Goal: Task Accomplishment & Management: Use online tool/utility

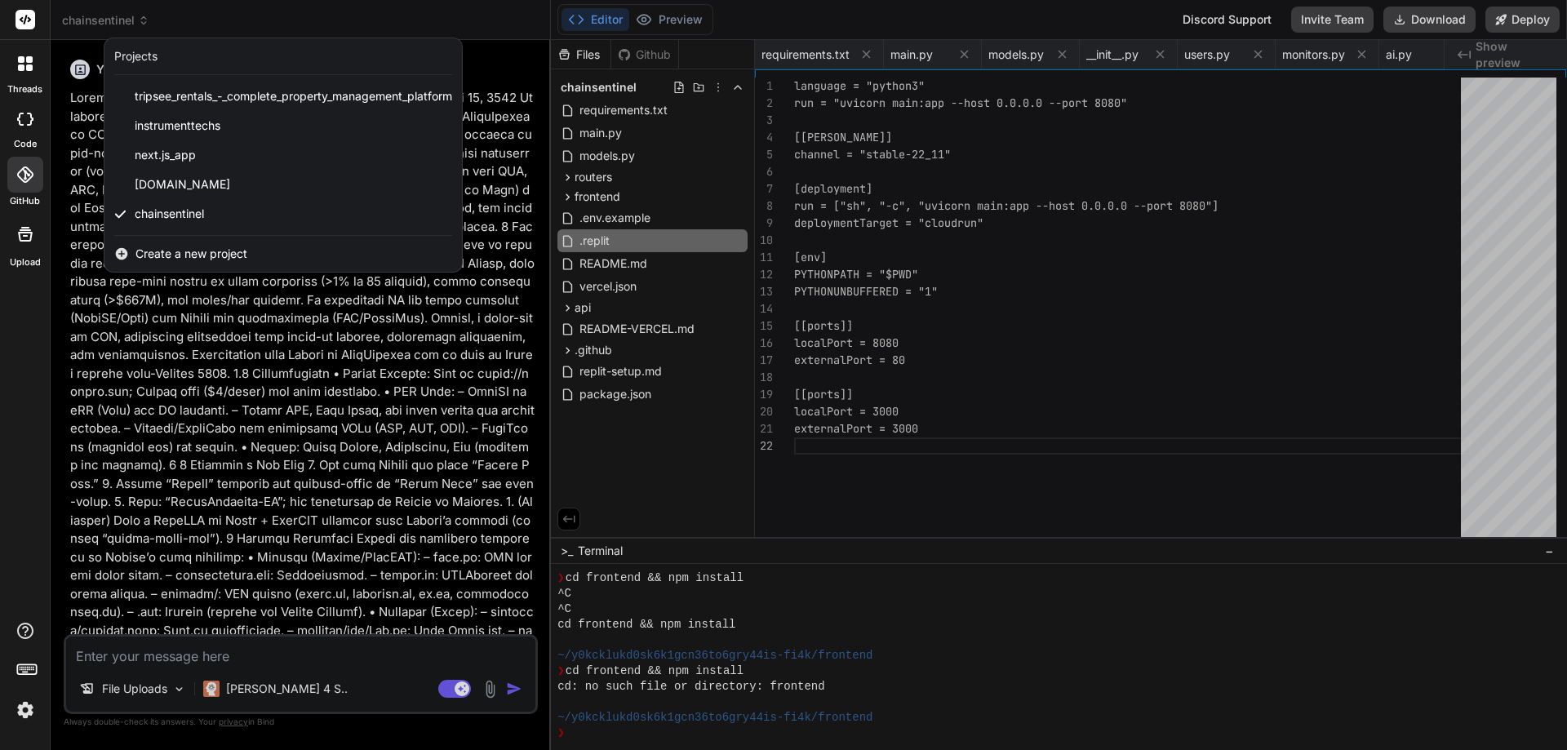
scroll to position [295, 0]
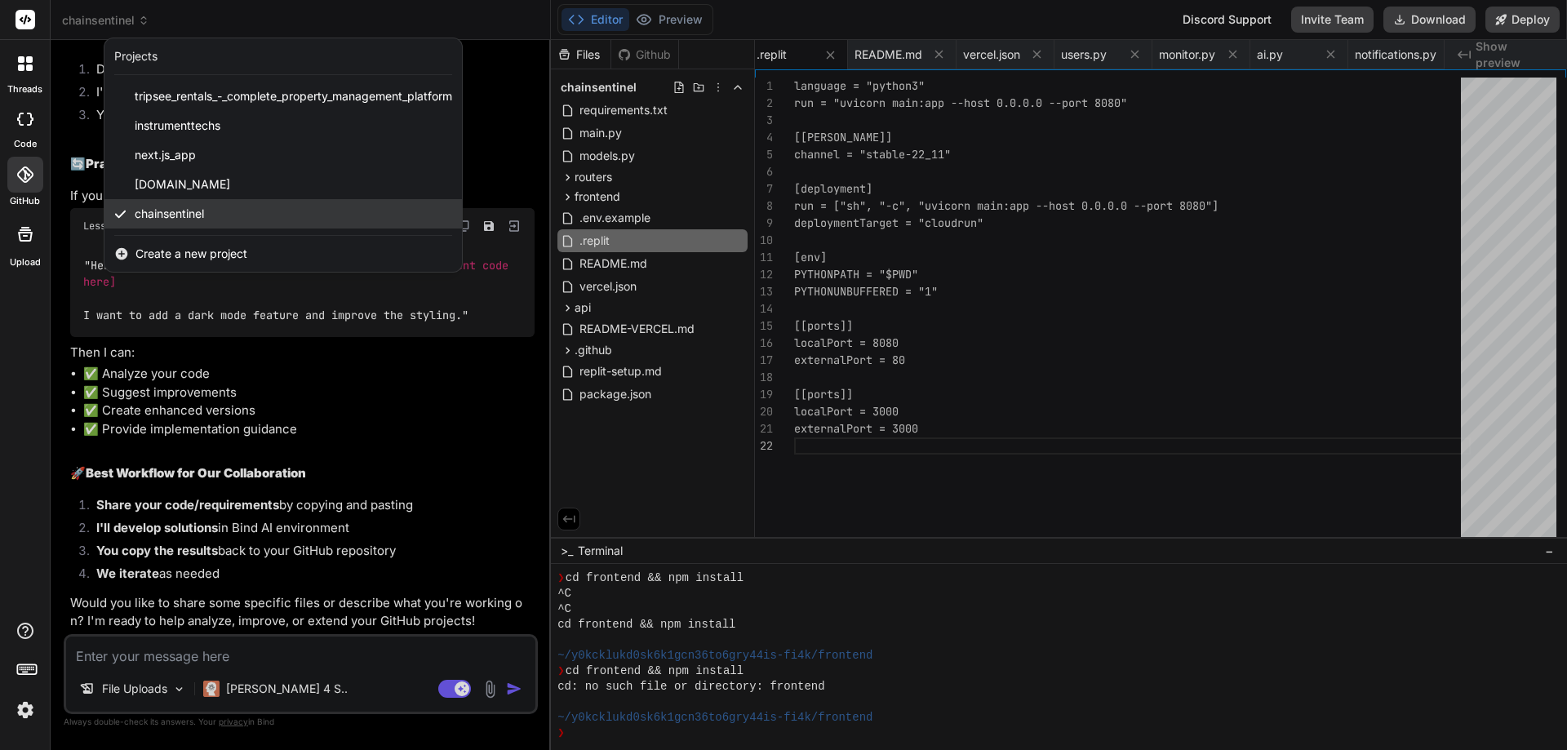
click at [211, 214] on div "chainsentinel" at bounding box center [282, 213] width 357 height 29
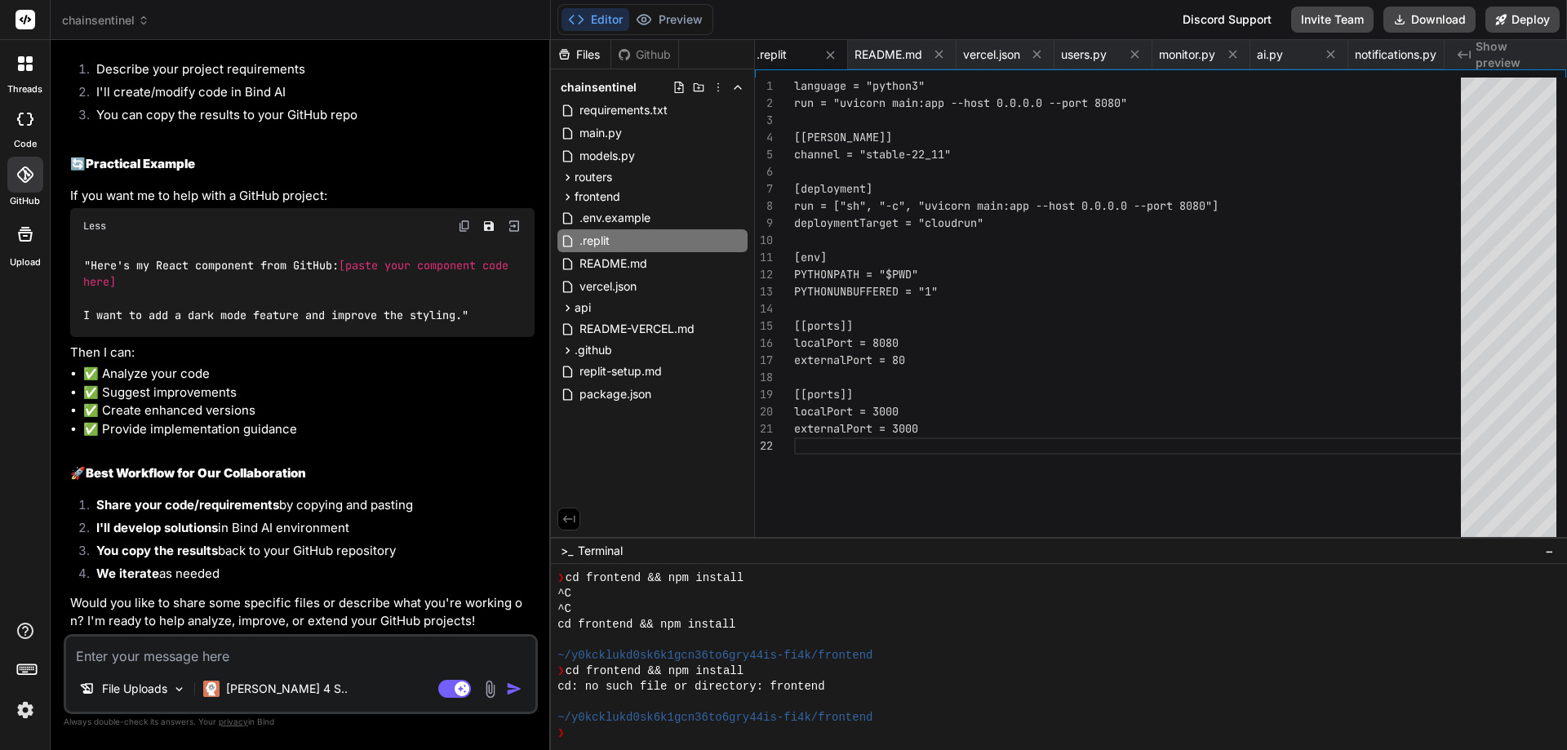
scroll to position [10481, 0]
click at [649, 50] on div "Github" at bounding box center [644, 55] width 67 height 16
click at [632, 60] on div "Github" at bounding box center [644, 55] width 67 height 16
click at [649, 55] on div "Github" at bounding box center [644, 55] width 67 height 16
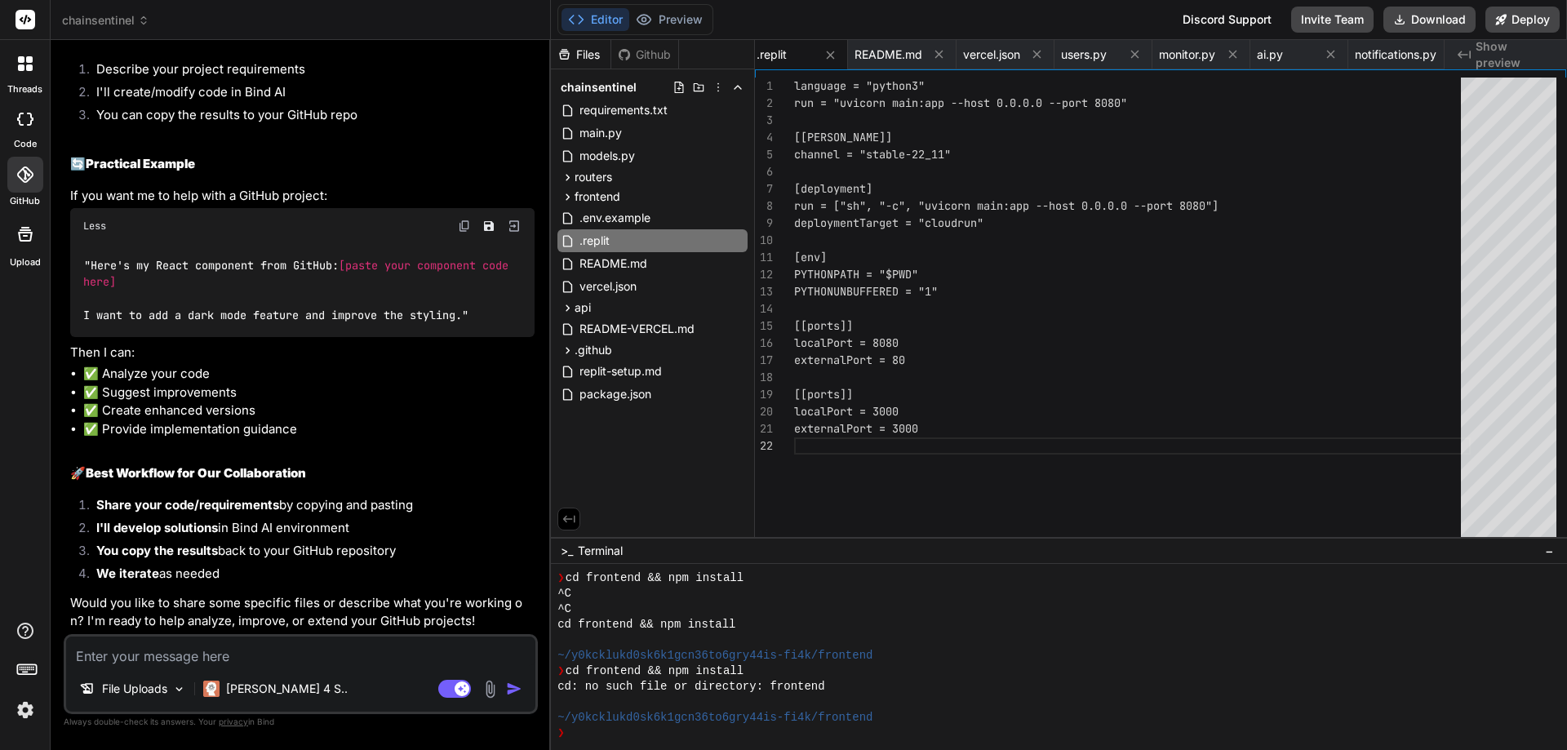
click at [580, 54] on div "Files" at bounding box center [581, 55] width 60 height 16
click at [655, 59] on div "Github" at bounding box center [644, 55] width 67 height 16
click at [1501, 25] on button "Deploy" at bounding box center [1522, 20] width 74 height 26
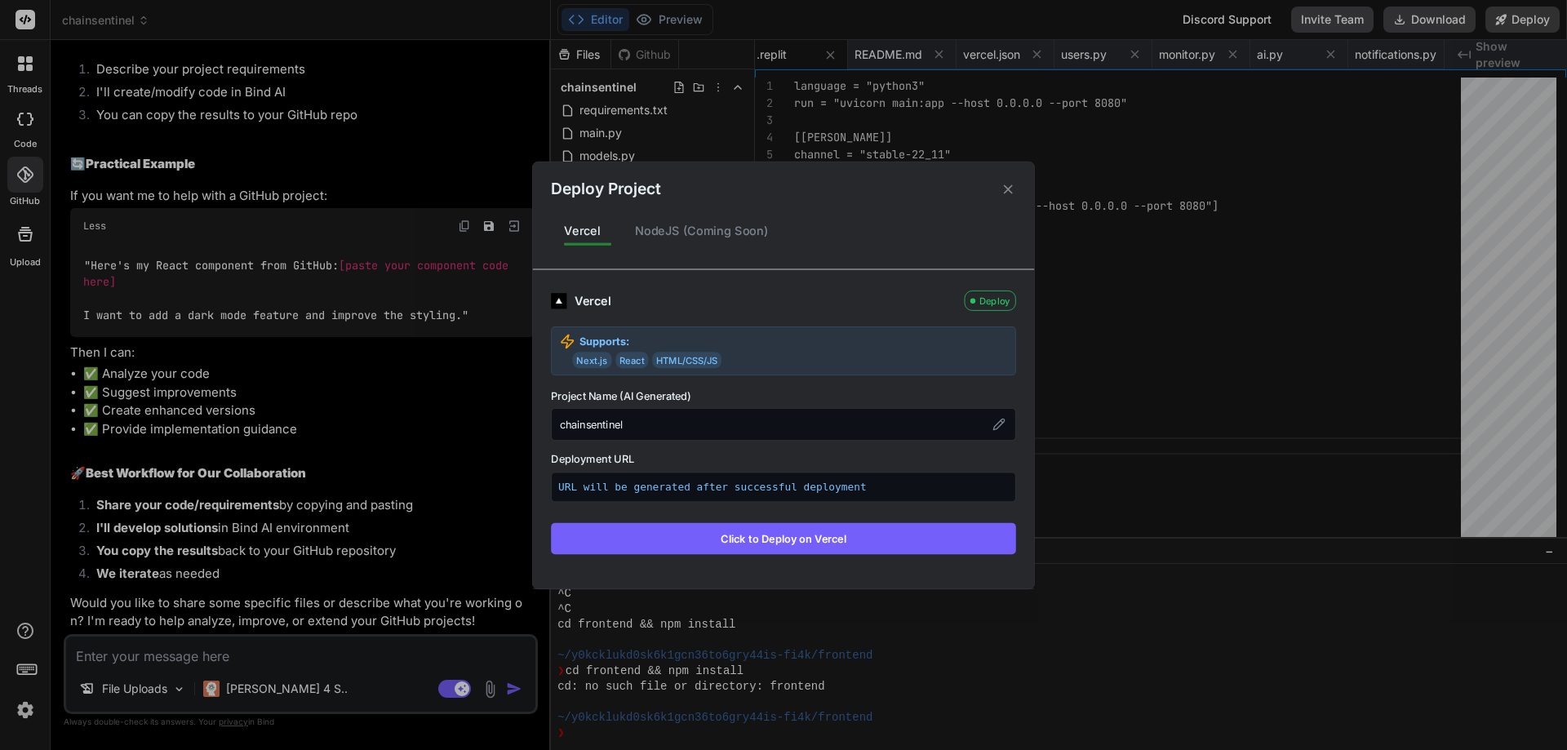
click at [1013, 192] on icon at bounding box center [1008, 189] width 16 height 16
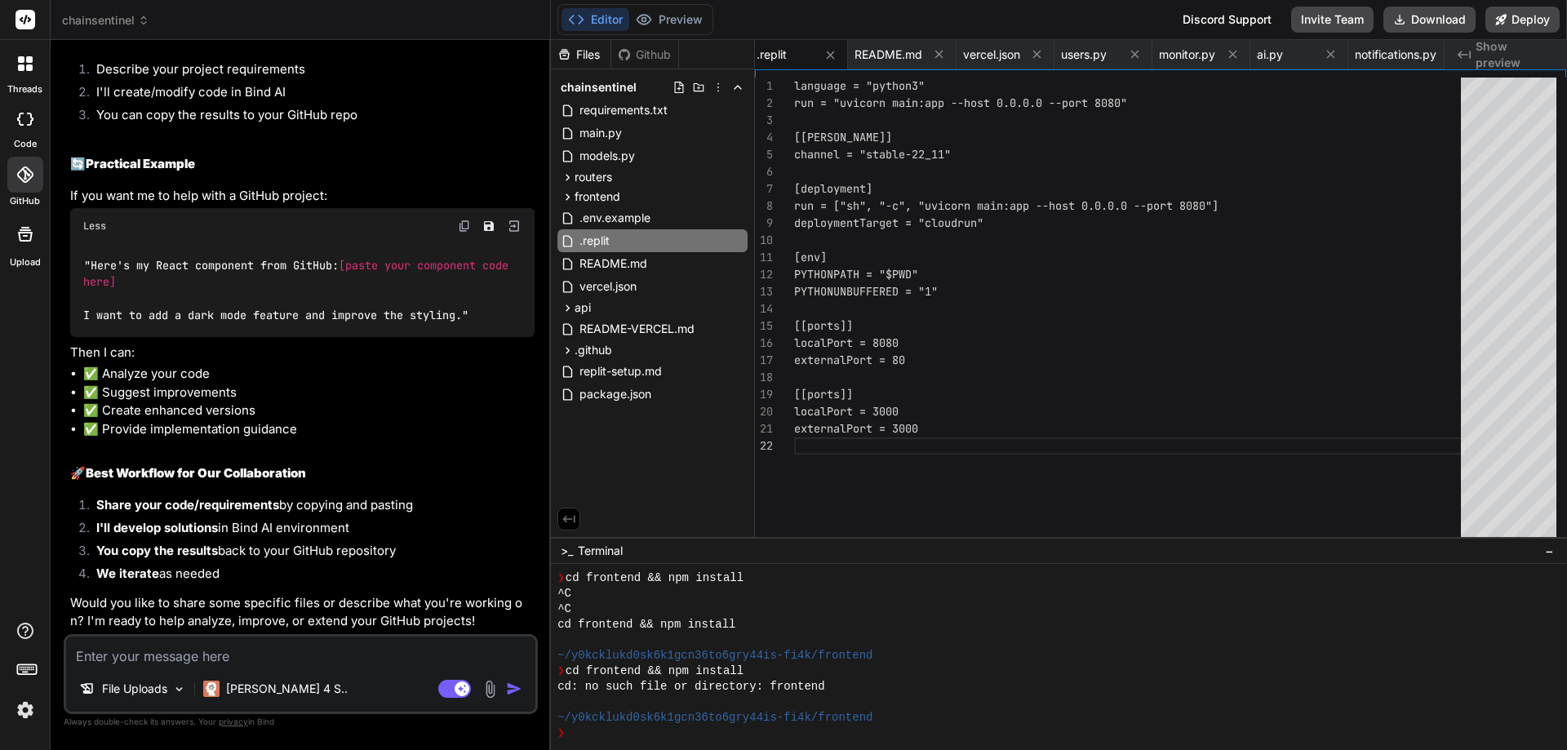
click at [290, 279] on span "[paste your component code here]" at bounding box center [299, 273] width 432 height 31
click at [203, 661] on textarea at bounding box center [300, 650] width 469 height 29
type textarea "C"
type textarea "x"
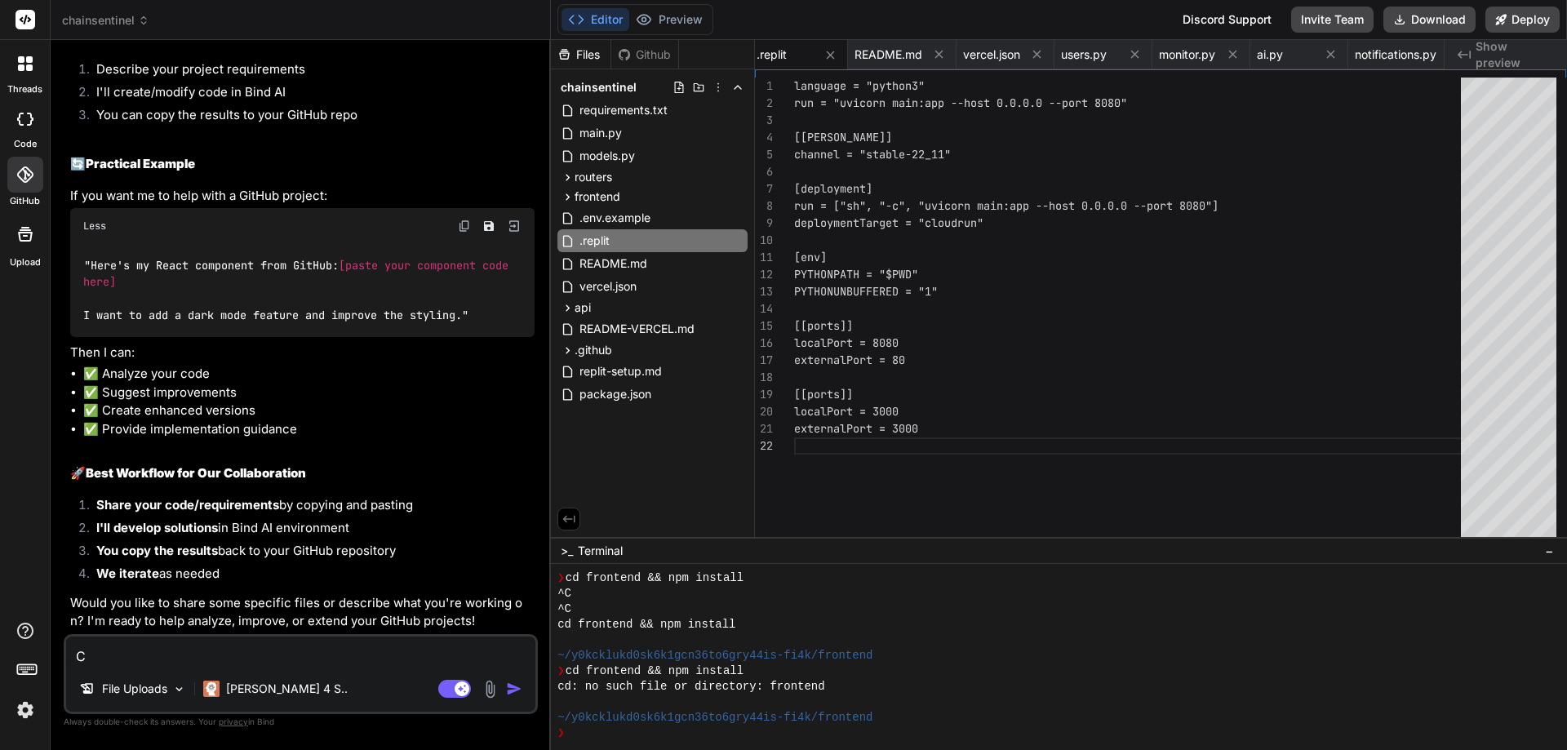
type textarea "Ca"
type textarea "x"
type textarea "Can"
type textarea "x"
type textarea "Can"
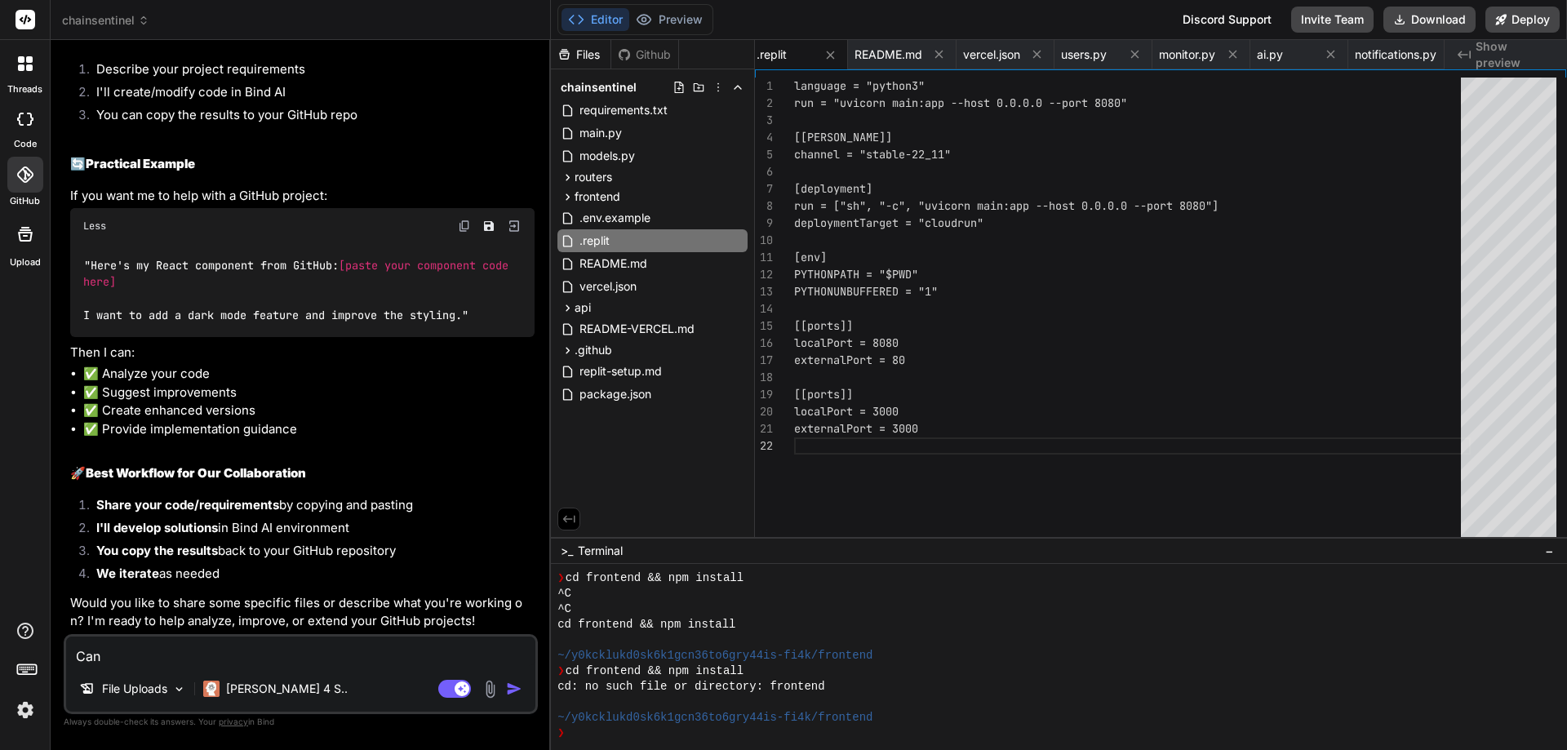
type textarea "x"
type textarea "Can y"
type textarea "x"
type textarea "Can yo"
type textarea "x"
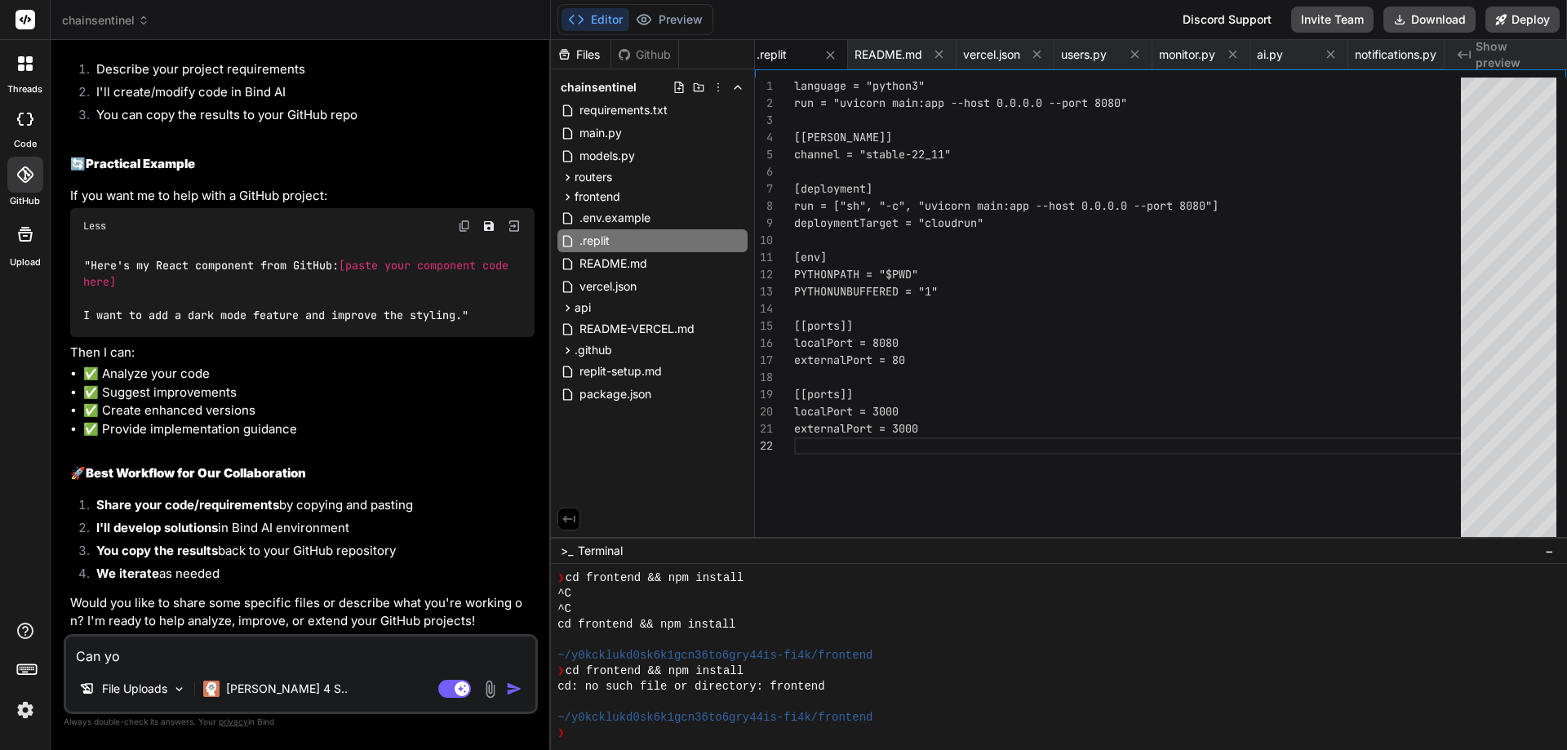
type textarea "Can you"
type textarea "x"
type textarea "Can you"
type textarea "x"
type textarea "Can you u"
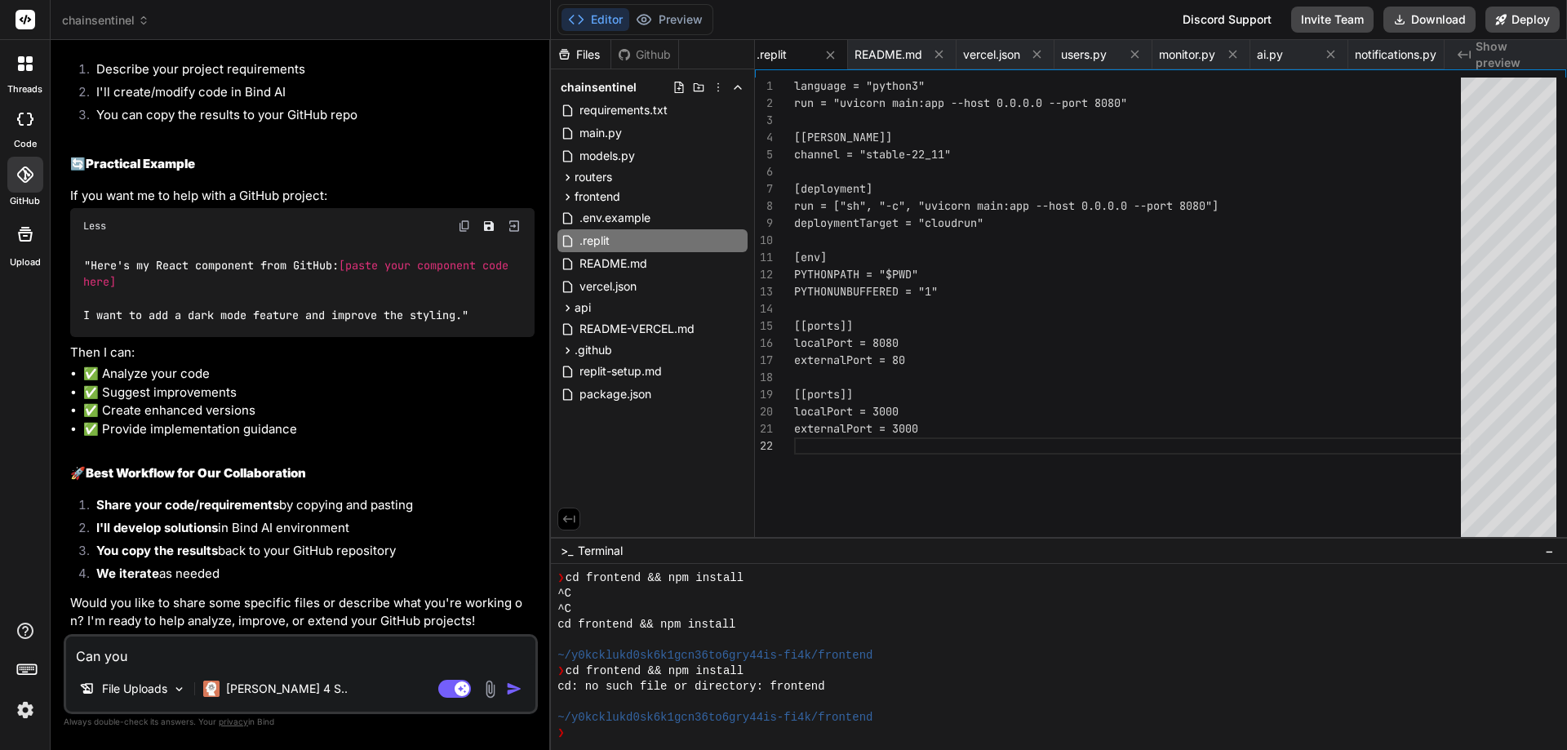
type textarea "x"
type textarea "Can you us"
type textarea "x"
type textarea "Can you use"
type textarea "x"
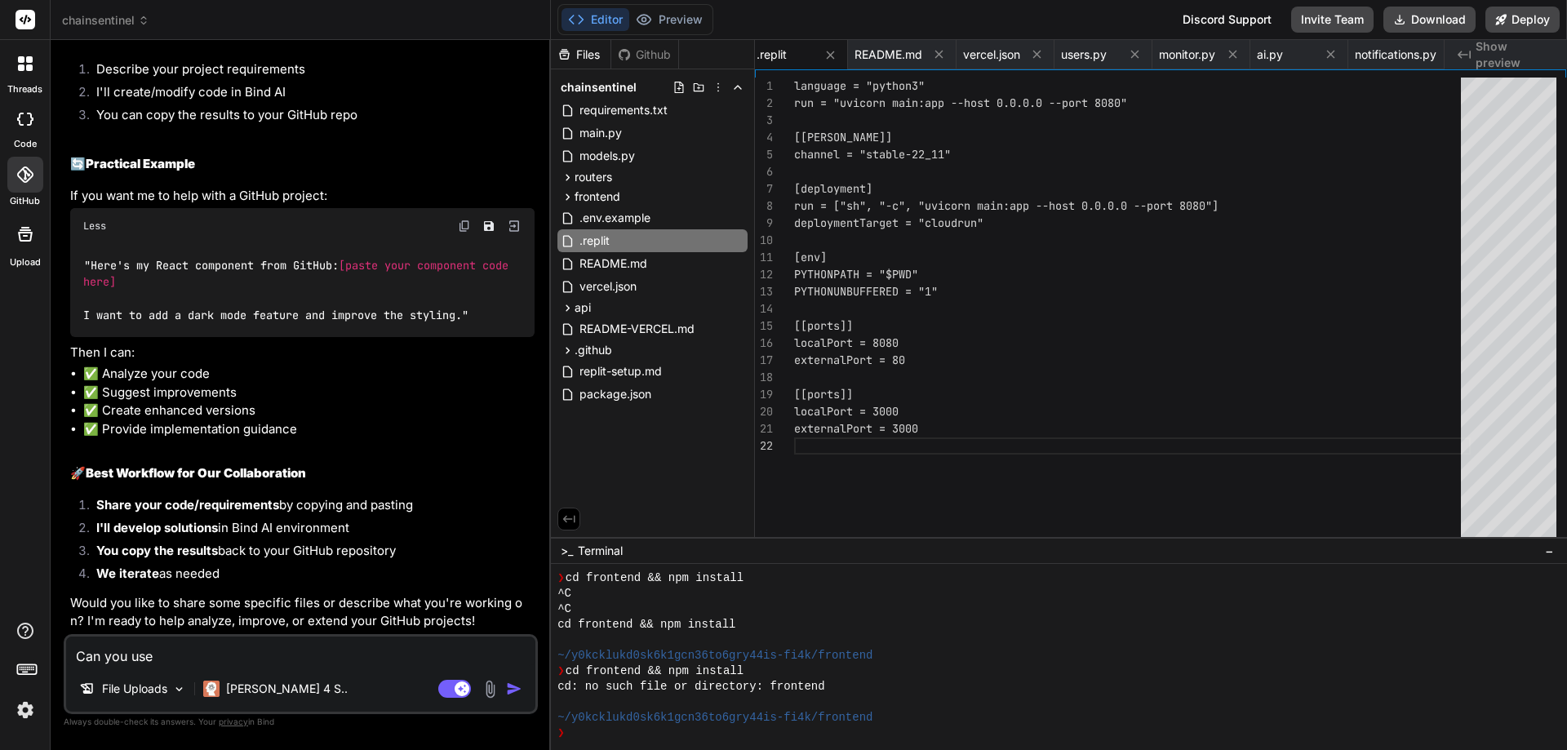
type textarea "Can you use"
type textarea "x"
type textarea "Can you use t"
type textarea "x"
type textarea "Can you use th"
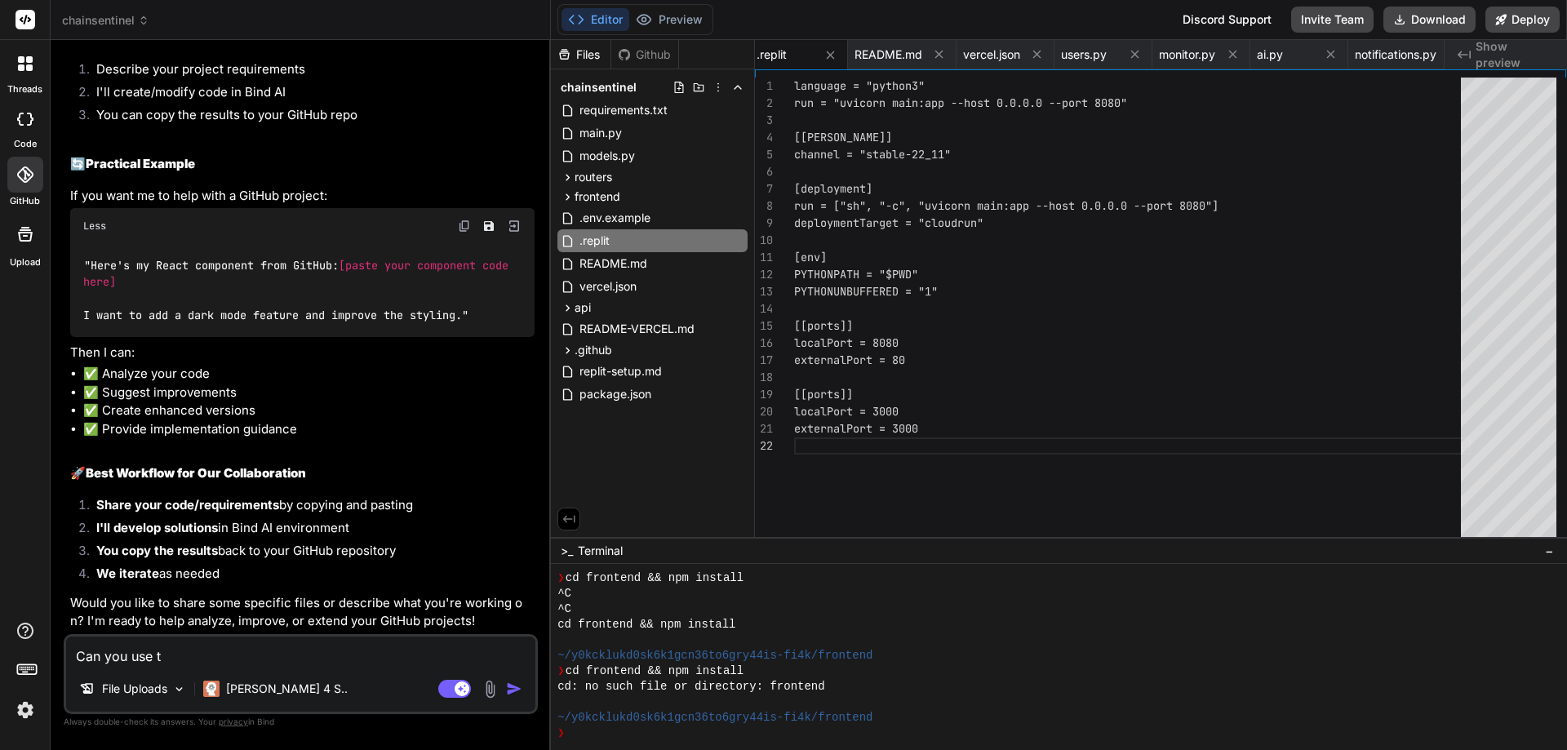
type textarea "x"
type textarea "Can you use the"
type textarea "x"
type textarea "Can you use the"
type textarea "x"
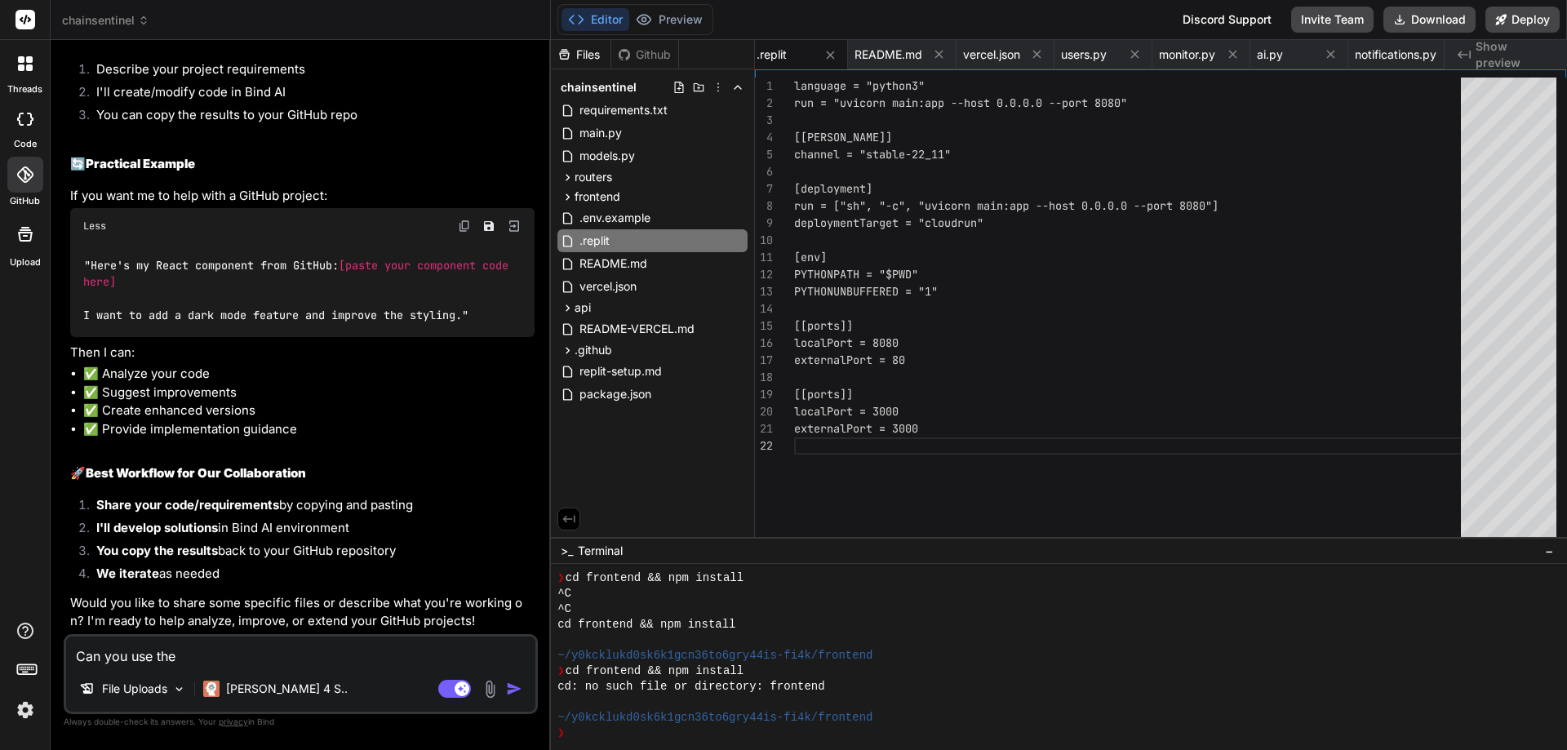
type textarea "Can you use the s"
type textarea "x"
type textarea "Can you use the se"
type textarea "x"
type textarea "Can you use the sec"
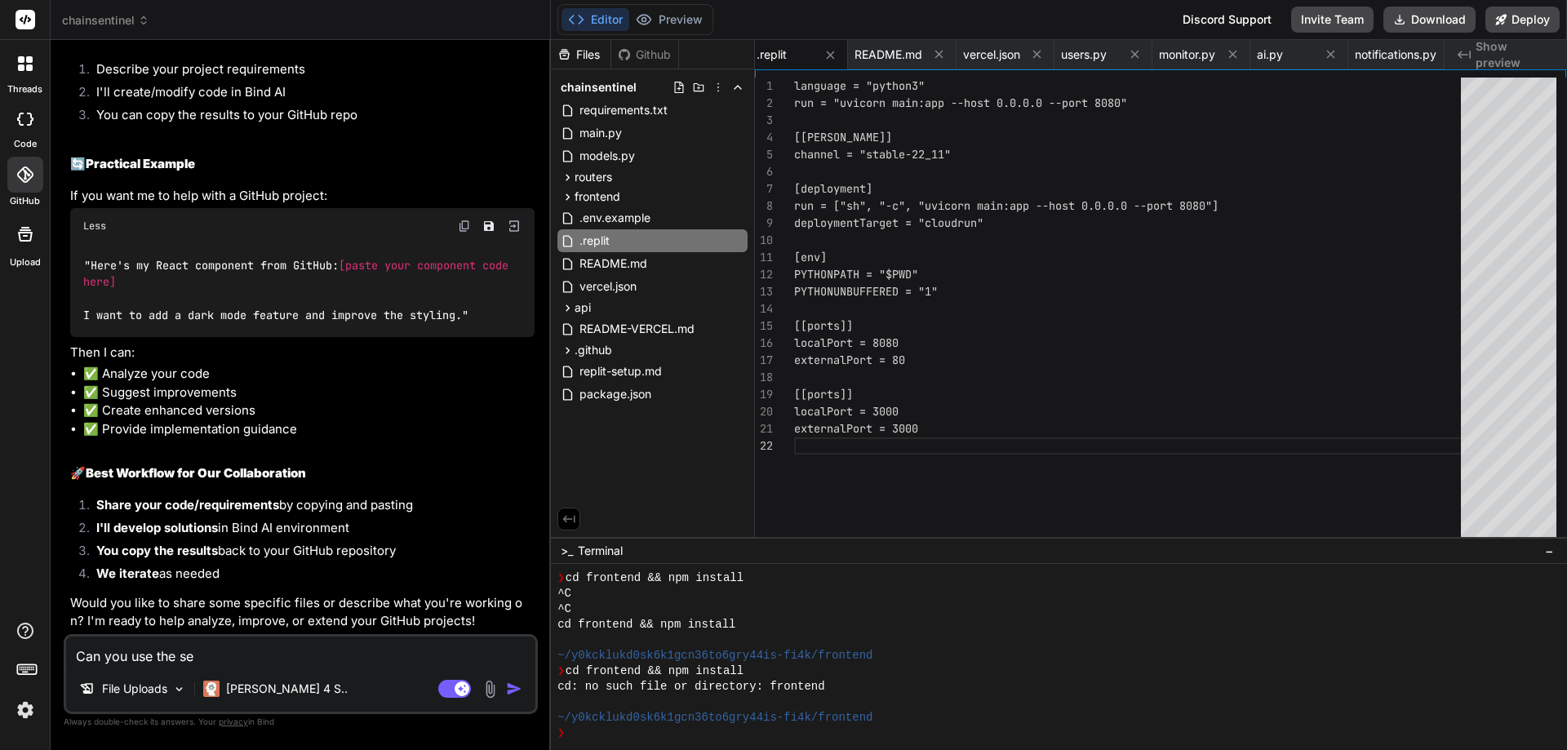
type textarea "x"
type textarea "Can you use the se"
type textarea "x"
type textarea "Can you use the s"
type textarea "x"
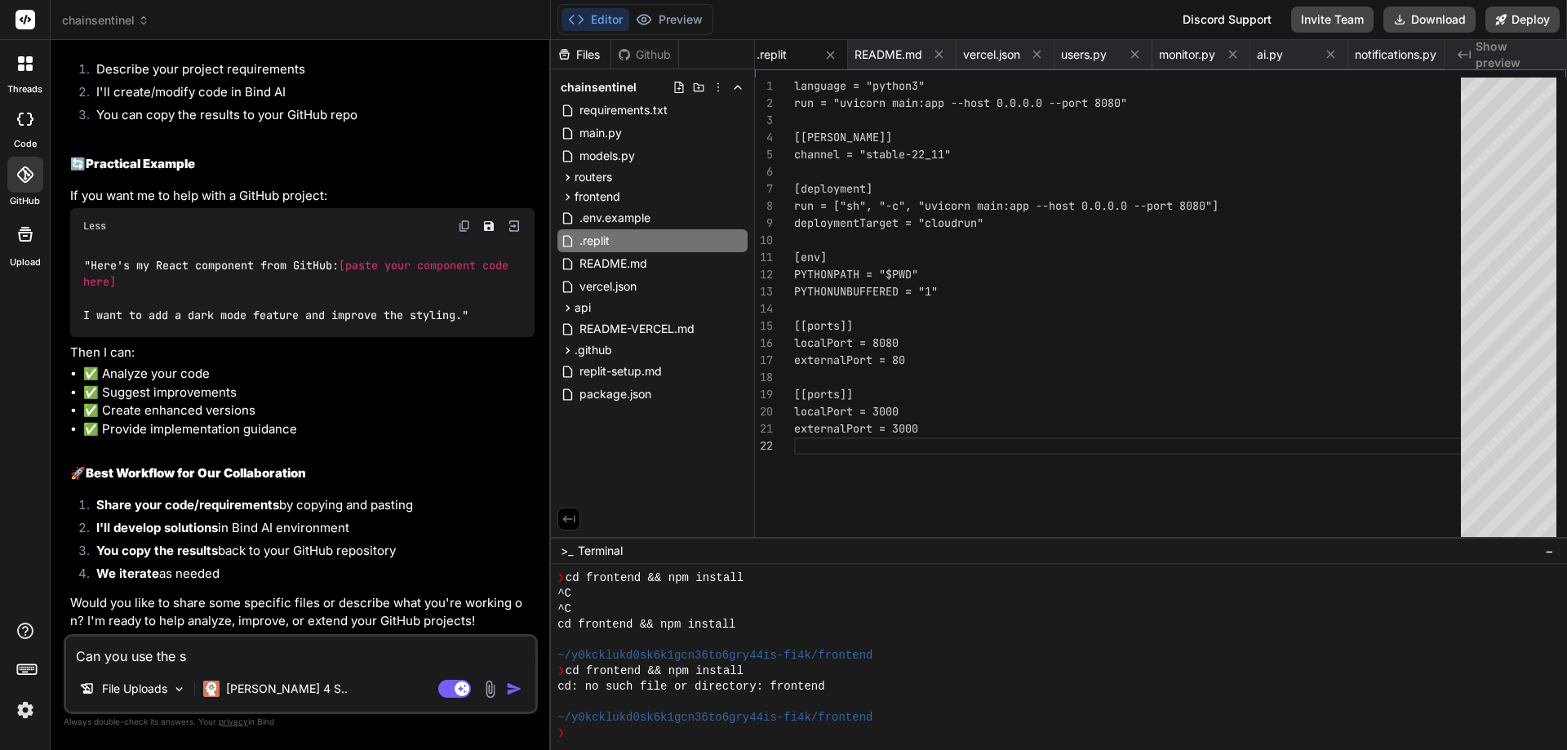
type textarea "Can you use the"
type textarea "x"
drag, startPoint x: 237, startPoint y: 650, endPoint x: 133, endPoint y: 659, distance: 104.8
click at [133, 659] on textarea "Can you use the" at bounding box center [300, 650] width 469 height 29
type textarea "Can you s"
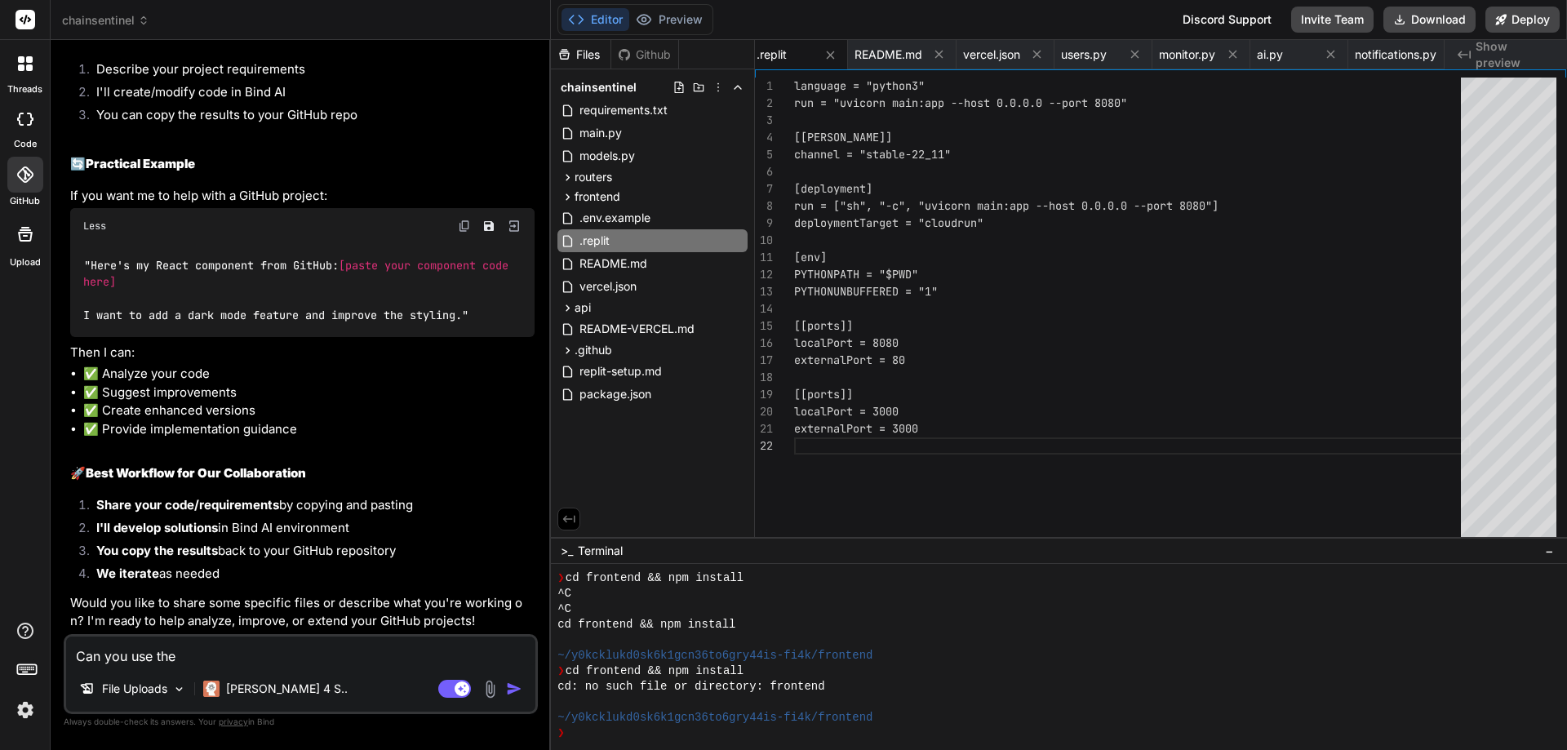
type textarea "x"
type textarea "Can you st"
type textarea "x"
type textarea "Can you sto"
type textarea "x"
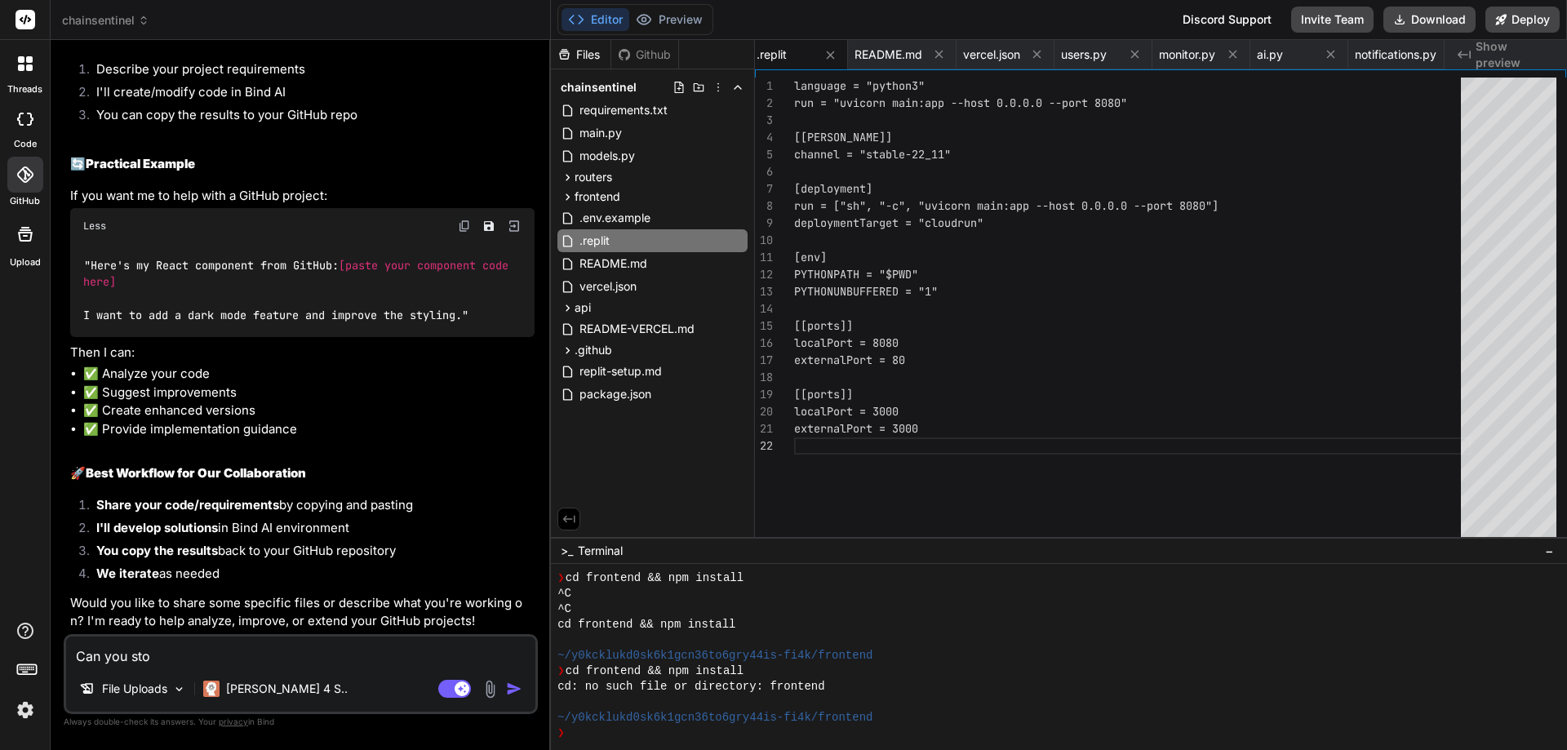
type textarea "Can you stor"
type textarea "x"
type textarea "Can you store"
type textarea "x"
type textarea "Can you store"
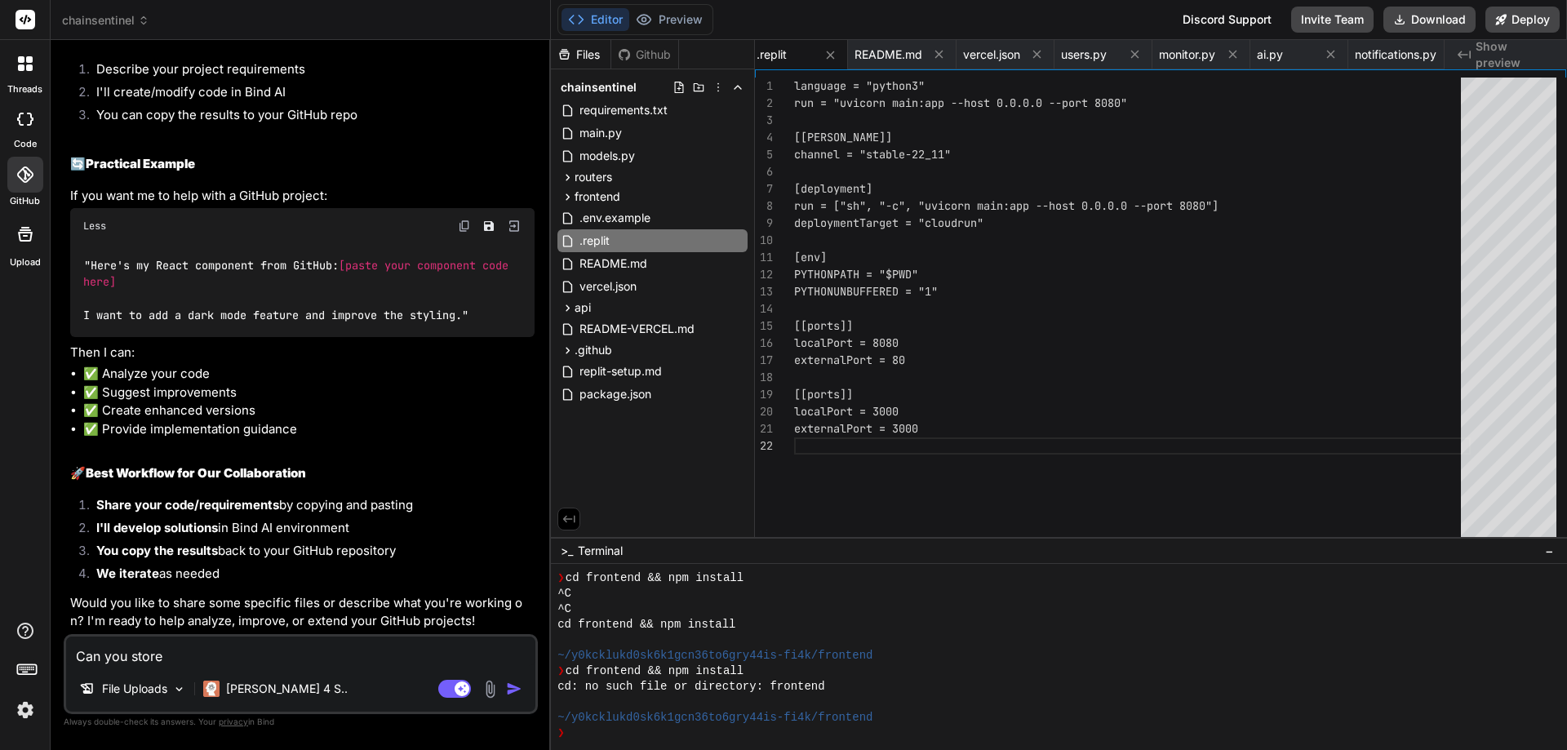
type textarea "x"
type textarea "Can you store t"
type textarea "x"
type textarea "Can you store th"
type textarea "x"
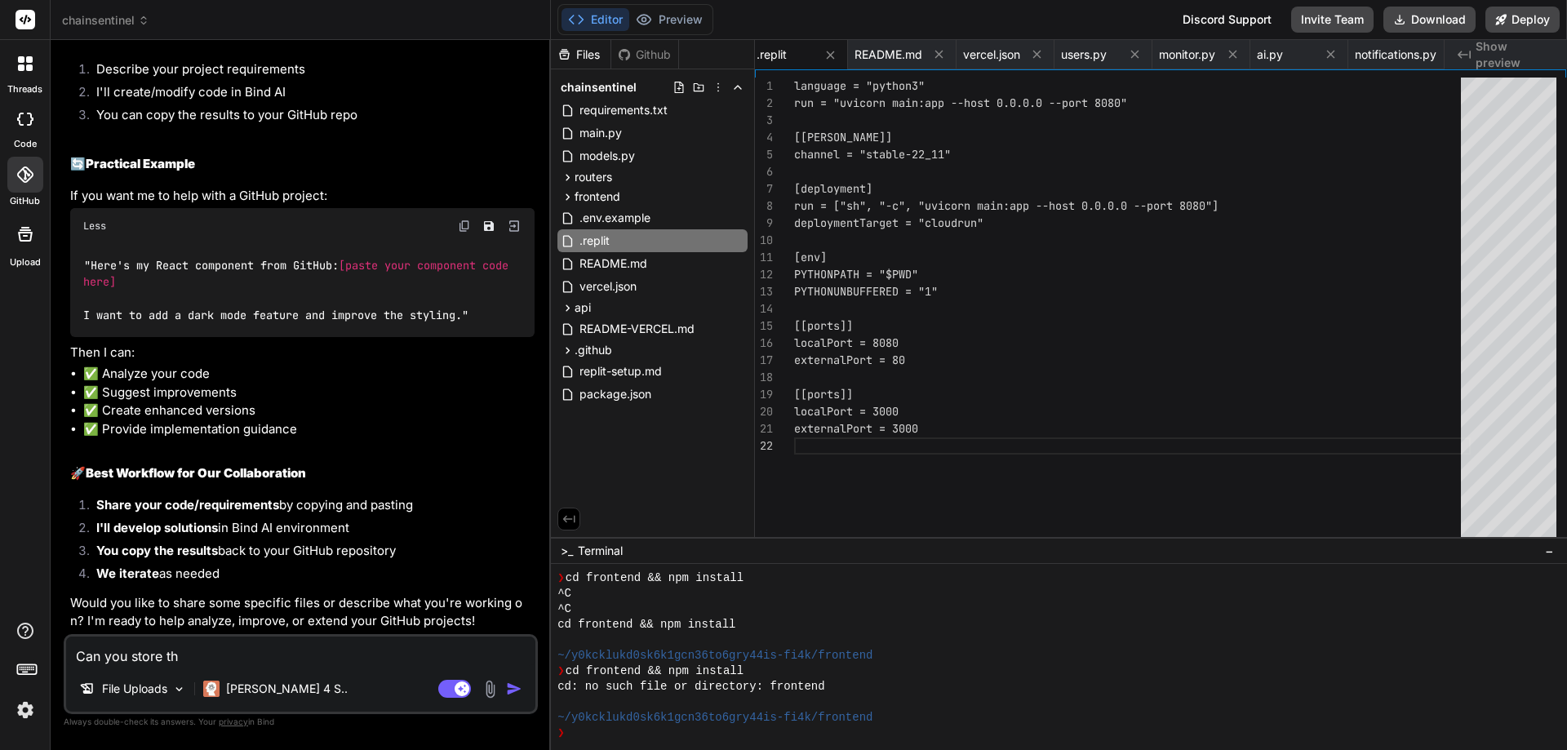
type textarea "Can you store the"
type textarea "x"
type textarea "Can you store the"
type textarea "x"
type textarea "Can you store the f"
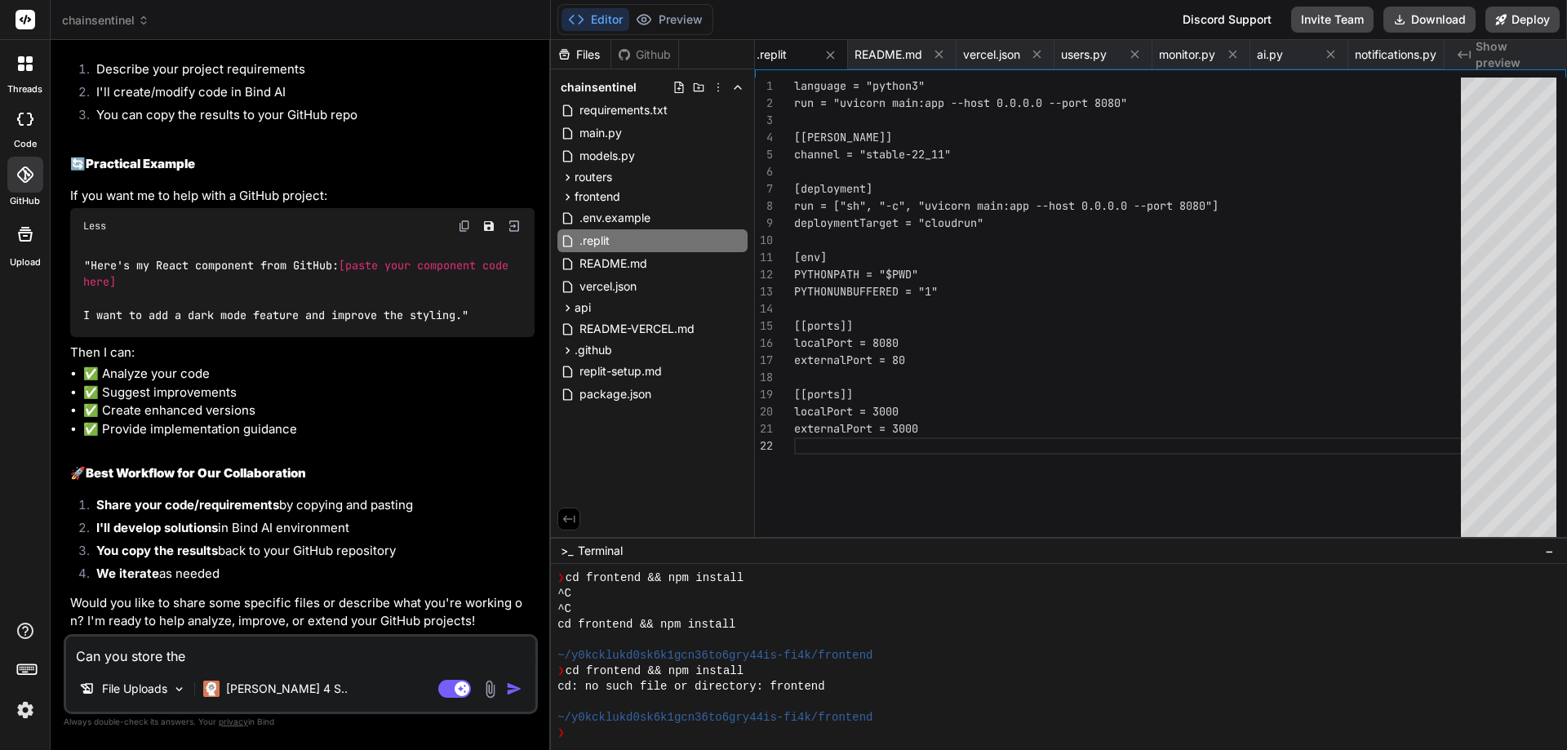
type textarea "x"
type textarea "Can you store the fi"
type textarea "x"
type textarea "Can you store the fil"
type textarea "x"
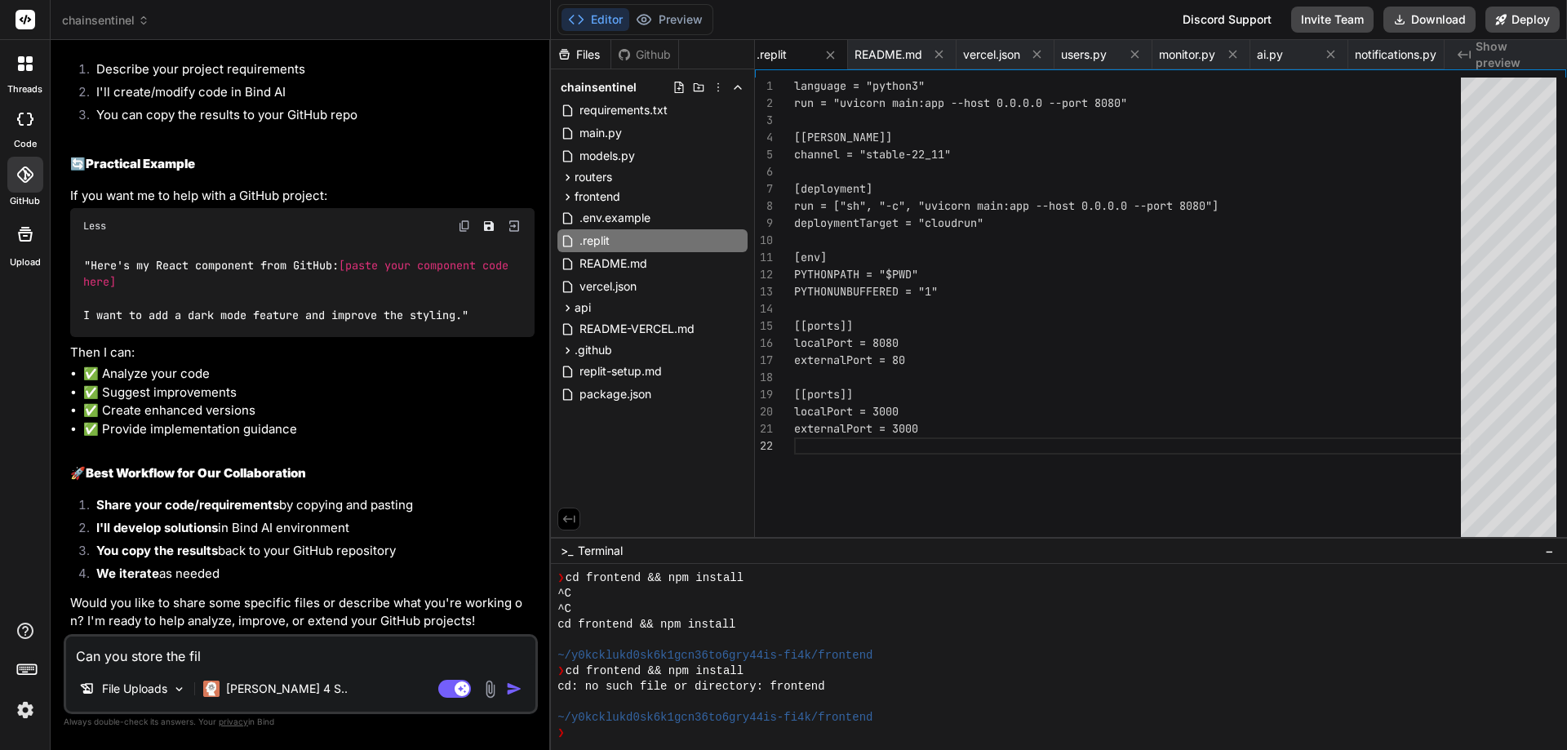
type textarea "Can you store the file"
type textarea "x"
type textarea "Can you store the files"
type textarea "x"
type textarea "Can you store the files"
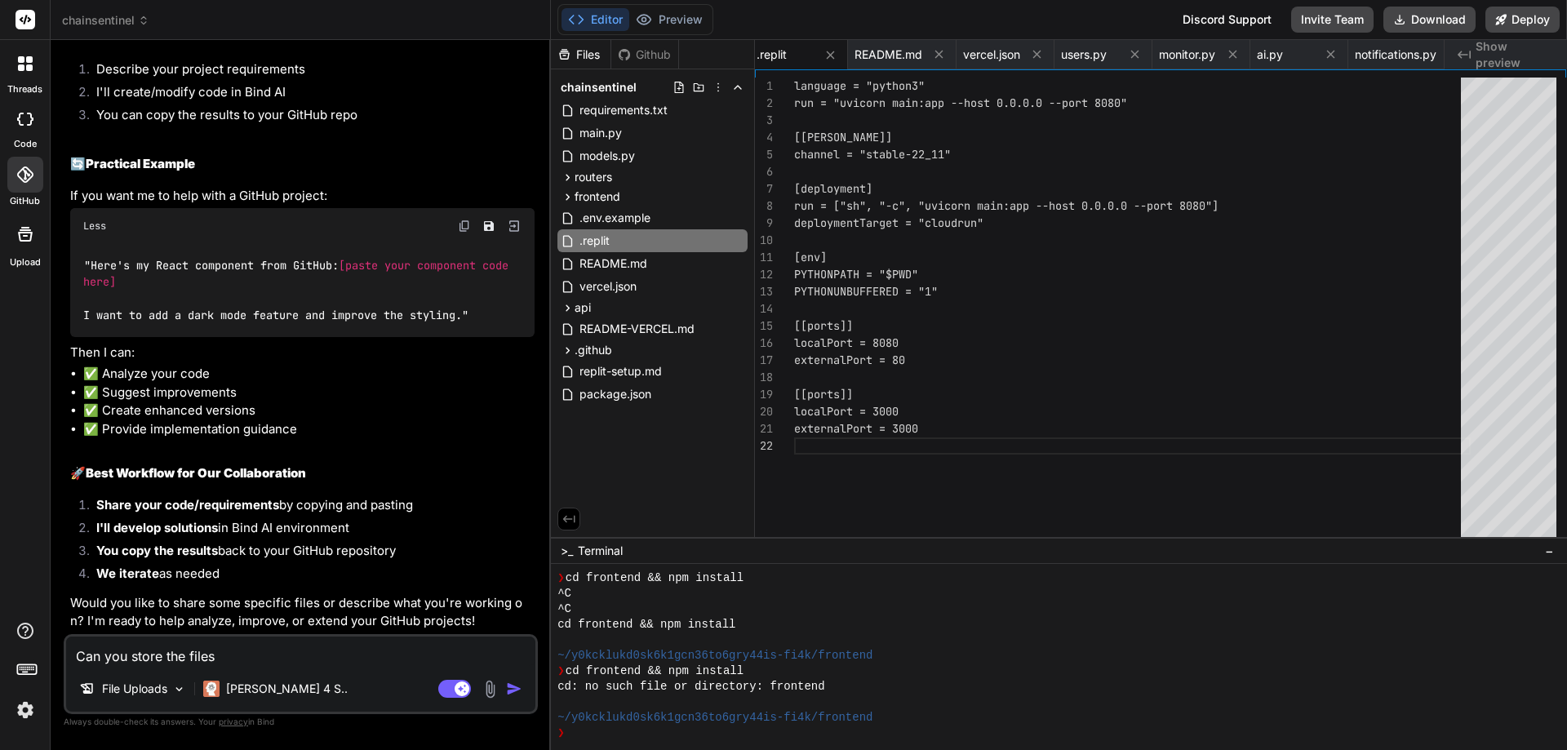
type textarea "x"
type textarea "Can you store the files t"
type textarea "x"
type textarea "Can you store the files to"
type textarea "x"
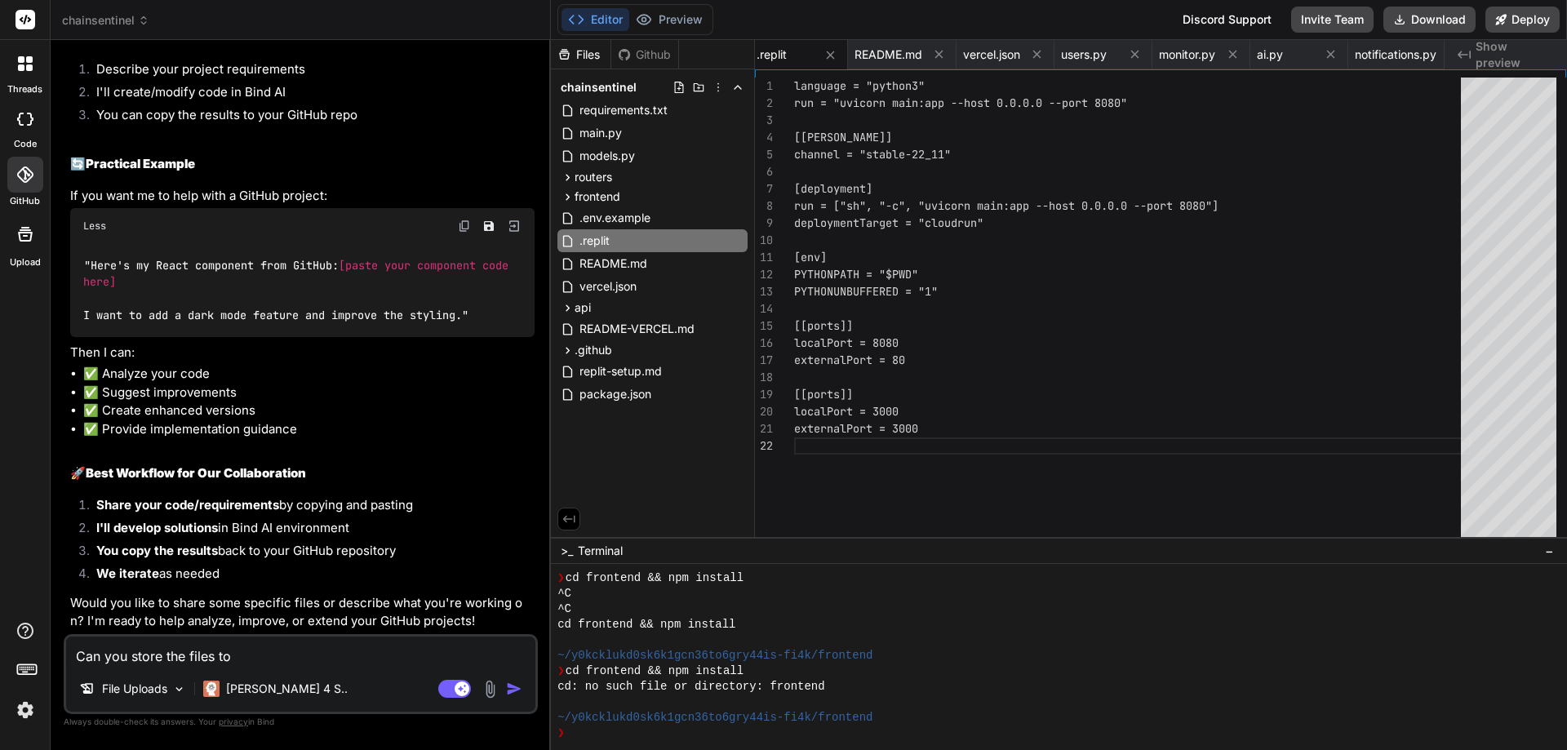
type textarea "Can you store the files to"
type textarea "x"
type textarea "Can you store the files to g"
type textarea "x"
type textarea "Can you store the files to gi"
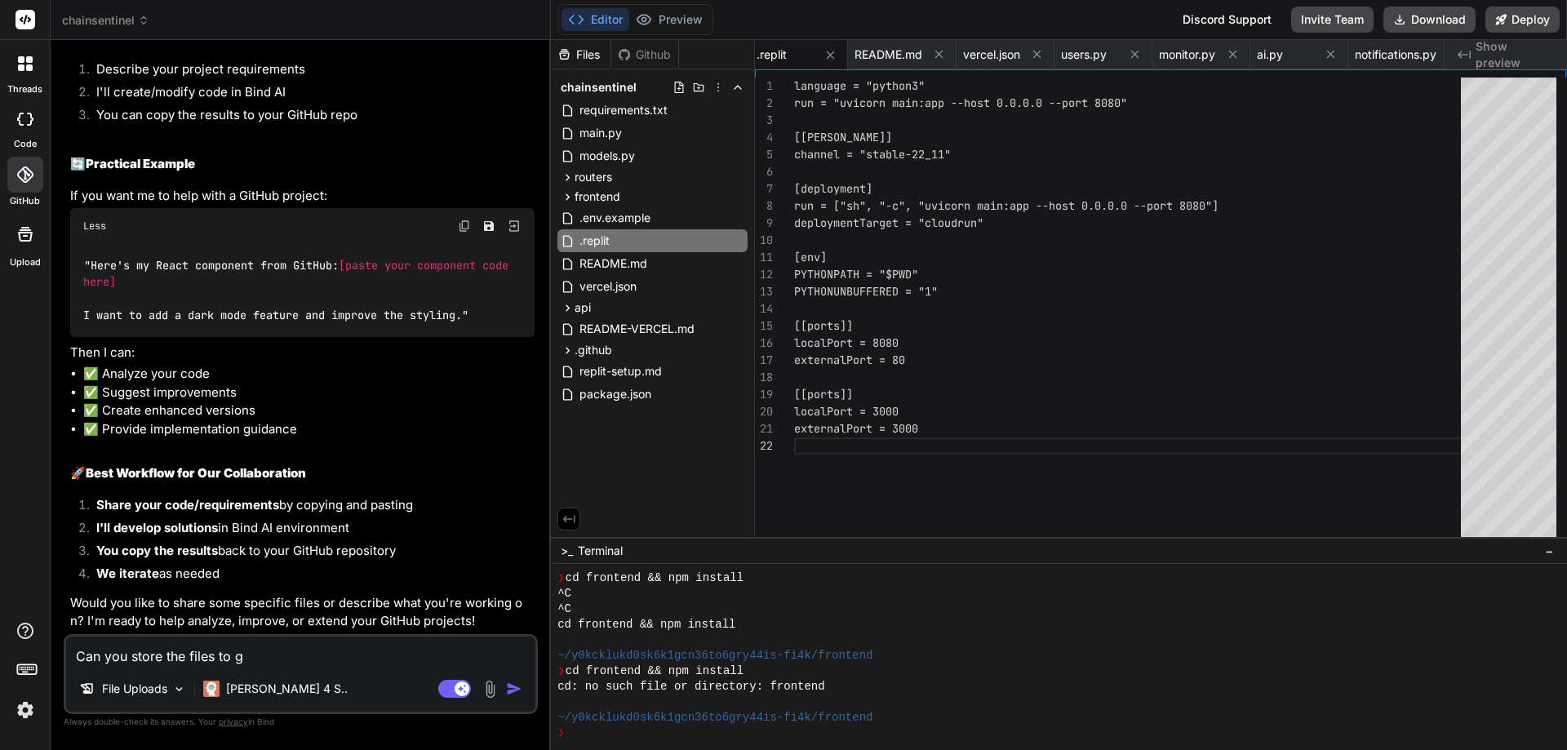
type textarea "x"
type textarea "Can you store the files to git"
type textarea "x"
type textarea "Can you store the files to gith"
type textarea "x"
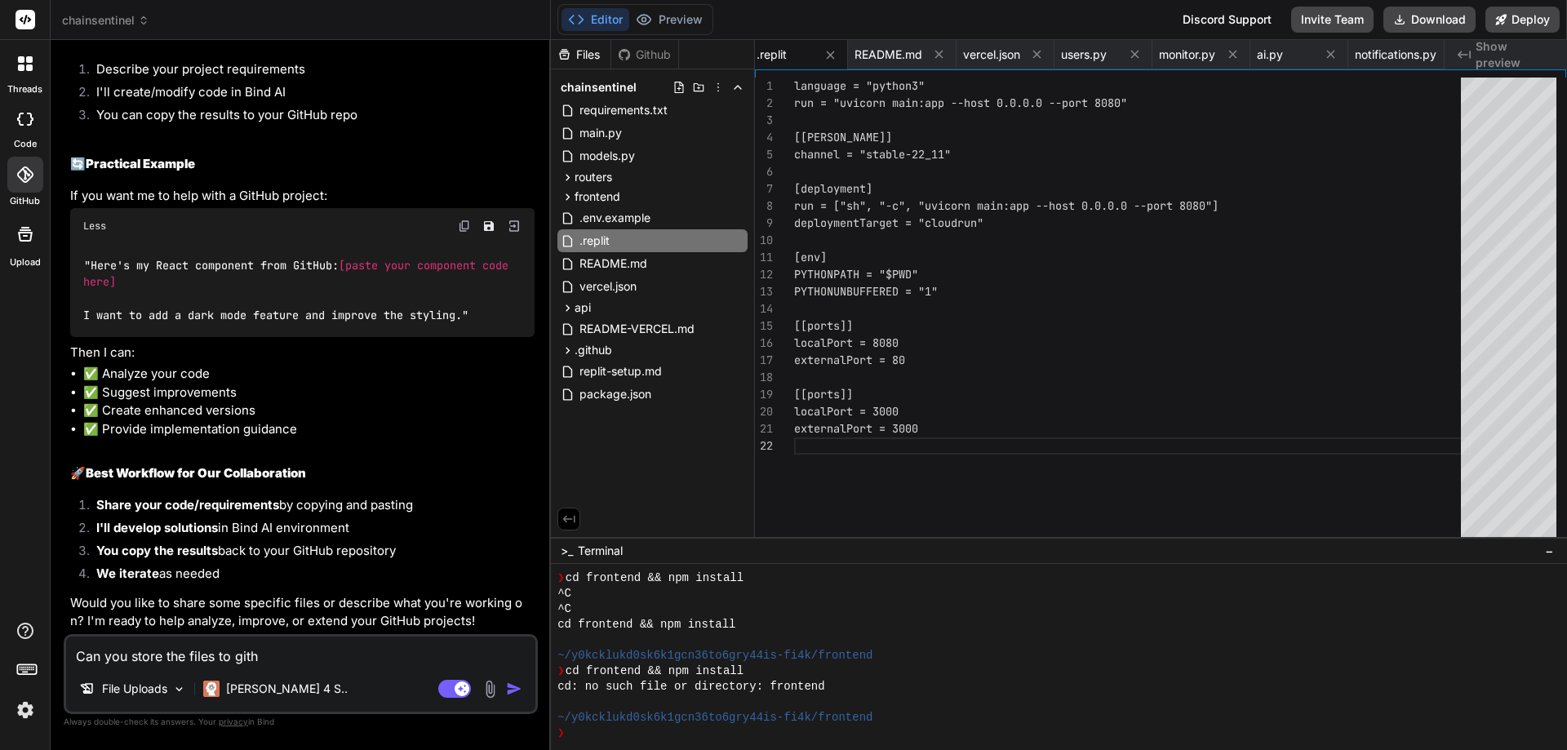
type textarea "Can you store the files to githu"
type textarea "x"
type textarea "Can you store the files to github"
type textarea "x"
type textarea "Can you store the files to github?"
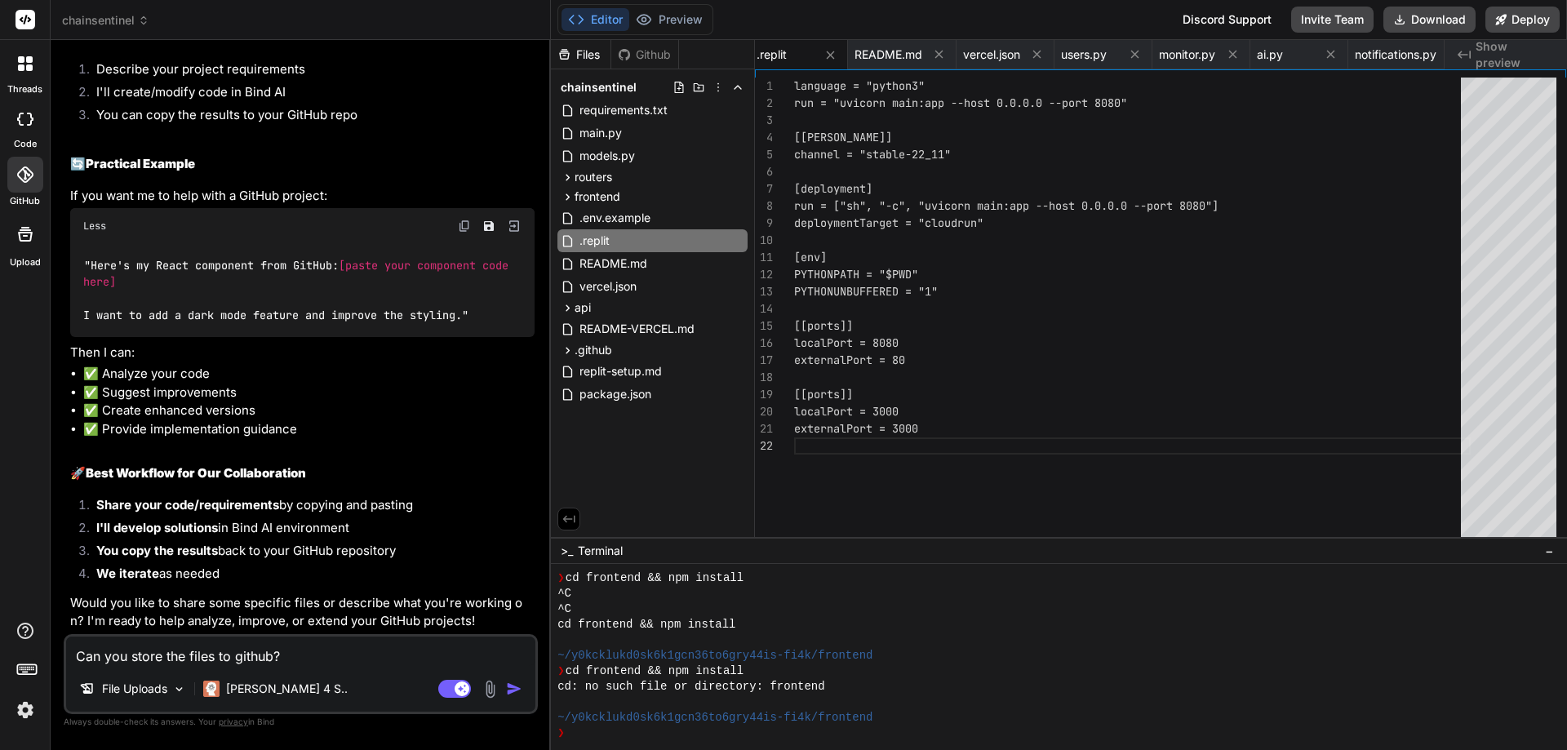
type textarea "x"
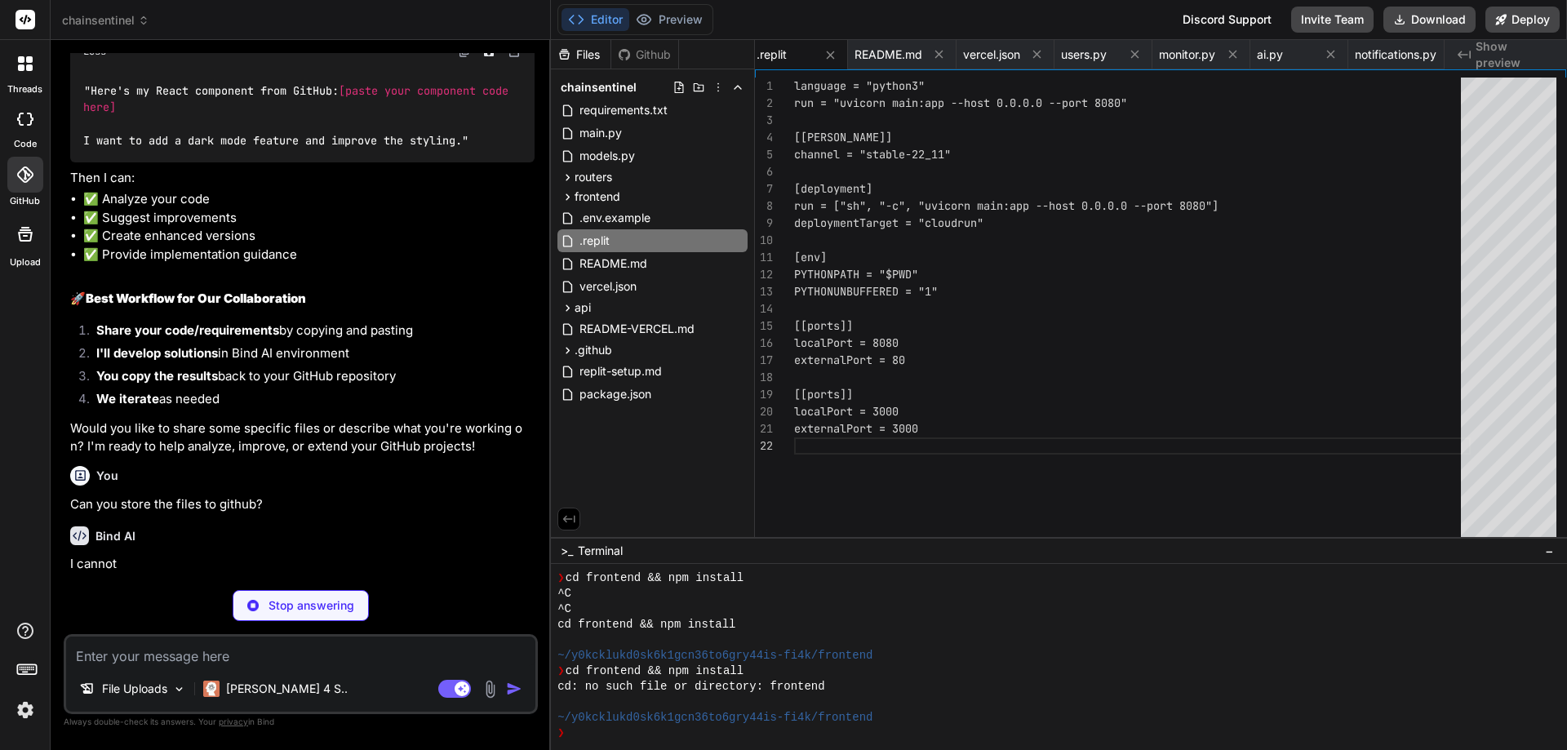
scroll to position [10650, 0]
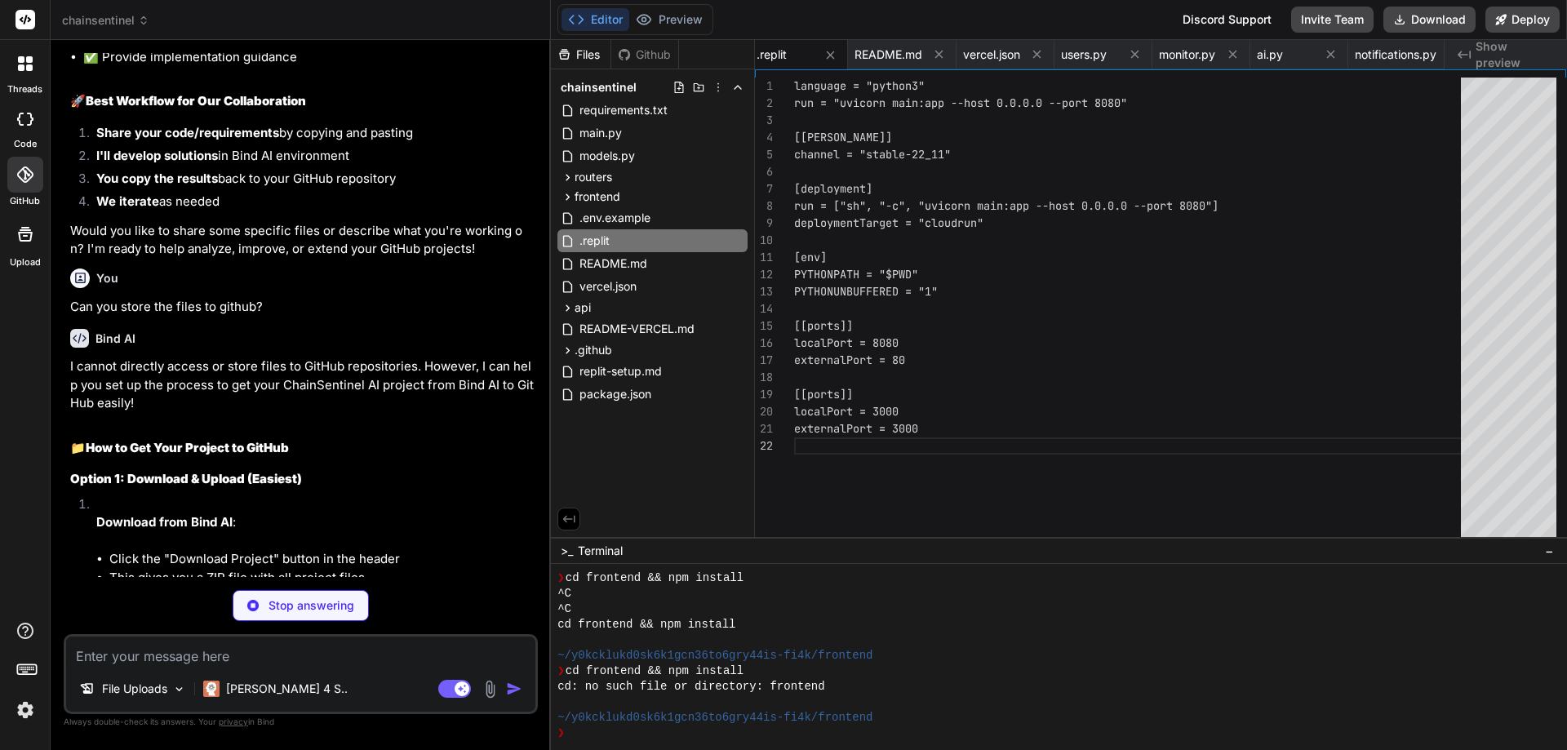
click at [23, 176] on icon at bounding box center [25, 174] width 16 height 16
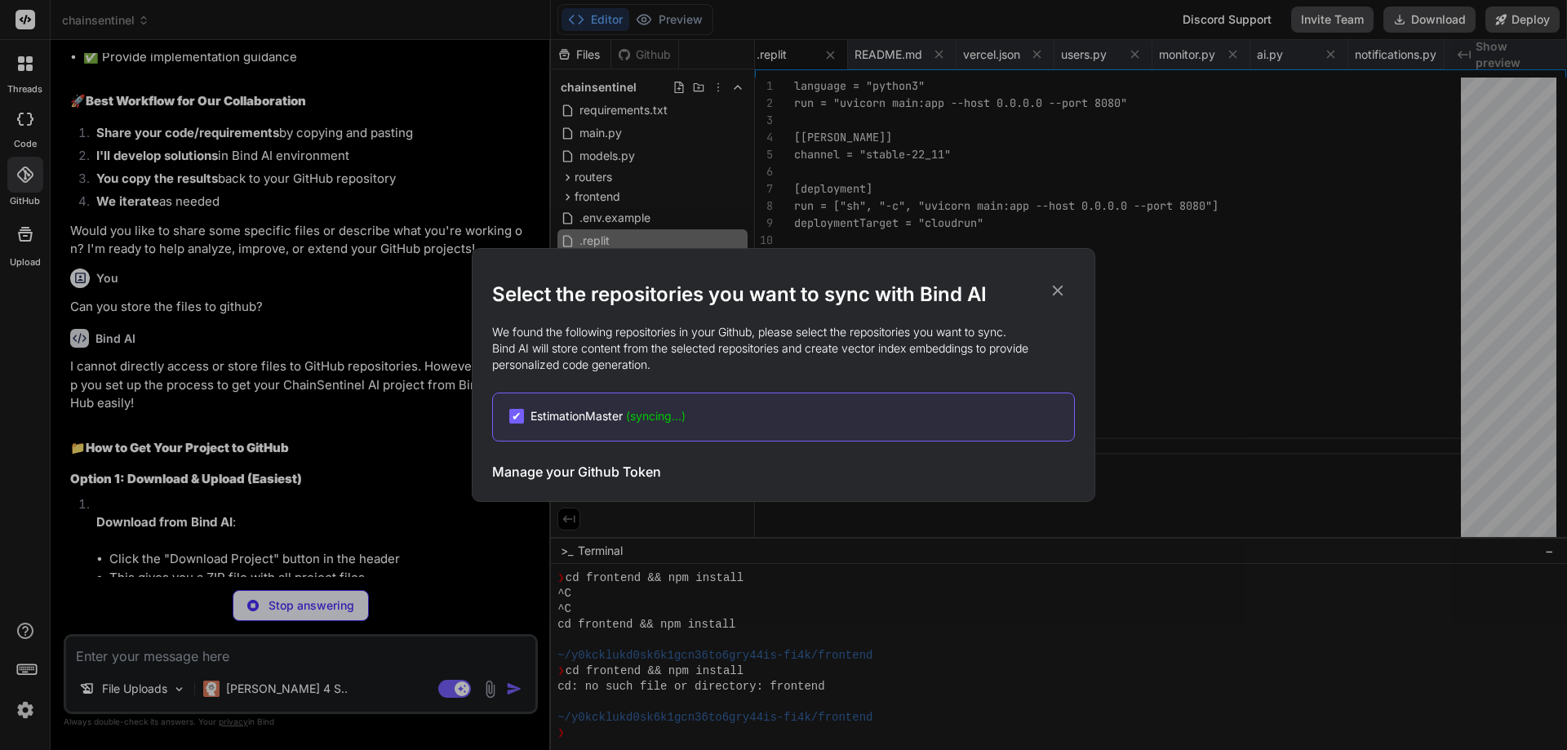
type textarea "x"
type textarea "# TernJS port file .tern-port # Stores VSCode versions used for testing VSCode …"
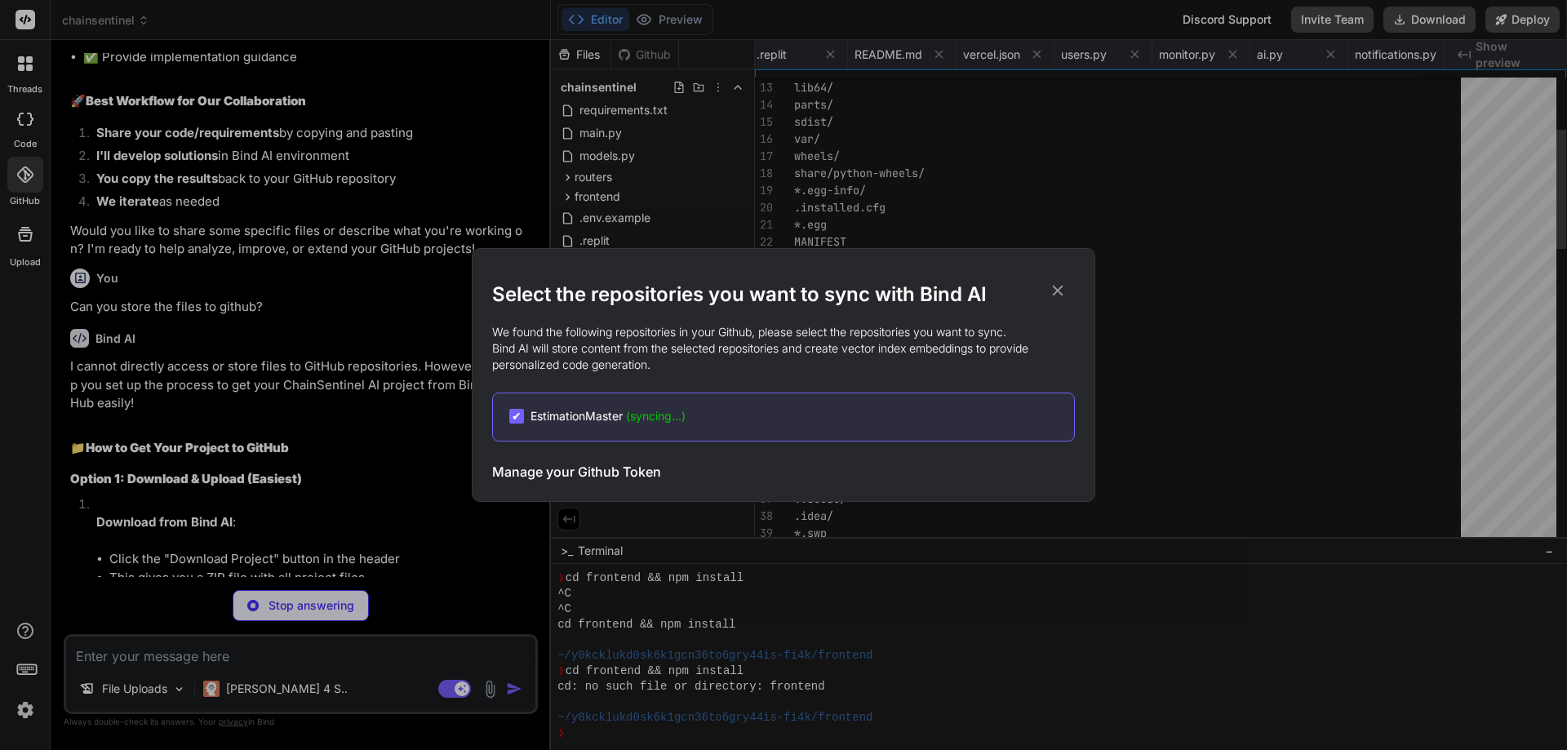
scroll to position [0, 2730]
click at [648, 420] on span "(syncing...)" at bounding box center [656, 416] width 60 height 14
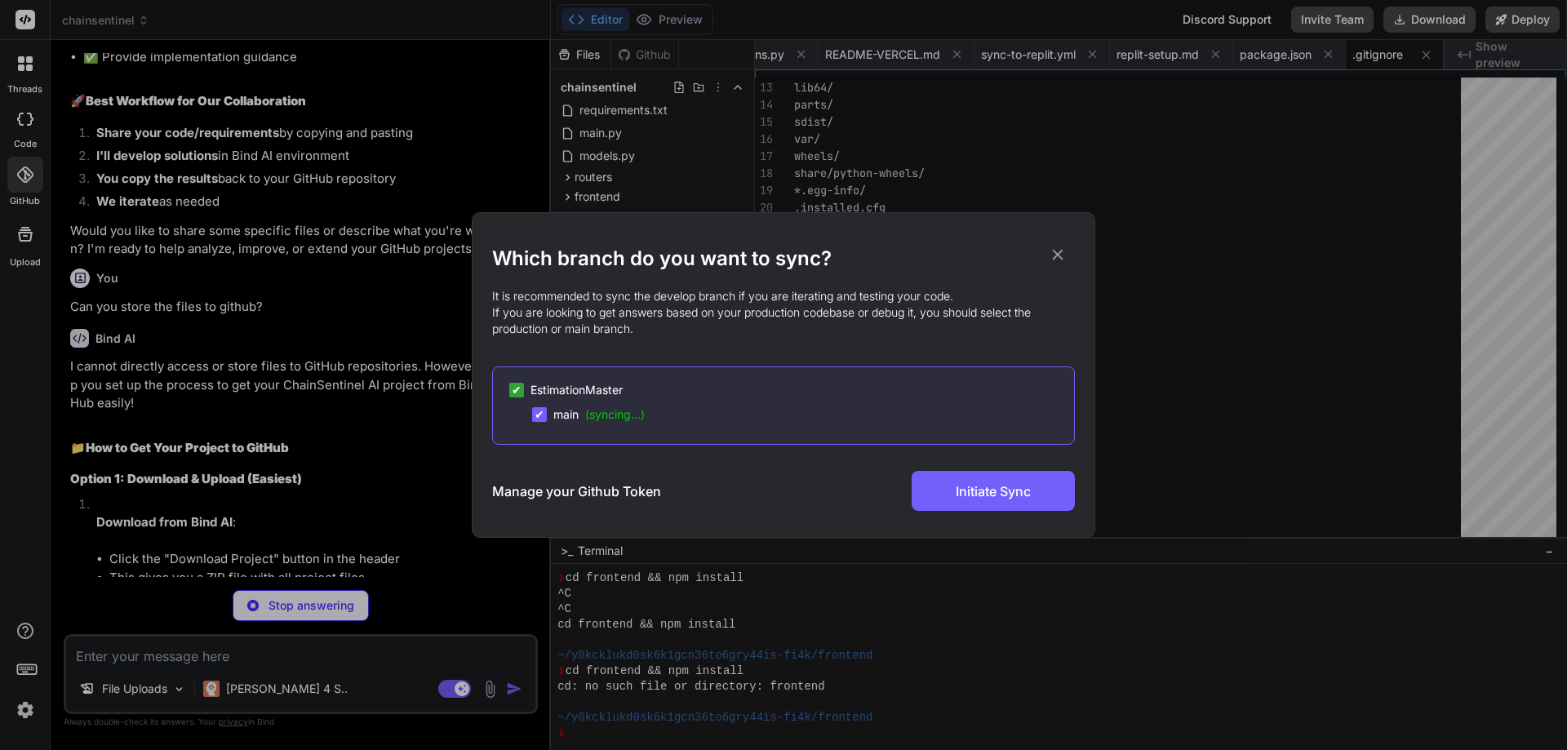
click at [1053, 256] on icon at bounding box center [1058, 255] width 18 height 18
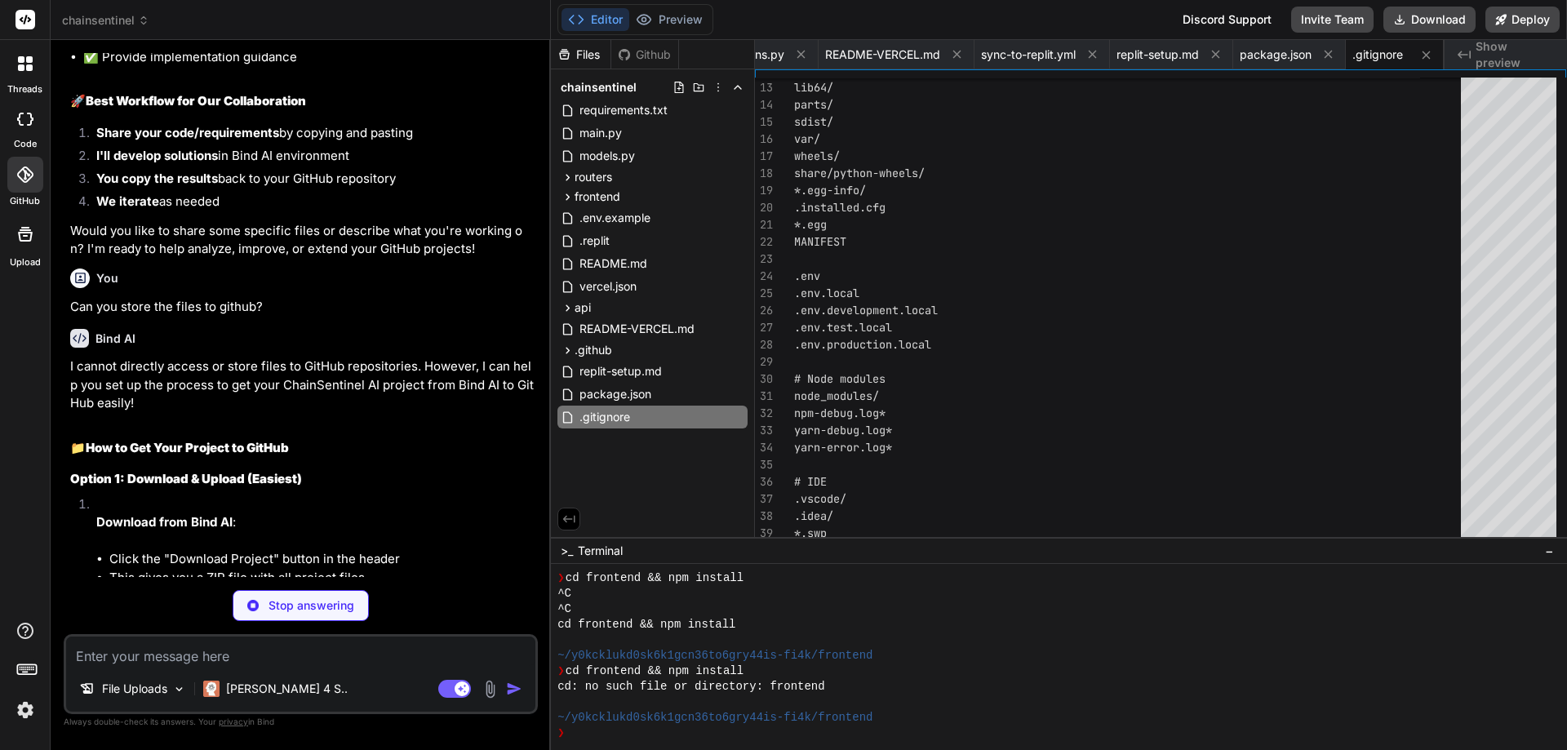
click at [26, 181] on icon at bounding box center [24, 174] width 16 height 16
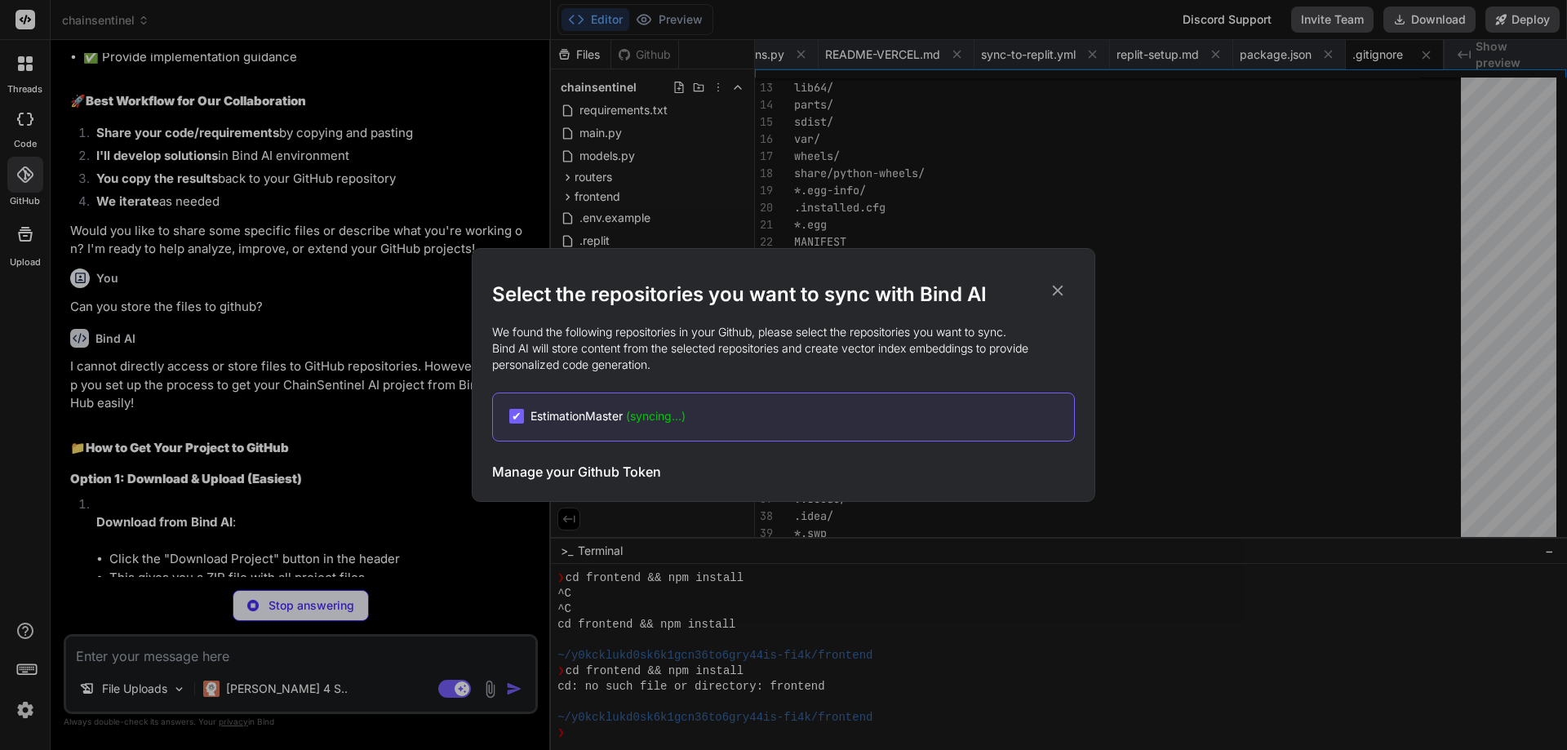
click at [620, 473] on h3 "Manage your Github Token" at bounding box center [576, 472] width 169 height 20
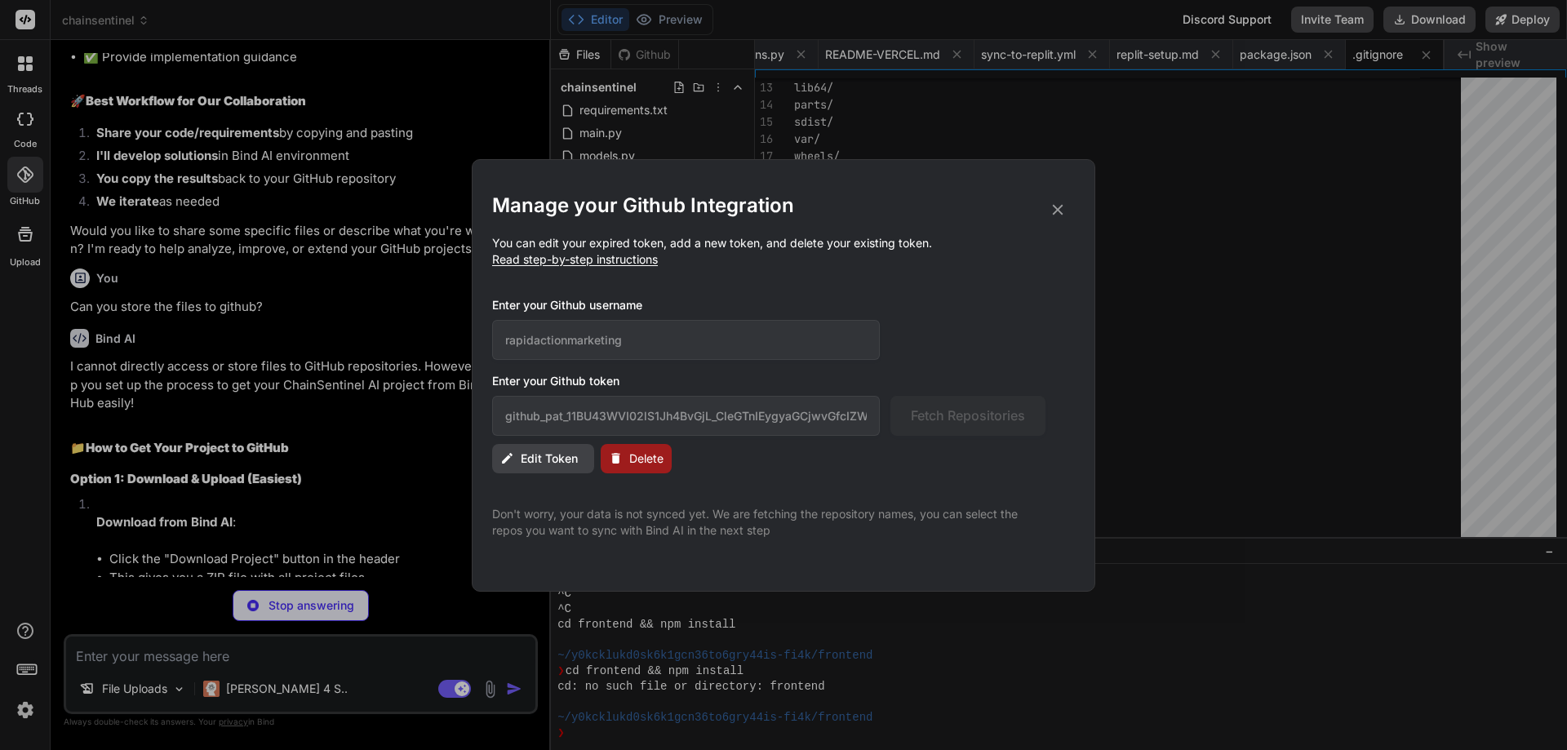
type textarea "x"
type textarea "**ChainSentinel AI** - Intelligent blockchain monitoring for the modern crypto …"
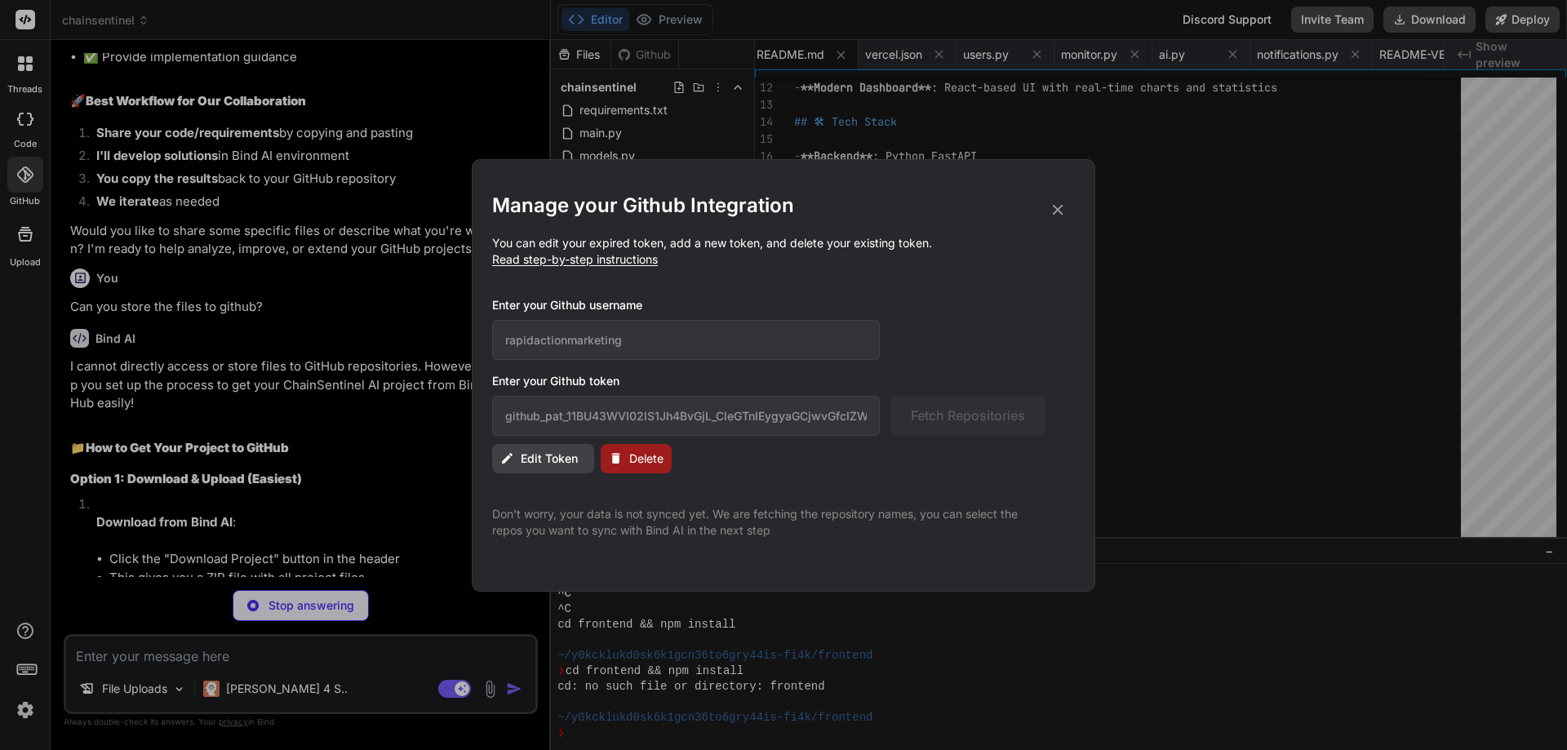
type textarea "x"
type textarea "SOFTWARE."
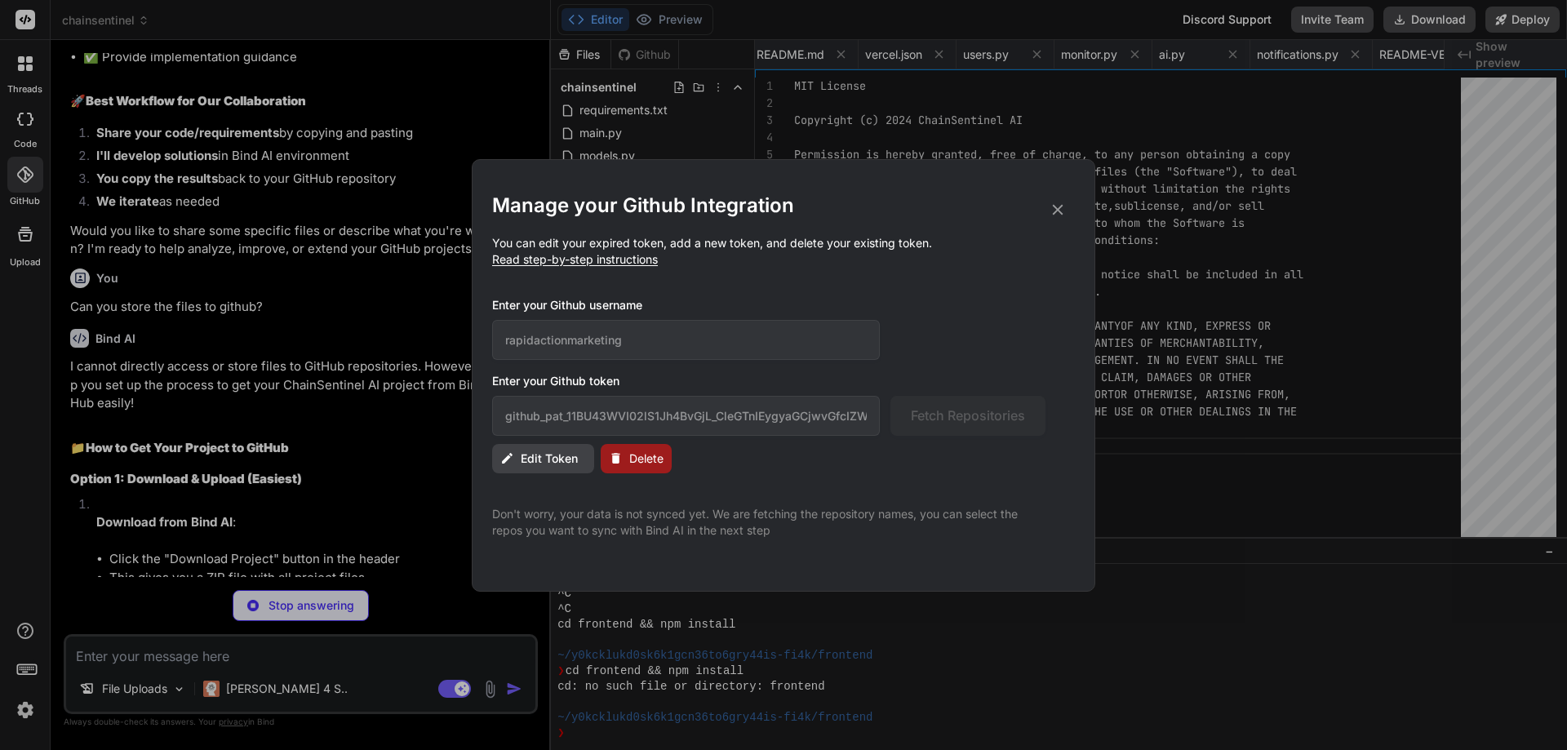
scroll to position [0, 2828]
click at [1058, 210] on icon at bounding box center [1058, 209] width 11 height 11
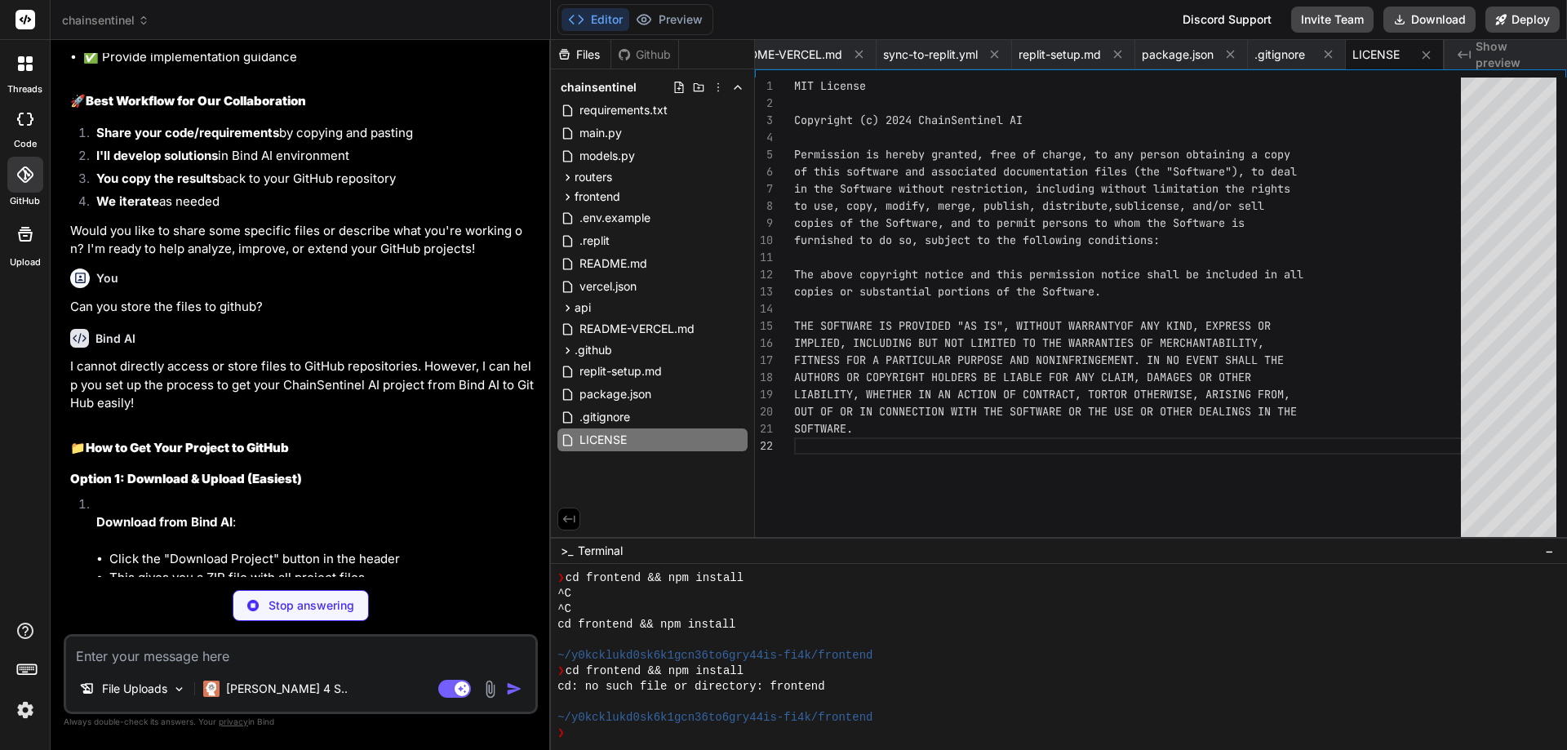
type textarea "x"
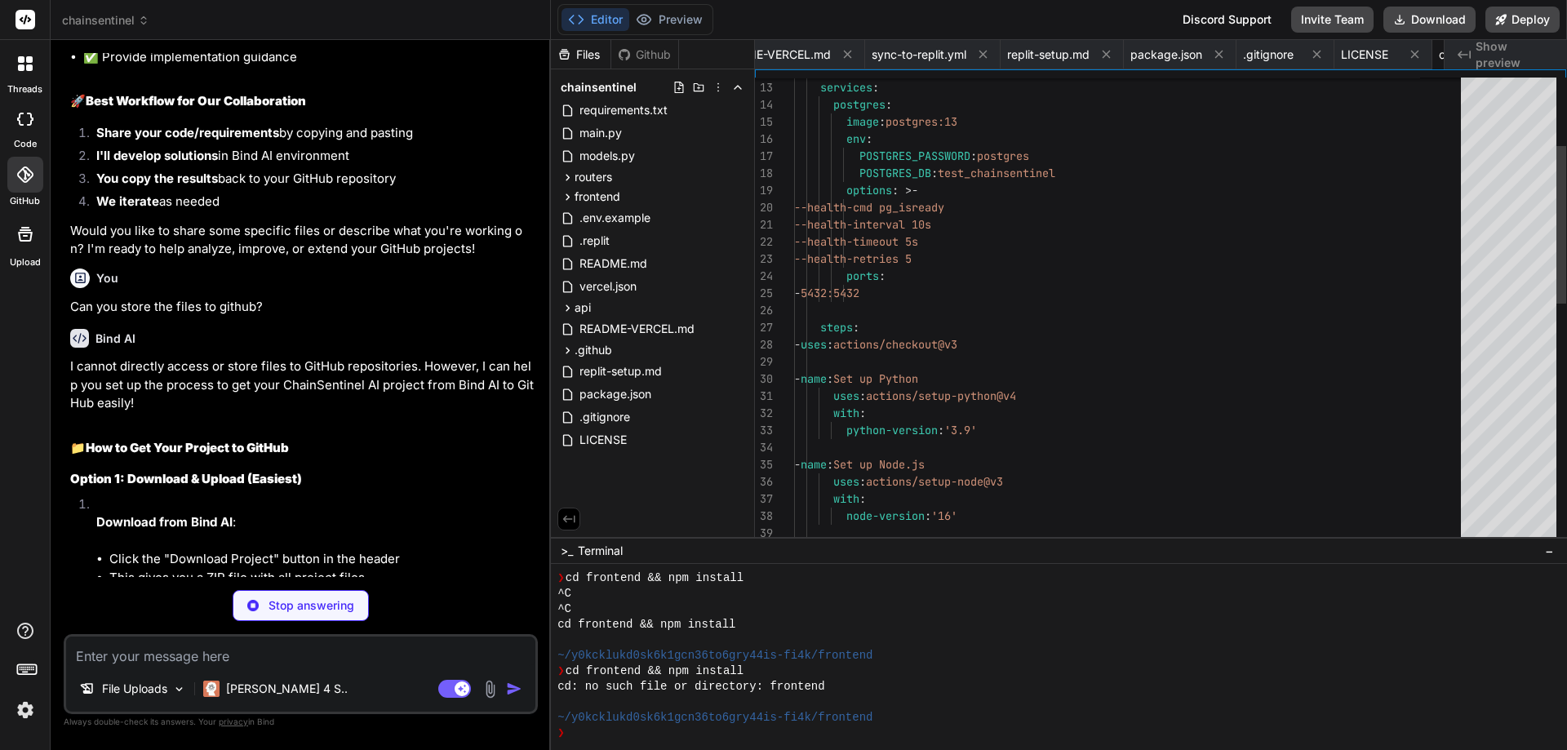
scroll to position [0, 2926]
click at [660, 56] on div "Github" at bounding box center [644, 55] width 67 height 16
click at [570, 52] on icon at bounding box center [564, 54] width 14 height 14
click at [30, 179] on icon at bounding box center [24, 174] width 16 height 16
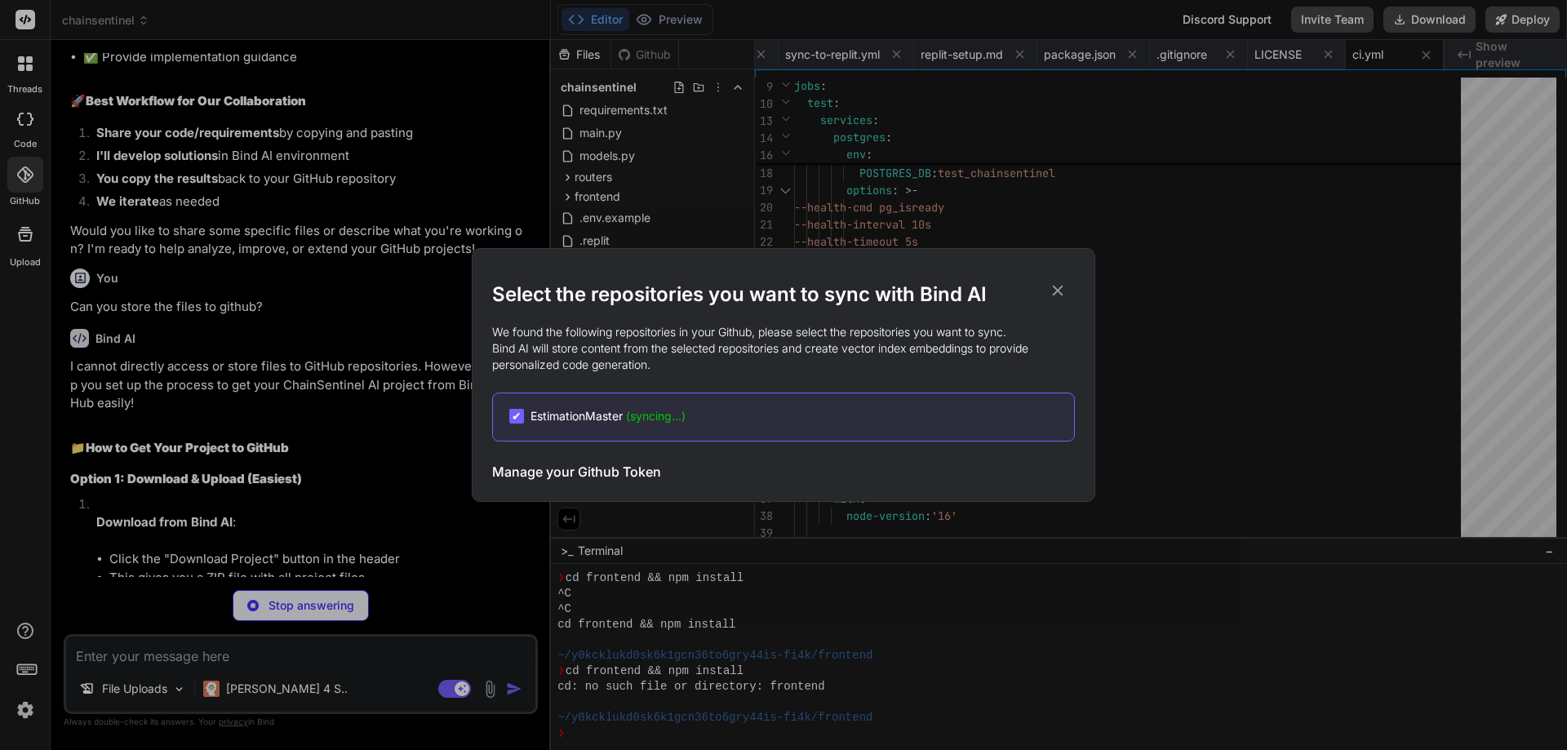
click at [524, 473] on h3 "Manage your Github Token" at bounding box center [576, 472] width 169 height 20
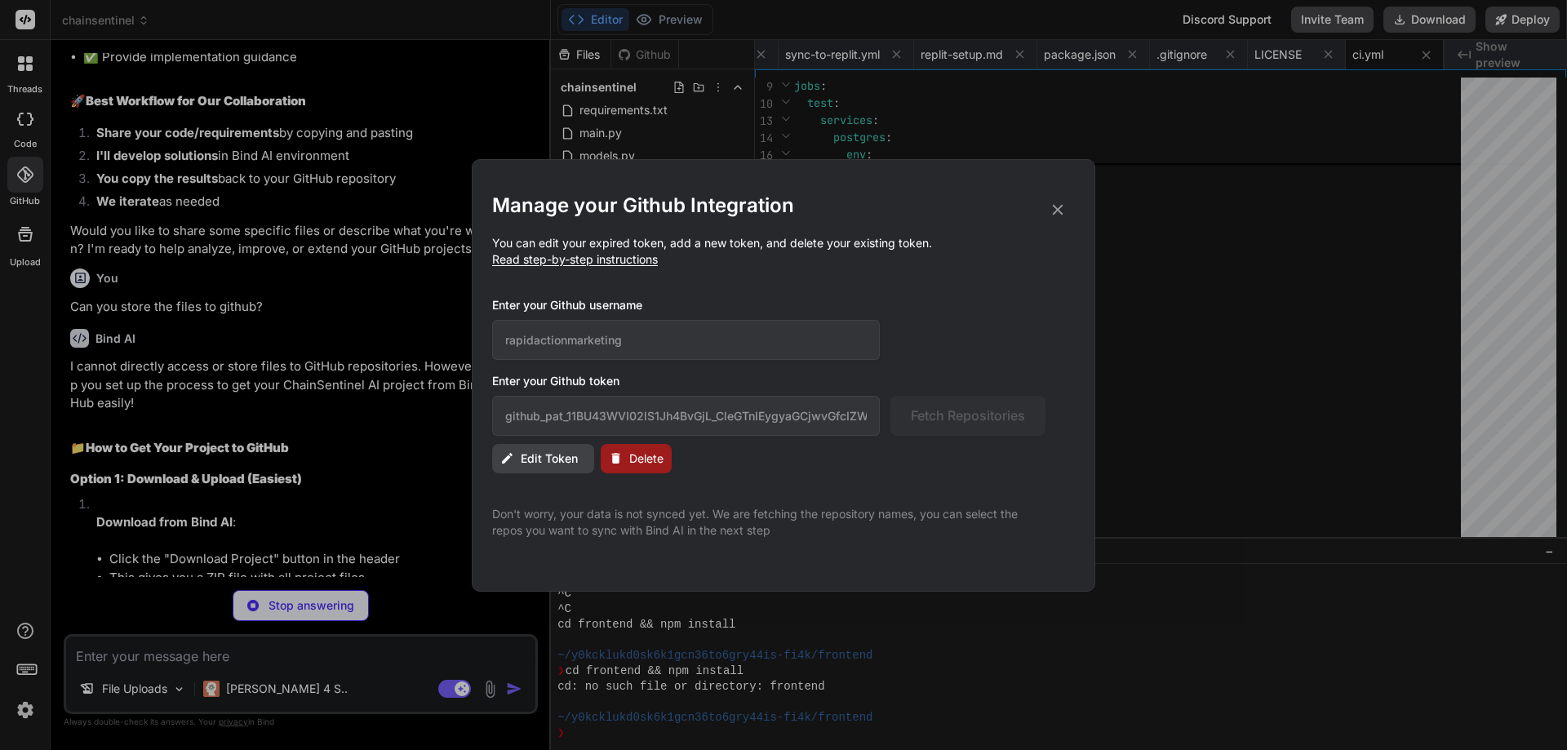
click at [26, 75] on div "Manage your Github Integration You can edit your expired token, add a new token…" at bounding box center [783, 375] width 1567 height 750
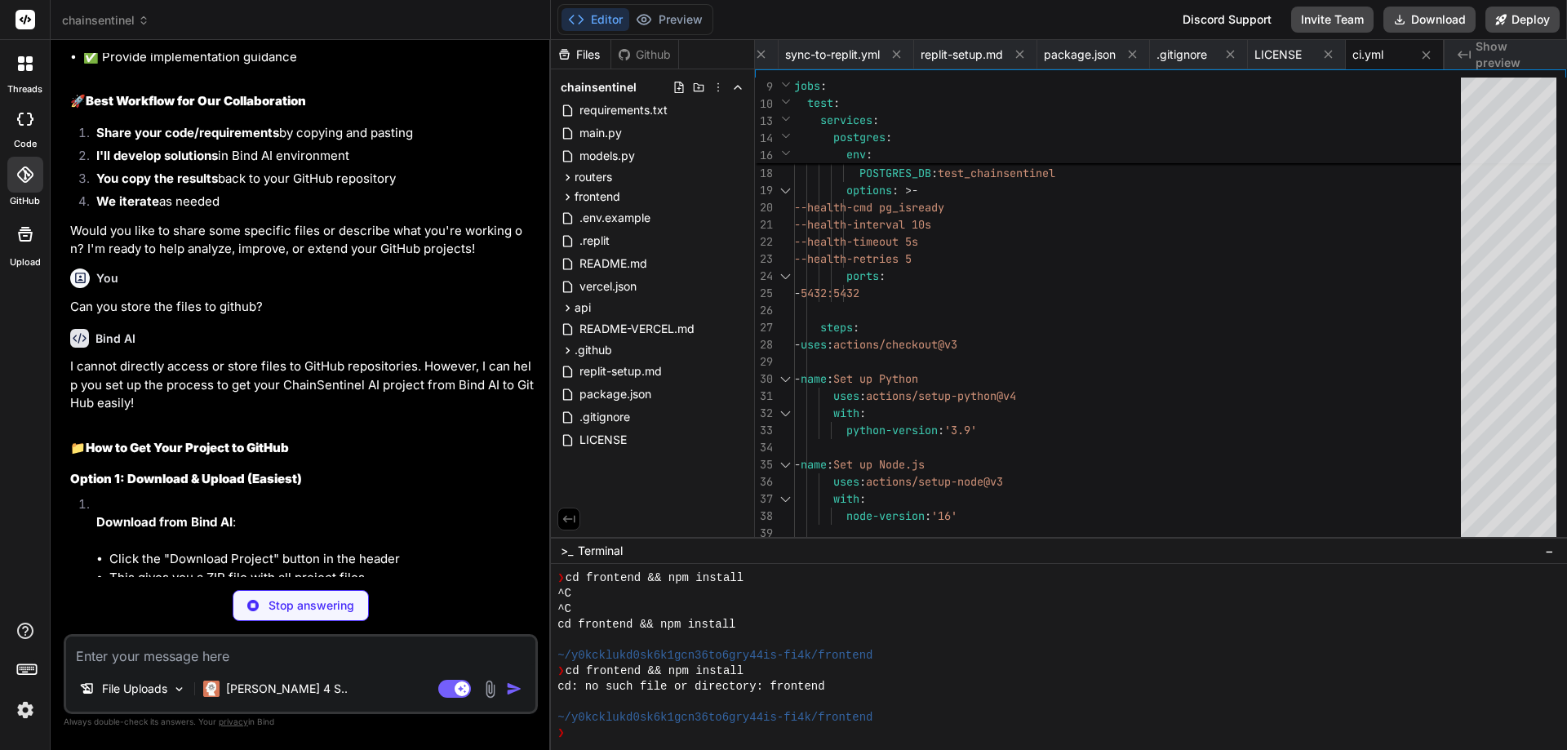
click at [26, 75] on div at bounding box center [25, 64] width 34 height 34
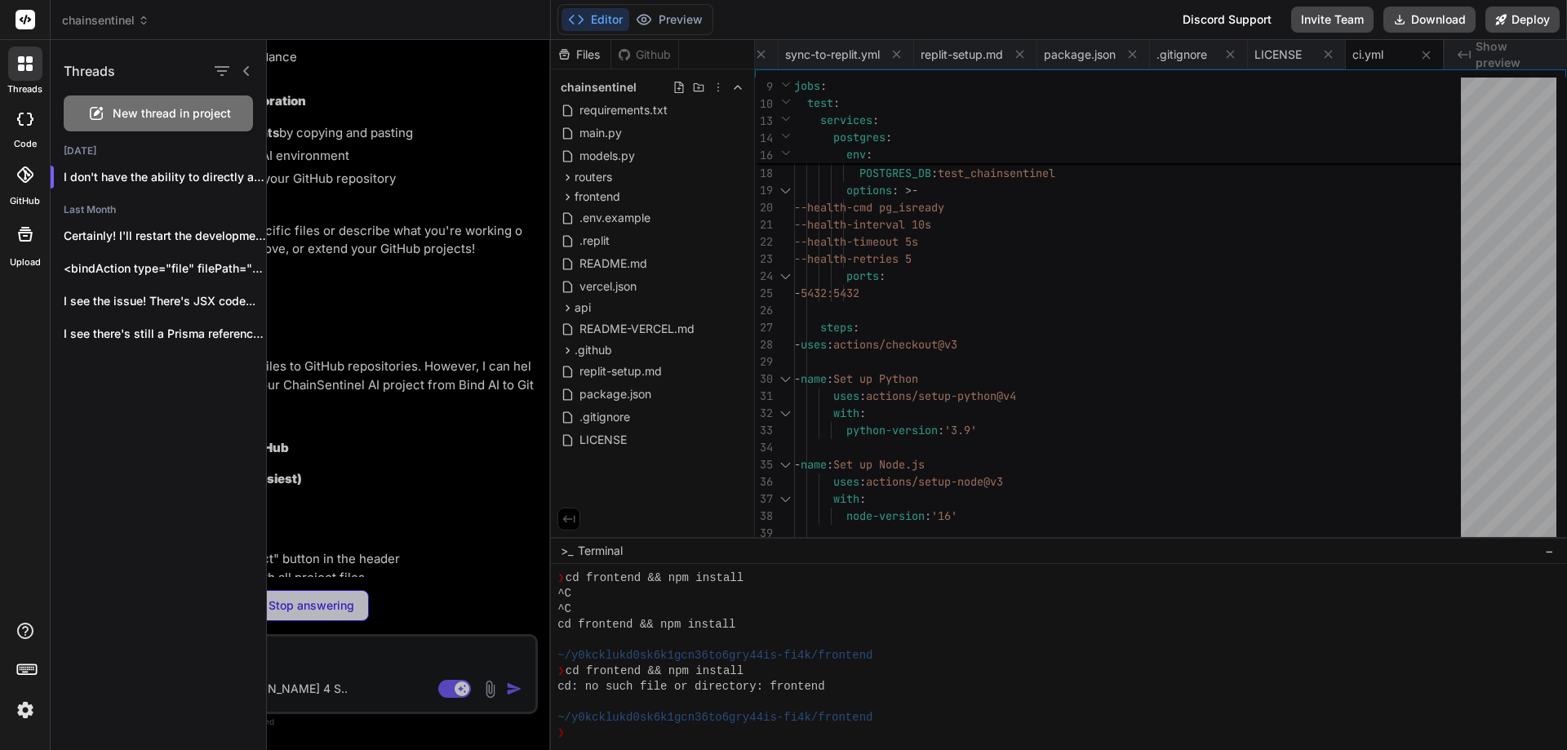
click at [20, 118] on icon at bounding box center [25, 119] width 16 height 13
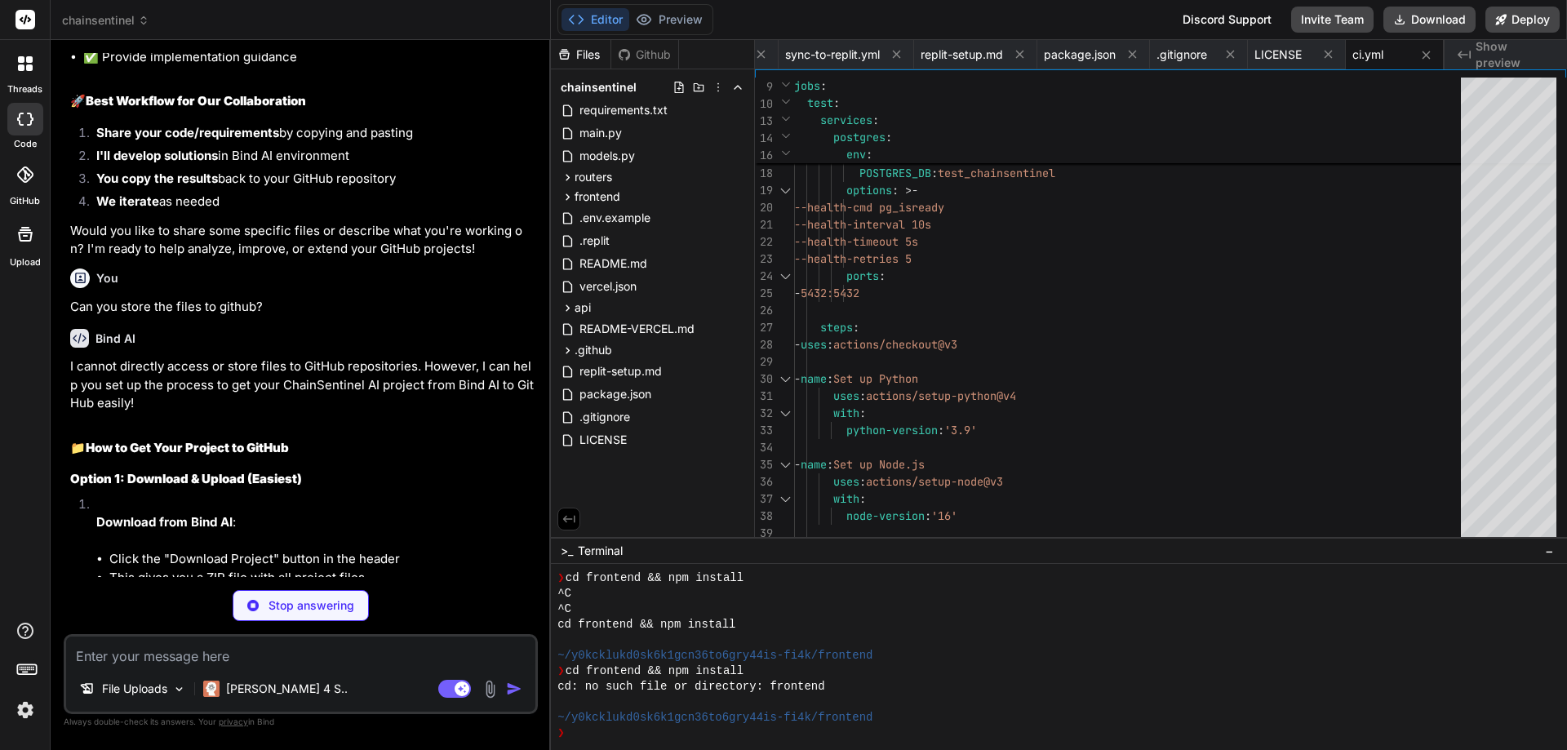
click at [20, 119] on icon at bounding box center [25, 119] width 16 height 13
type textarea "x"
type textarea "- Database backups (daily) - Code backups (GitHub) - Configuration backups - Mo…"
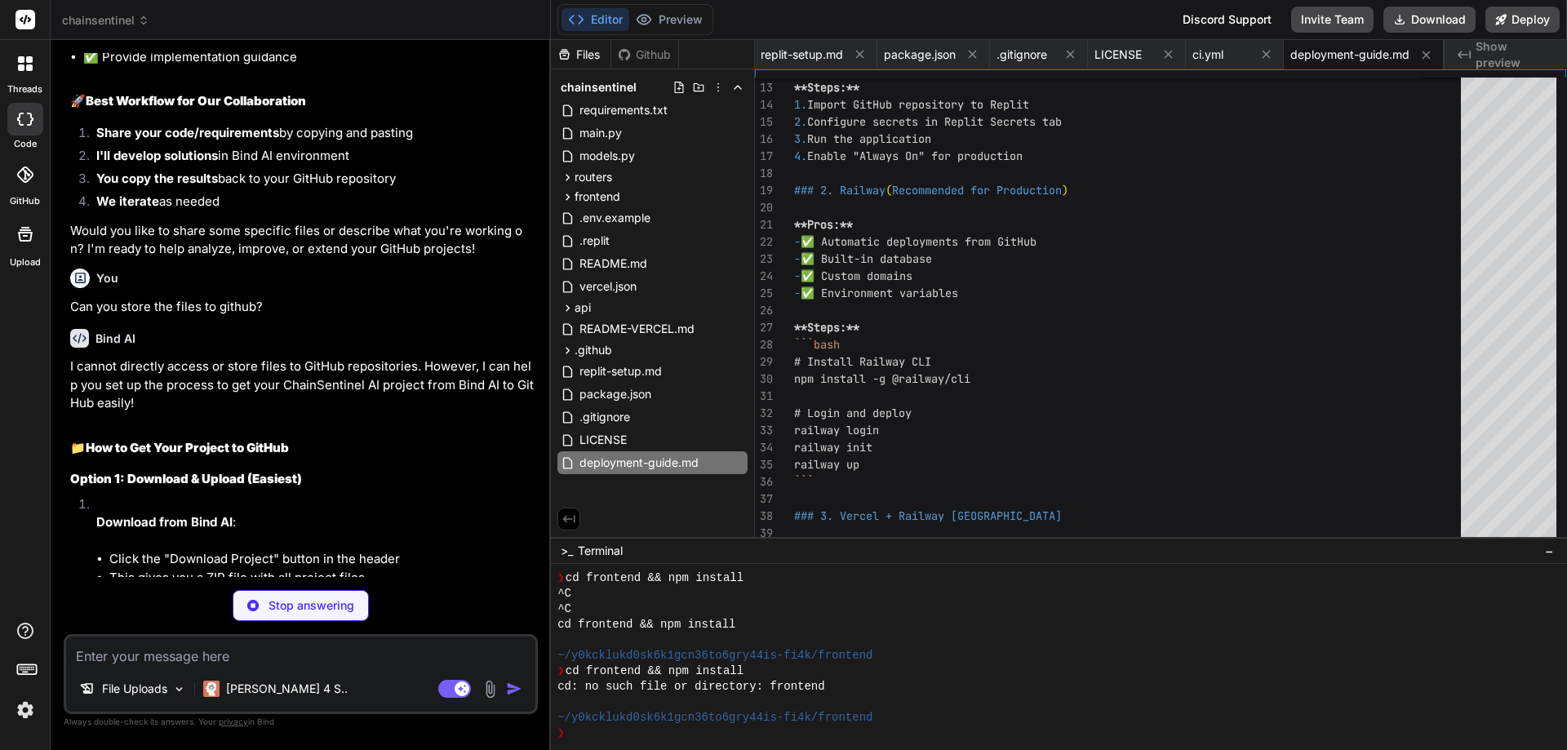
click at [33, 226] on icon at bounding box center [26, 234] width 20 height 20
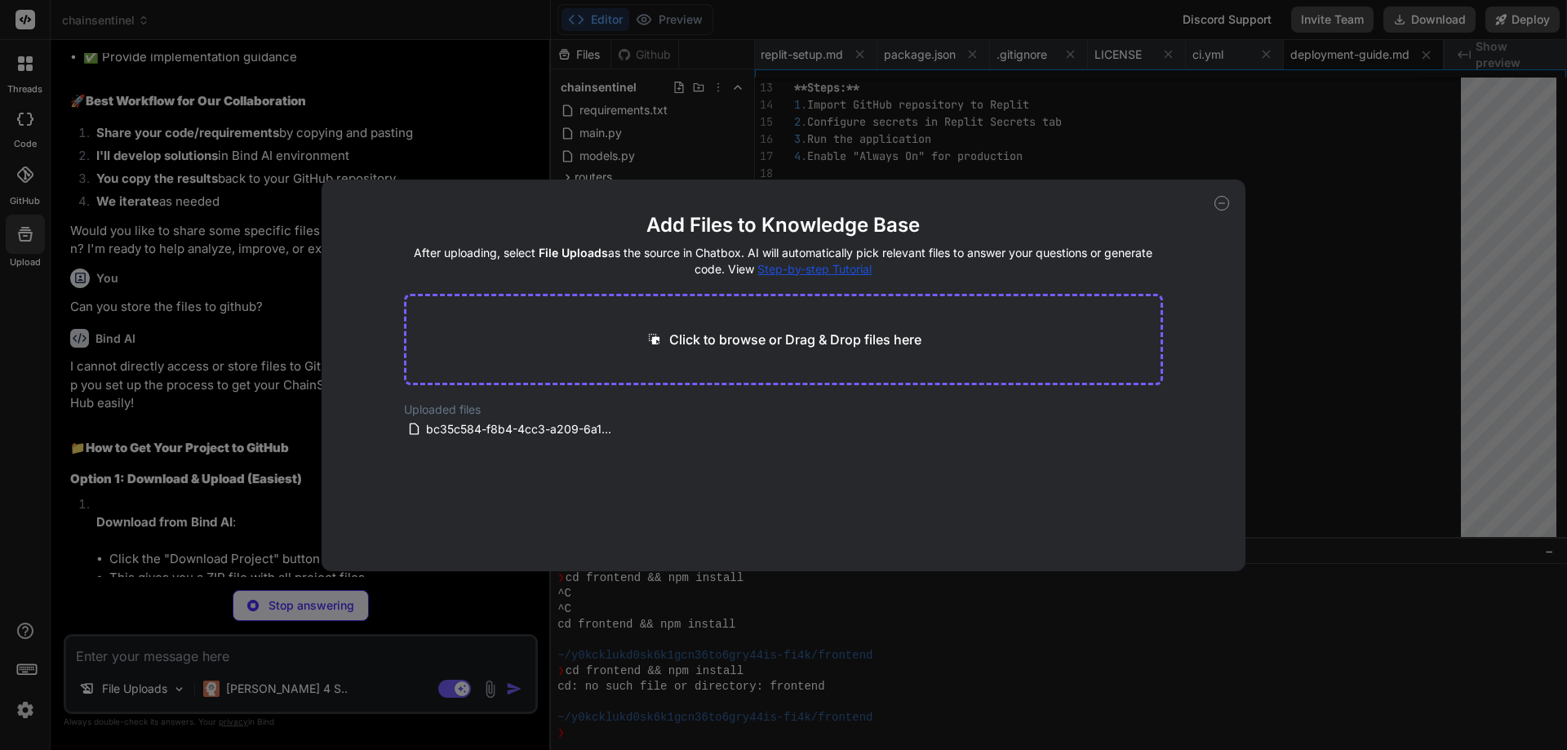
click at [1217, 204] on icon at bounding box center [1221, 203] width 15 height 15
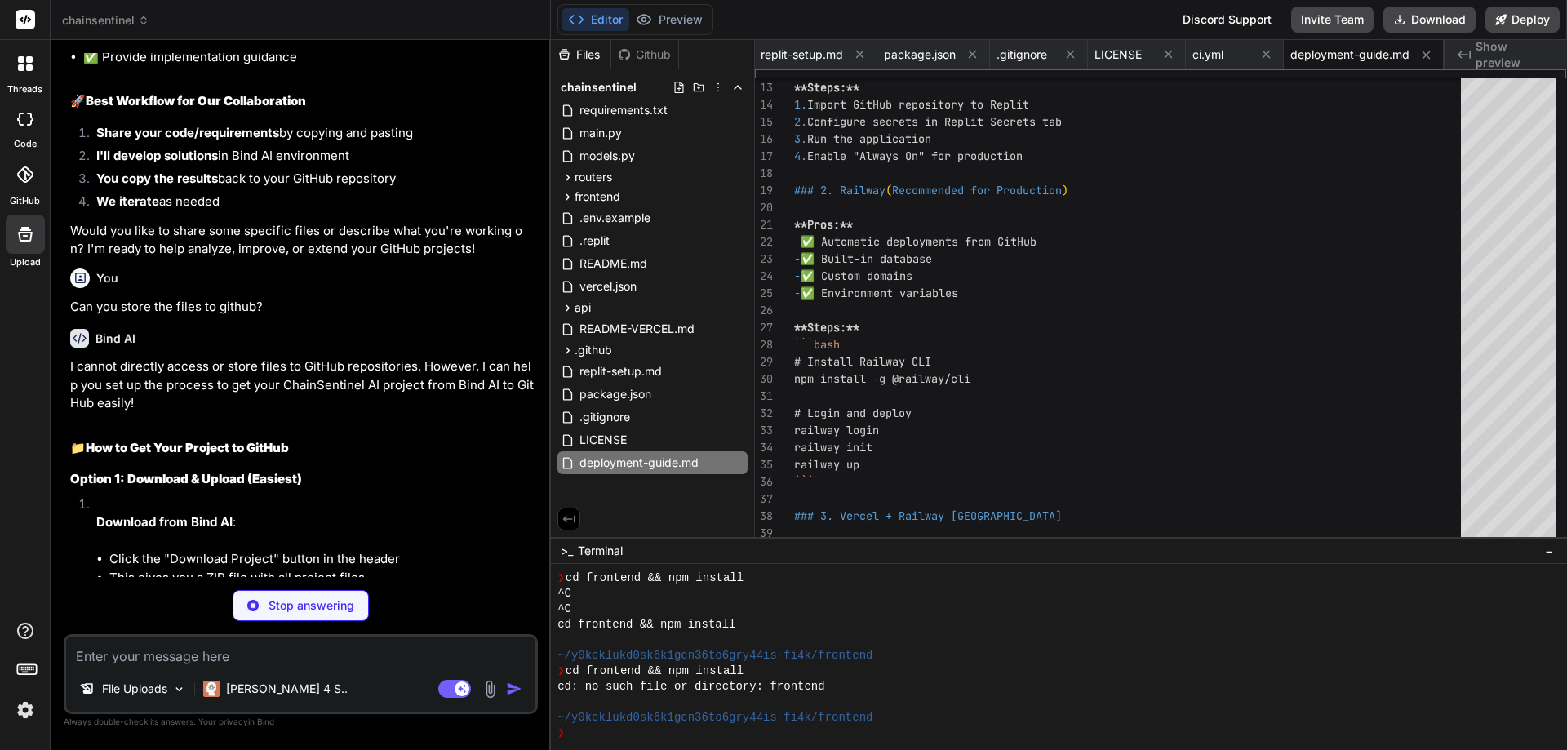
click at [23, 20] on rect at bounding box center [26, 20] width 20 height 20
click at [103, 18] on span "chainsentinel" at bounding box center [105, 20] width 87 height 16
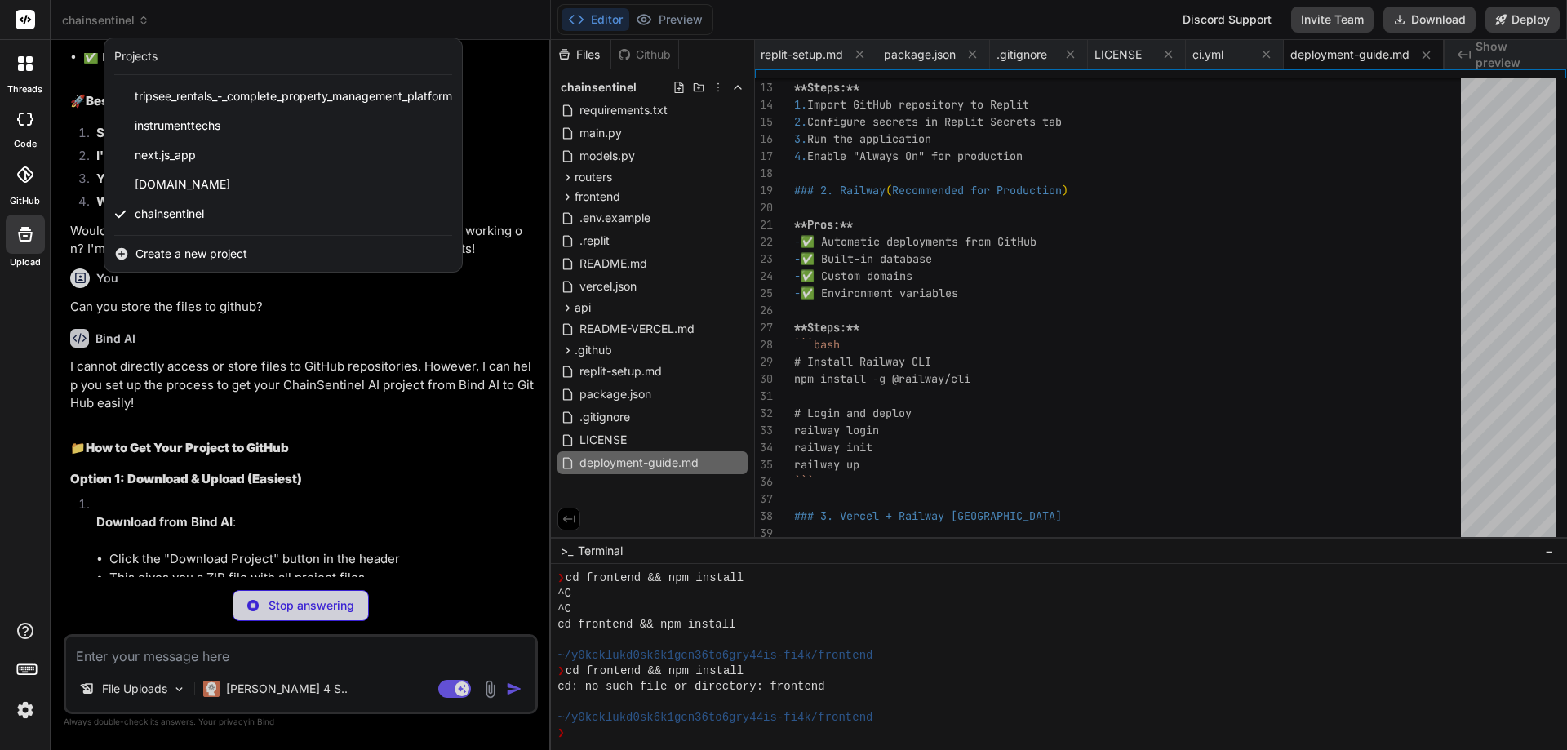
click at [30, 712] on img at bounding box center [25, 710] width 28 height 28
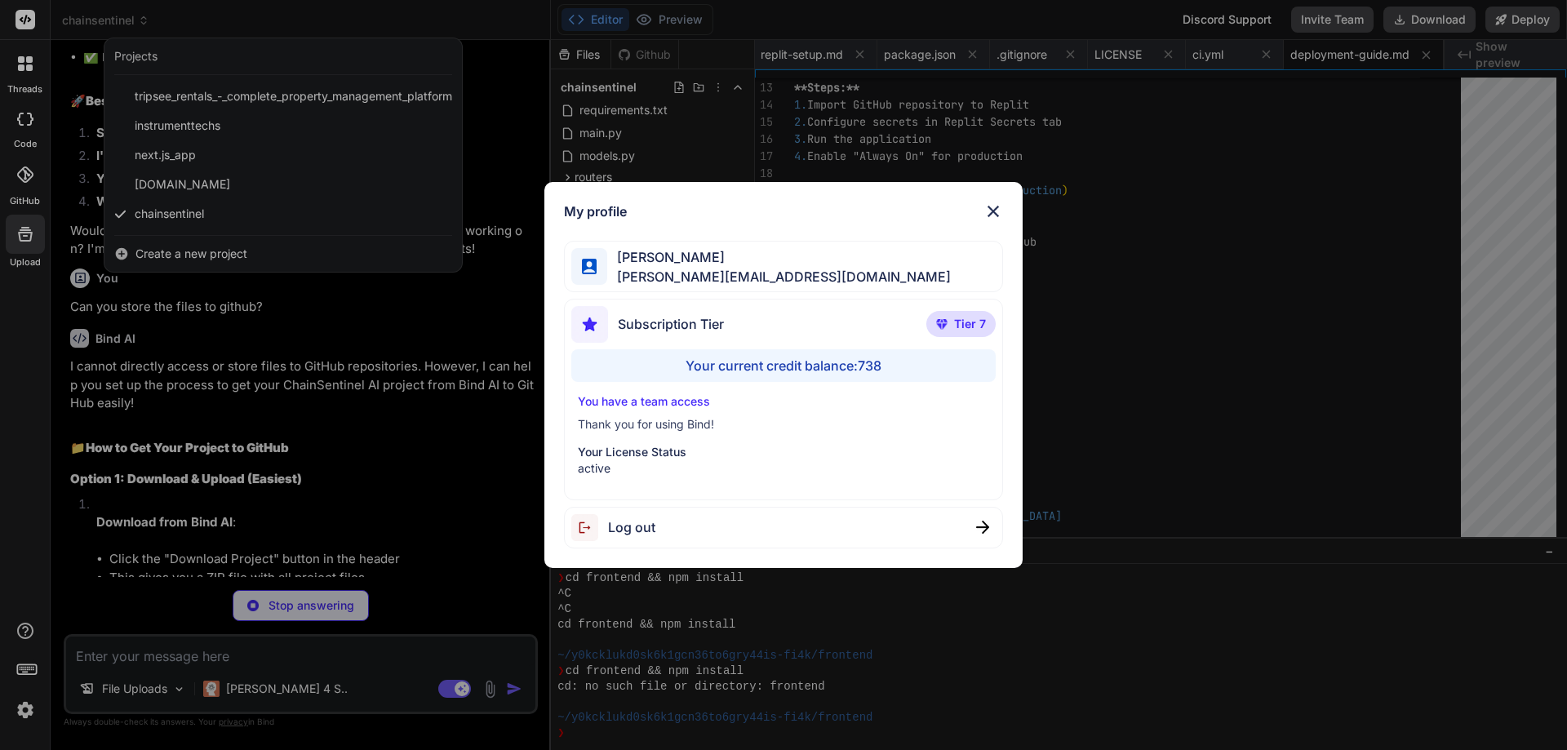
type textarea "x"
type textarea "Thank you for contributing to ChainSentinel AI! Together, we're building the fu…"
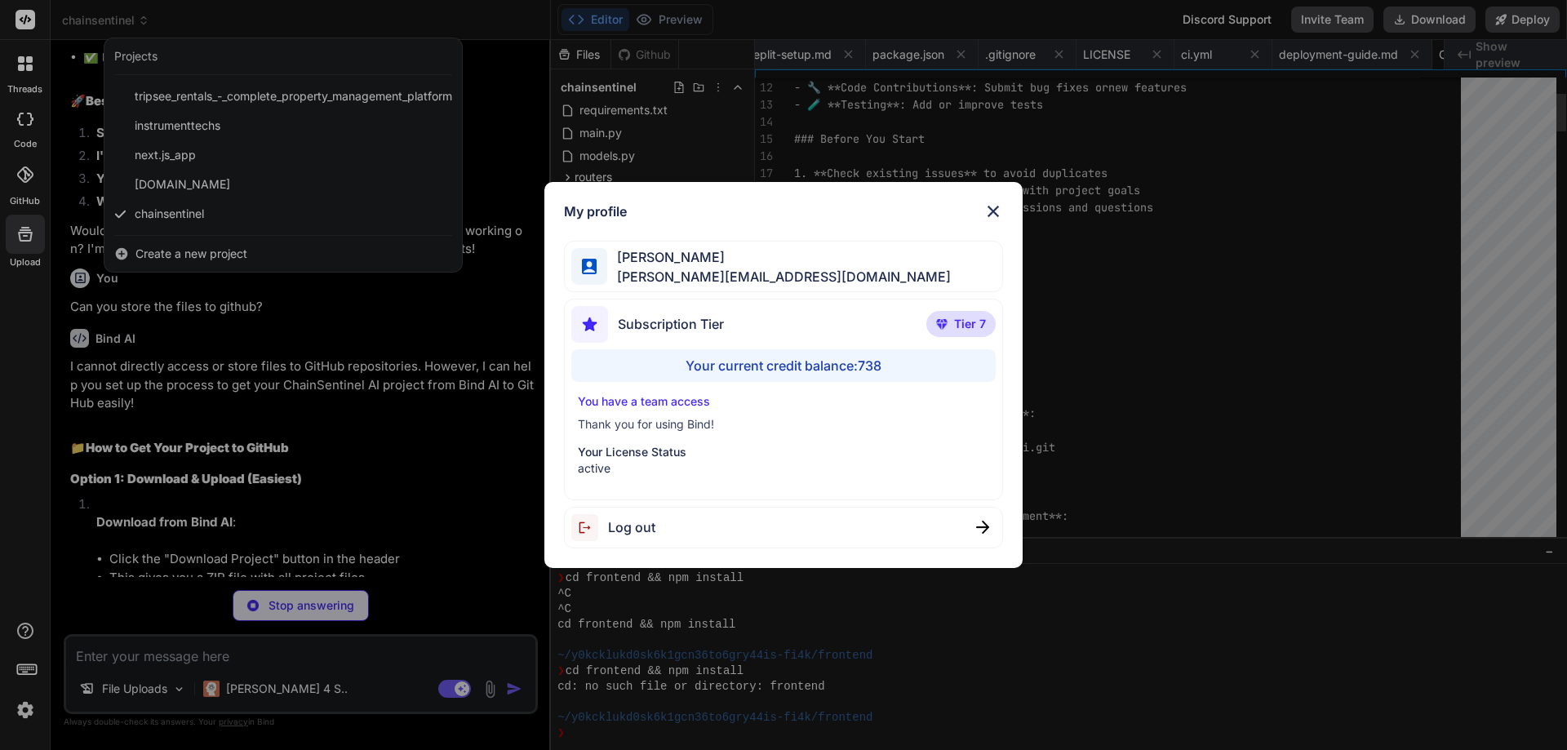
scroll to position [0, 3234]
click at [870, 361] on div "Your current credit balance: 738" at bounding box center [783, 365] width 425 height 33
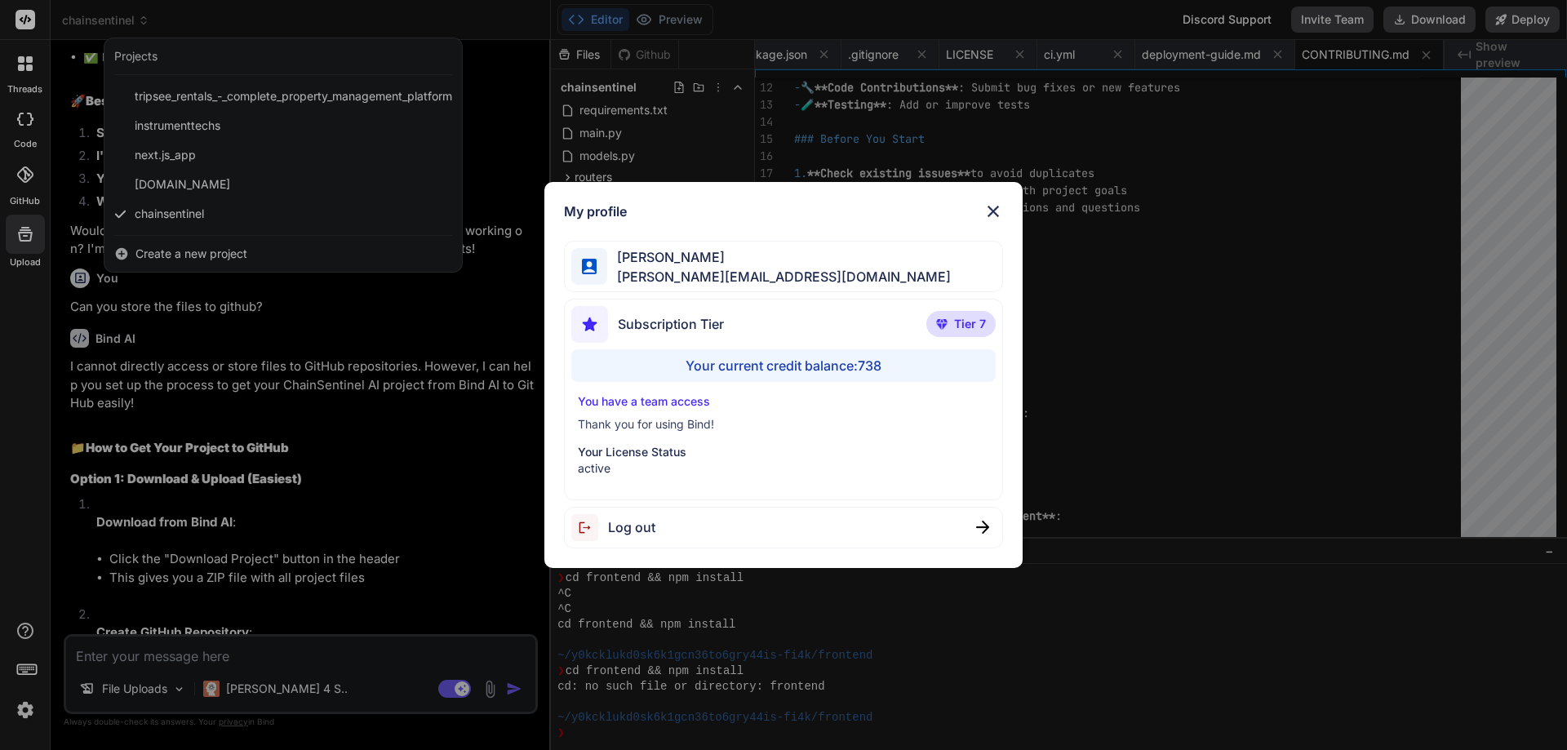
type textarea "x"
click at [969, 327] on span "Tier 7" at bounding box center [970, 324] width 32 height 16
click at [684, 317] on span "Subscription Tier" at bounding box center [671, 324] width 106 height 20
click at [765, 361] on div "Your current credit balance: 736" at bounding box center [783, 365] width 425 height 33
click at [617, 456] on p "Your License Status" at bounding box center [784, 452] width 412 height 16
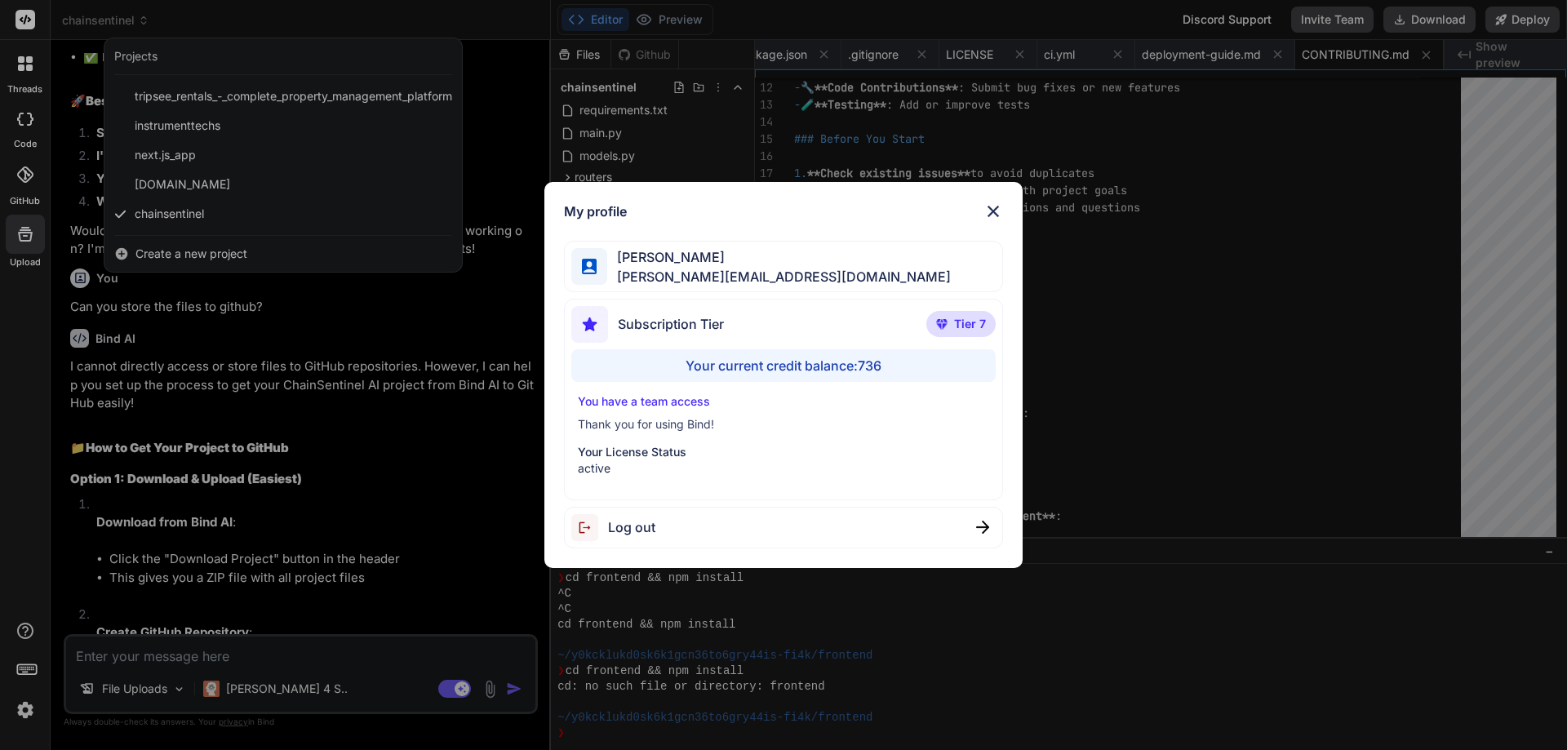
click at [660, 401] on p "You have a team access" at bounding box center [784, 401] width 412 height 16
click at [738, 363] on div "Your current credit balance: 736" at bounding box center [783, 365] width 425 height 33
click at [655, 326] on span "Subscription Tier" at bounding box center [671, 324] width 106 height 20
click at [662, 251] on span "[PERSON_NAME]" at bounding box center [779, 257] width 344 height 20
drag, startPoint x: 888, startPoint y: 365, endPoint x: 672, endPoint y: 366, distance: 215.4
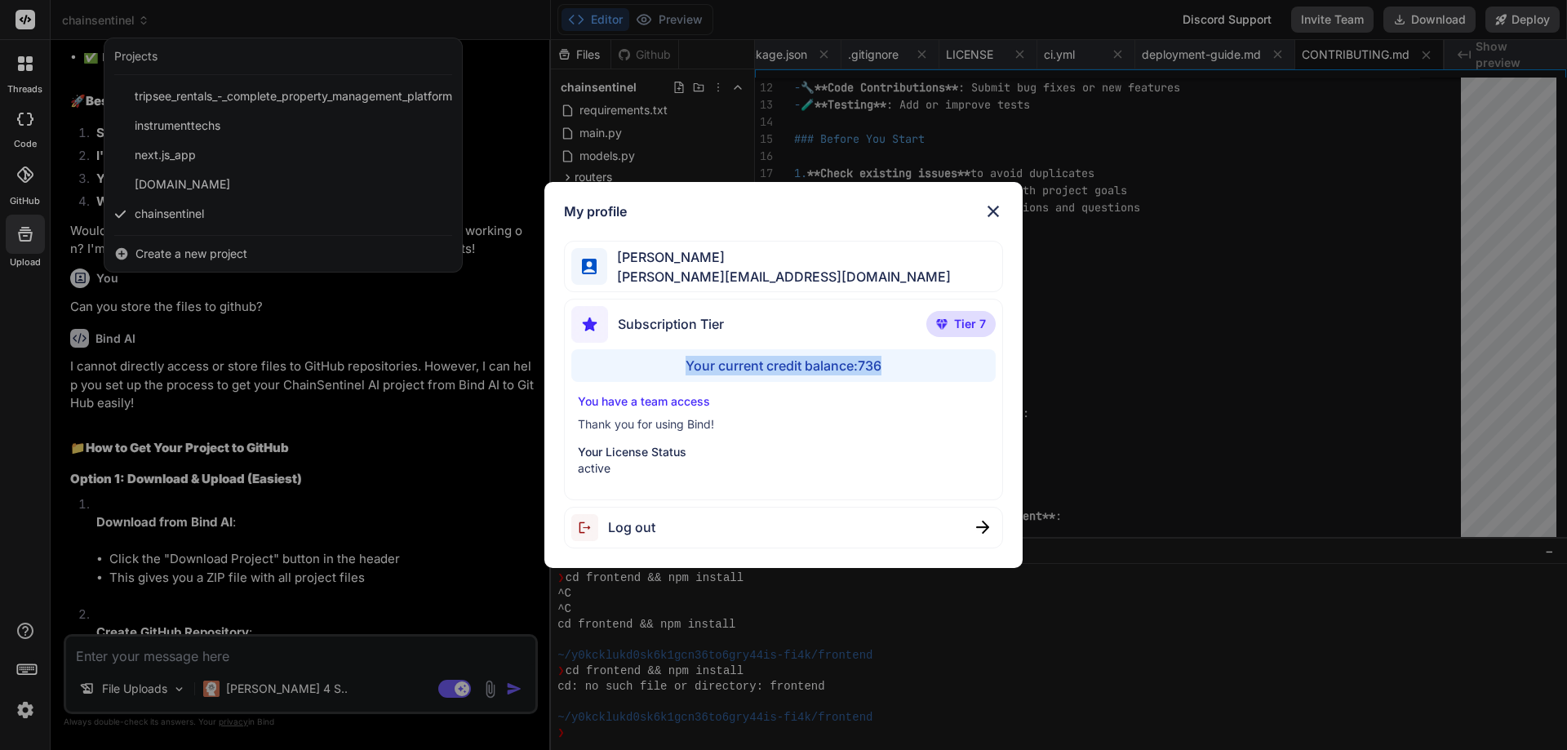
click at [672, 366] on div "Your current credit balance: 736" at bounding box center [783, 365] width 425 height 33
click at [979, 319] on span "Tier 7" at bounding box center [970, 324] width 32 height 16
click at [1000, 209] on img at bounding box center [993, 212] width 20 height 20
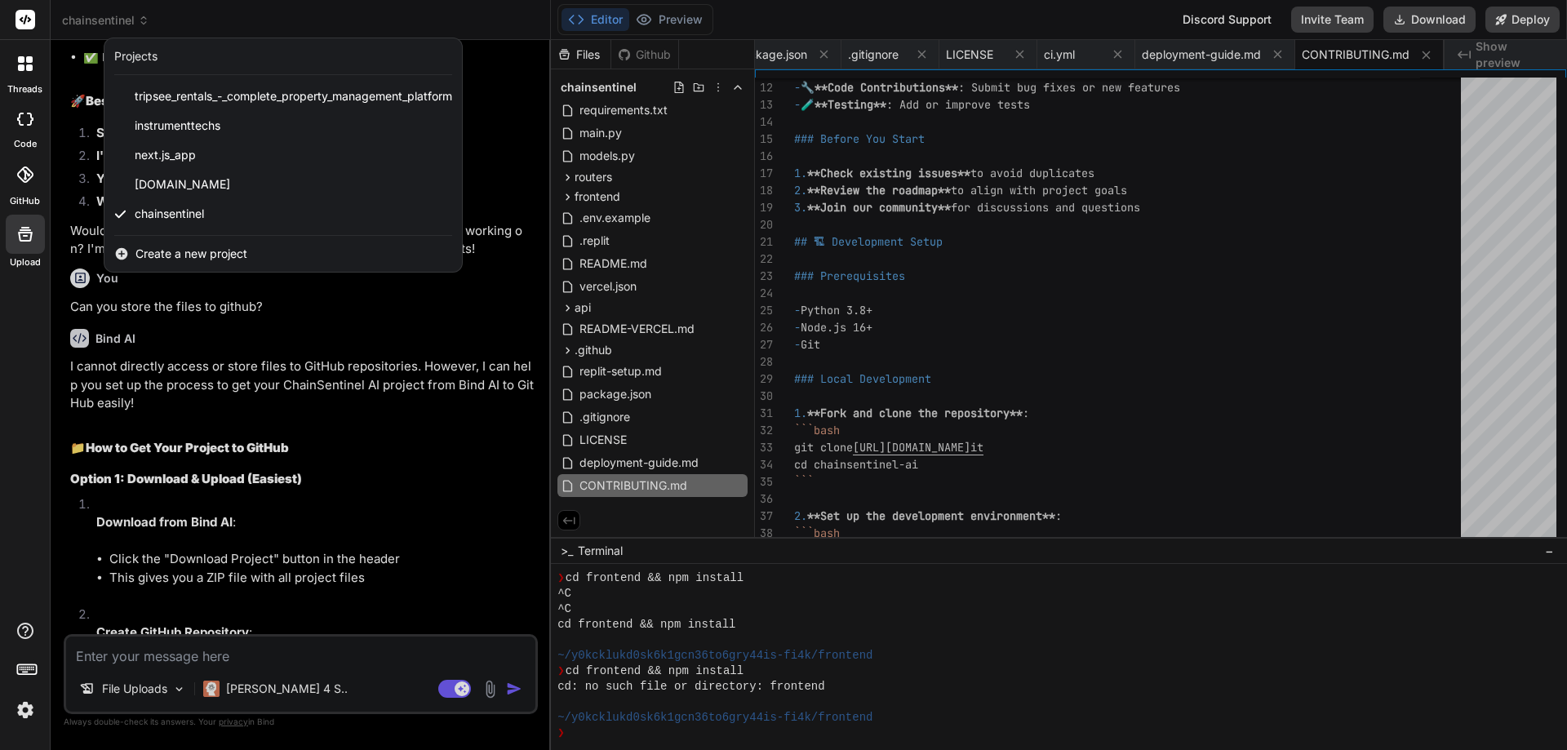
click at [13, 195] on label "GitHub" at bounding box center [25, 201] width 30 height 14
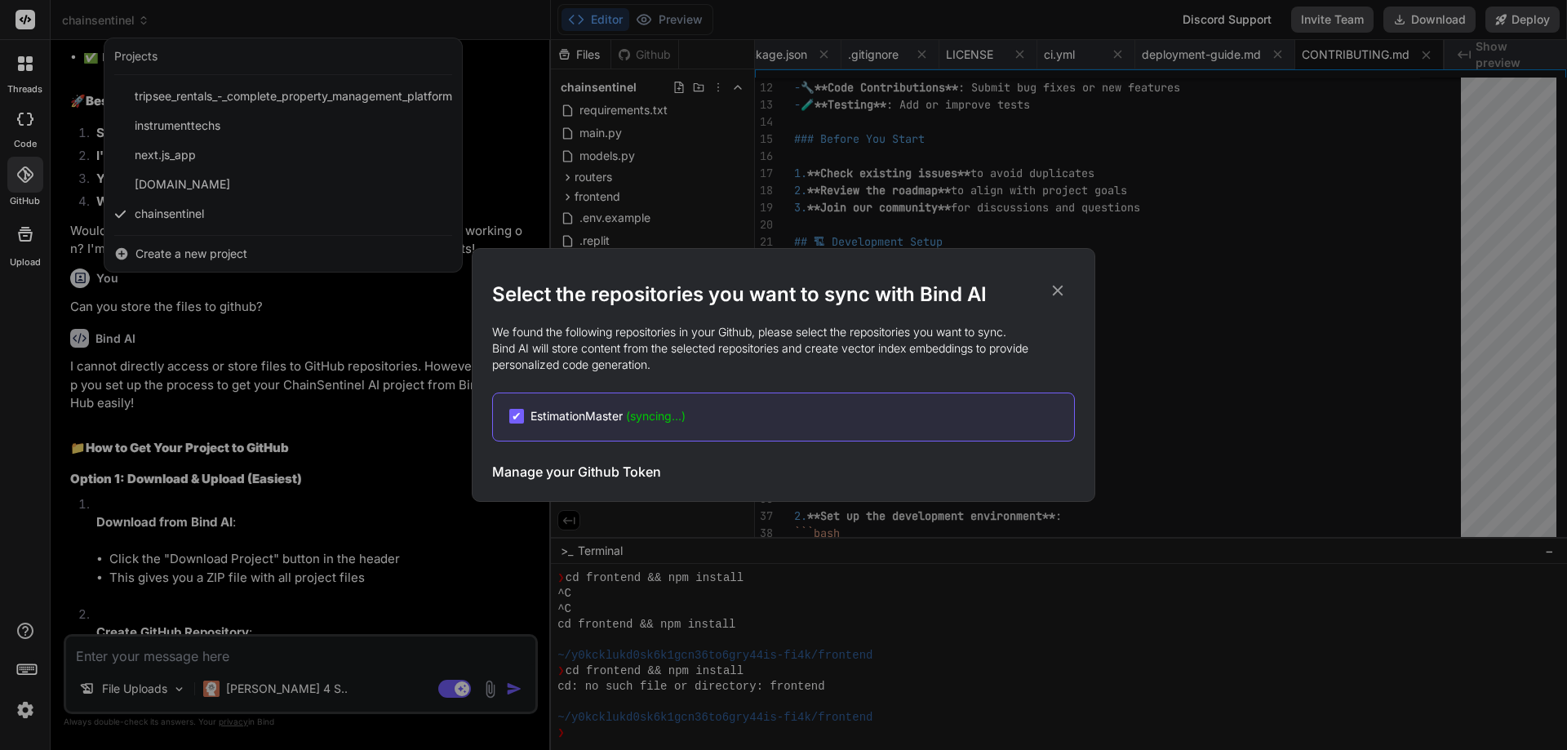
click at [789, 425] on div "✔ EstimationMaster (syncing...)" at bounding box center [783, 417] width 583 height 49
click at [527, 419] on div "✔ EstimationMaster (syncing...)" at bounding box center [597, 416] width 176 height 16
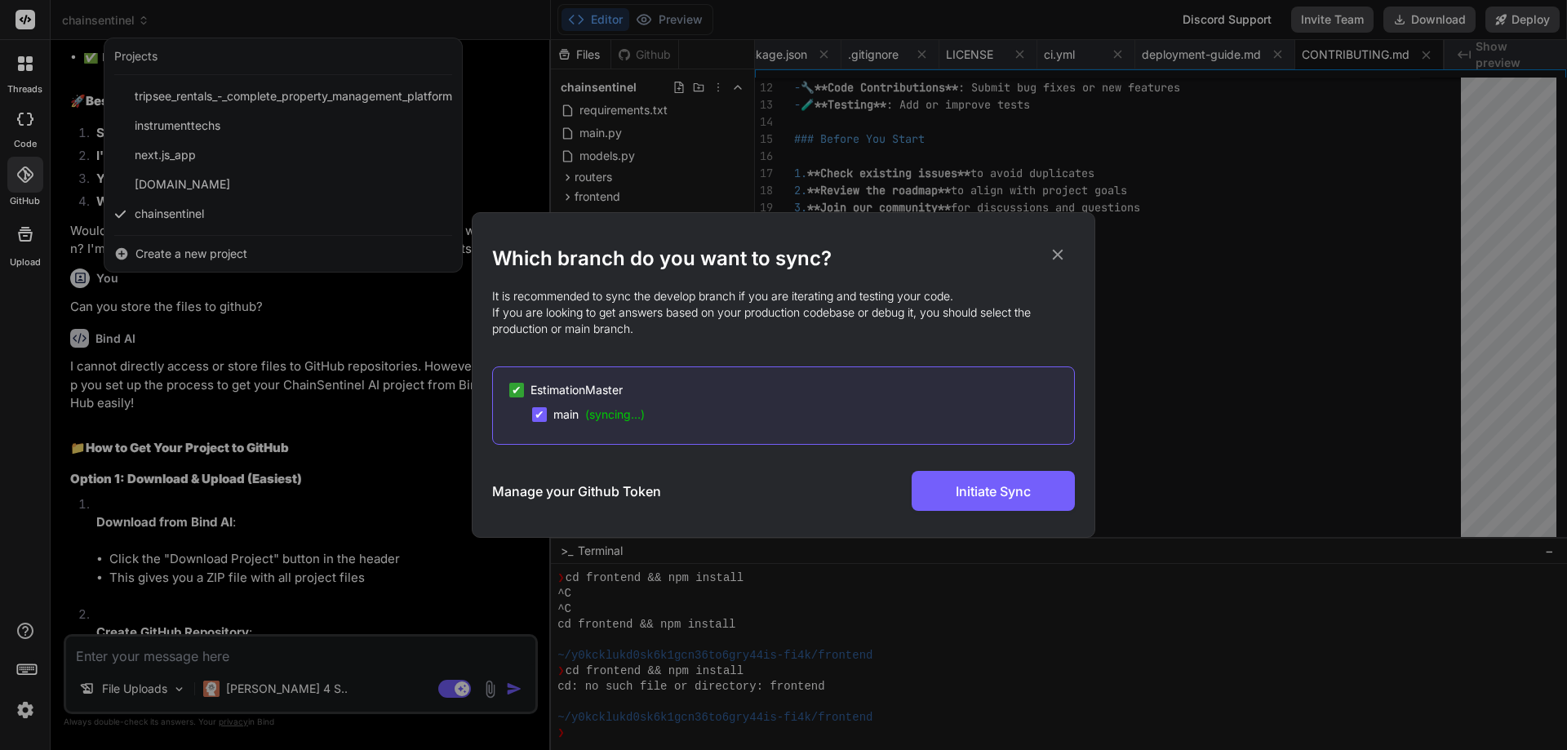
click at [517, 391] on span "✔" at bounding box center [517, 390] width 10 height 16
click at [543, 415] on span "✔" at bounding box center [539, 414] width 10 height 16
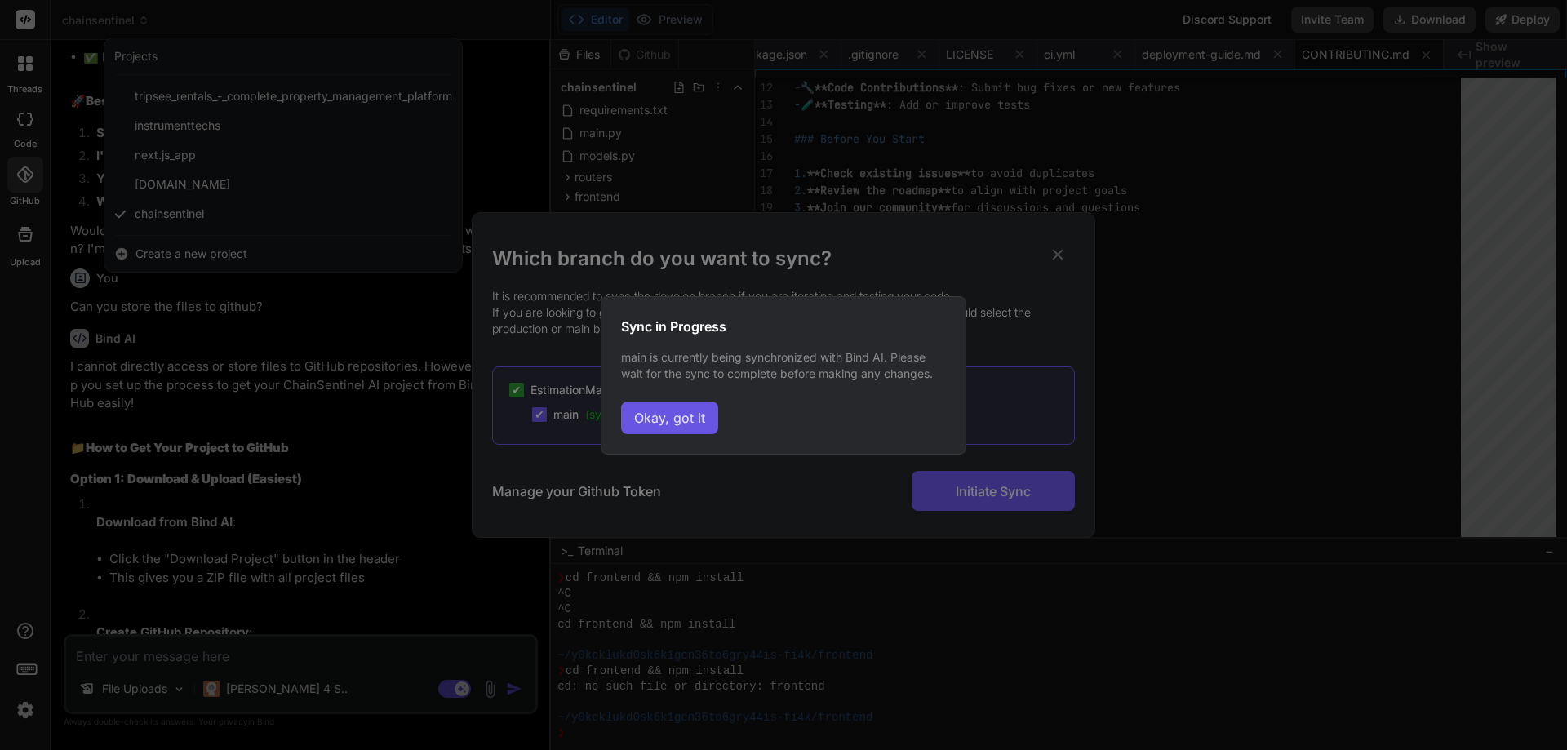
click at [674, 424] on button "Okay, got it" at bounding box center [669, 417] width 97 height 33
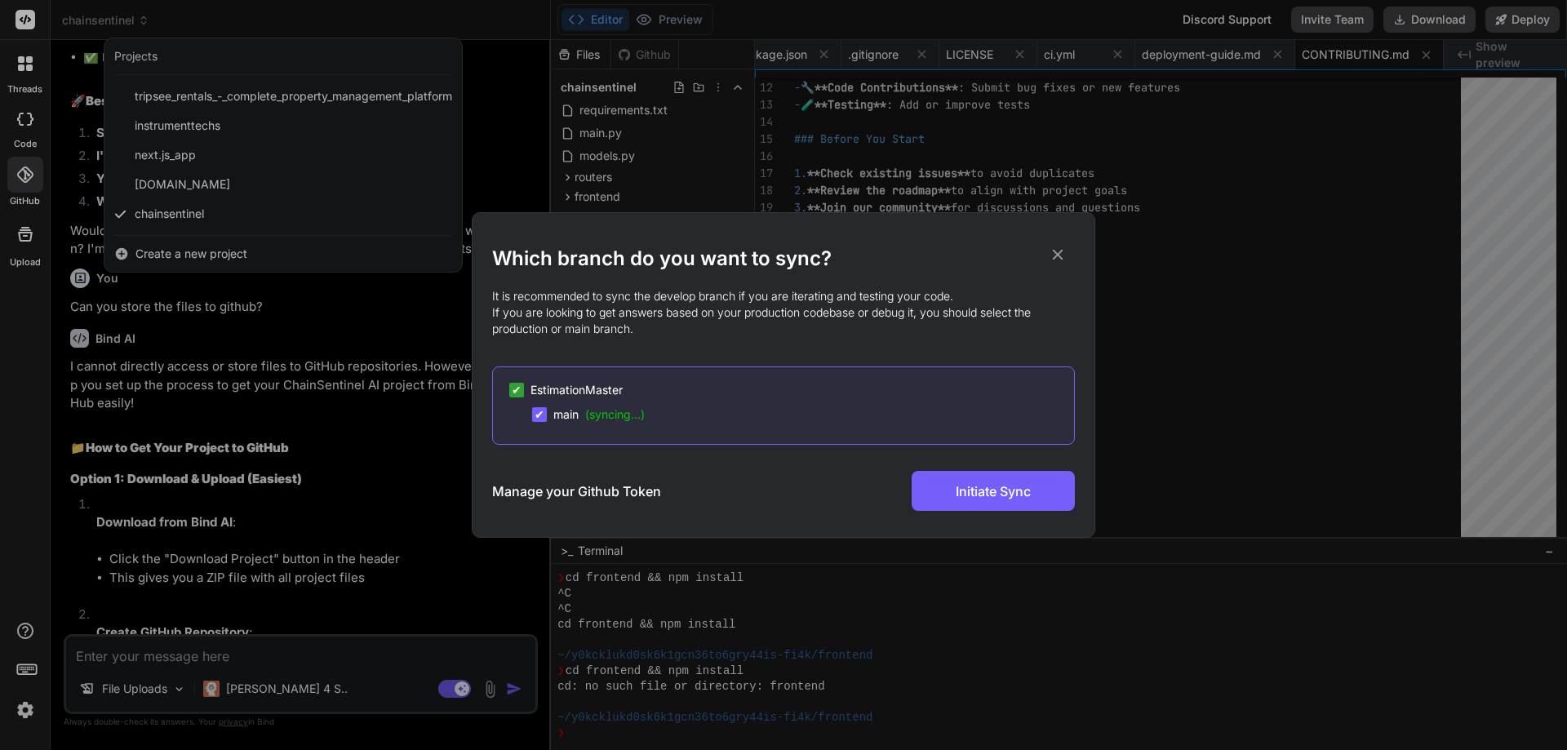
click at [138, 64] on div "Which branch do you want to sync? It is recommended to sync the develop branch …" at bounding box center [783, 375] width 1567 height 750
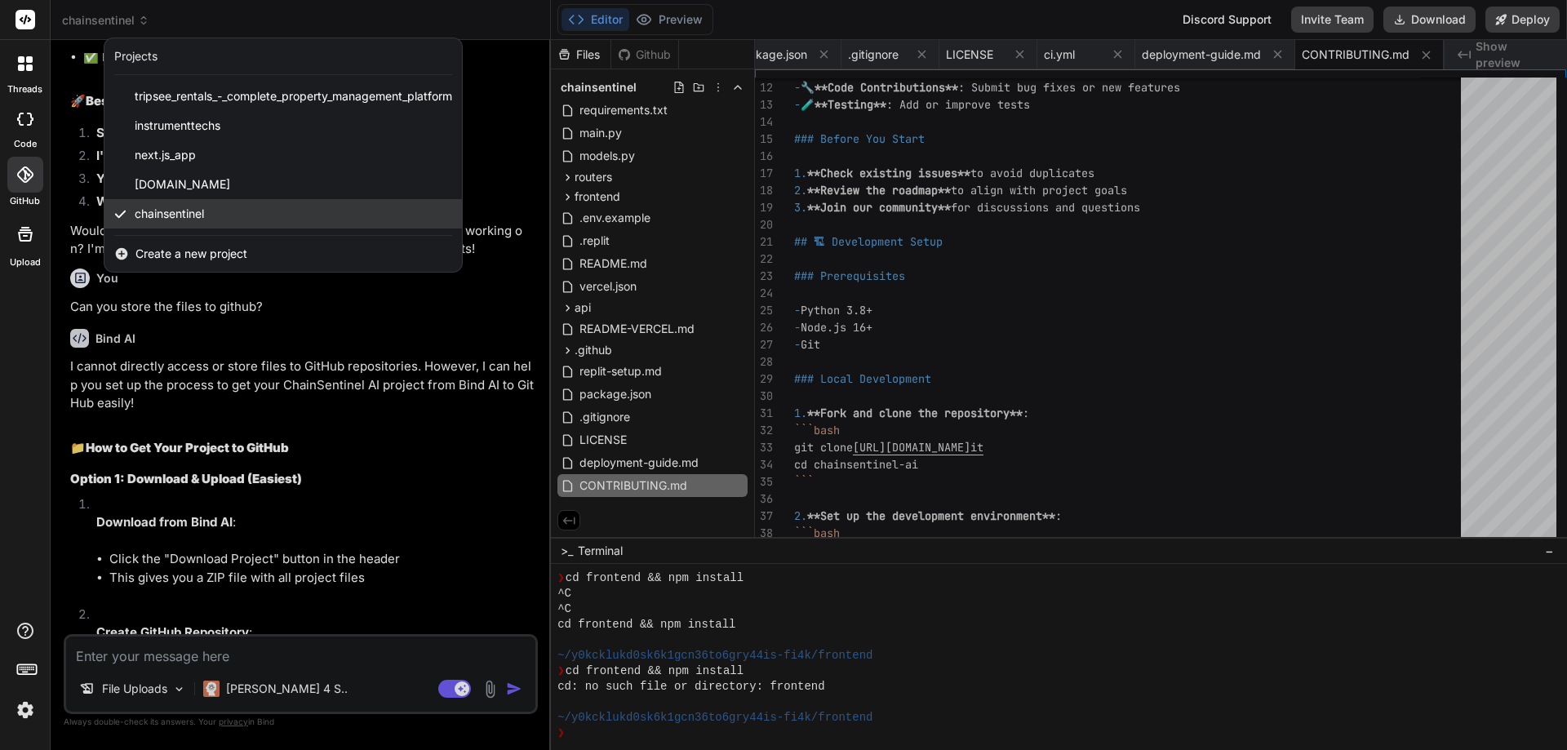
click at [124, 210] on icon at bounding box center [120, 214] width 12 height 12
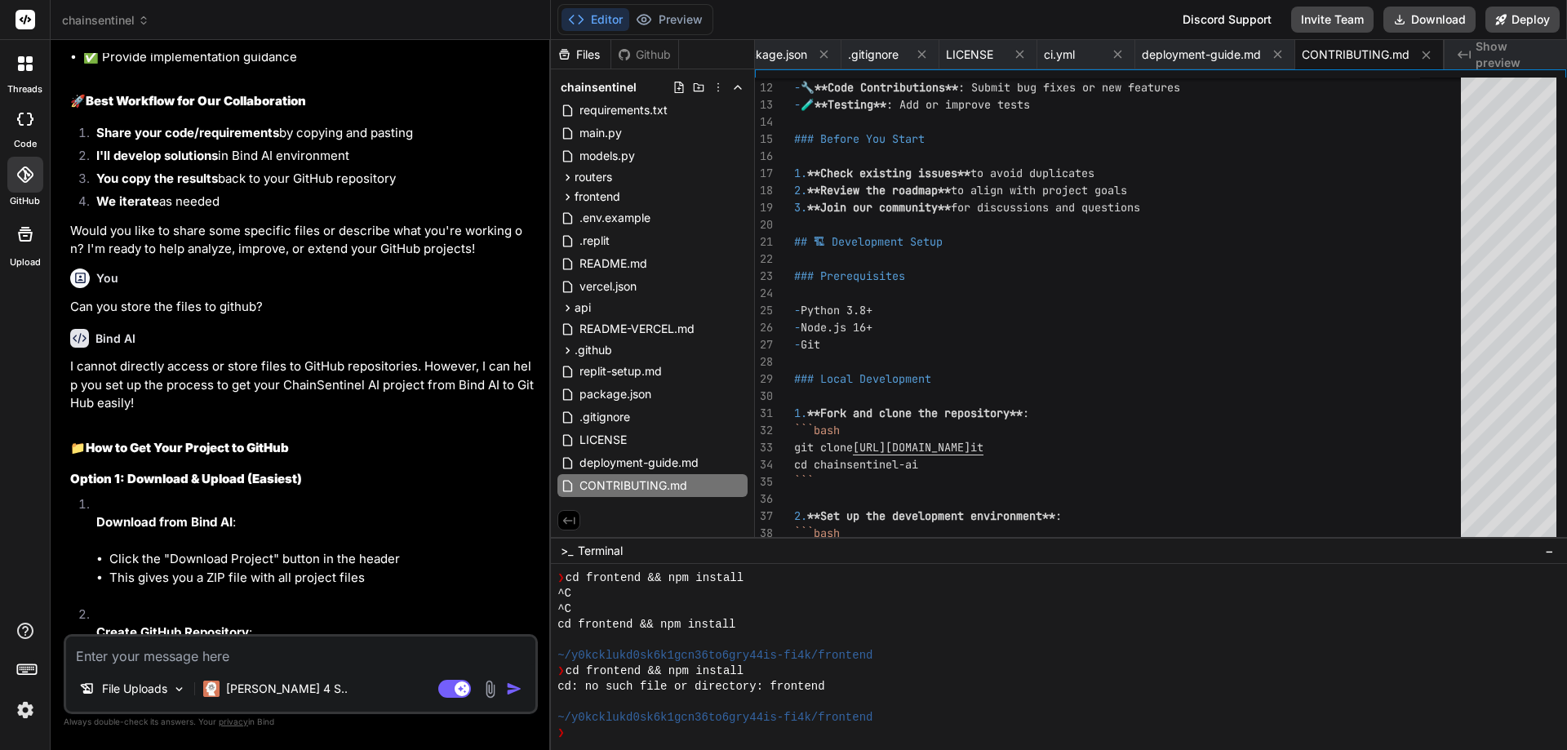
click at [145, 23] on icon at bounding box center [143, 23] width 5 height 2
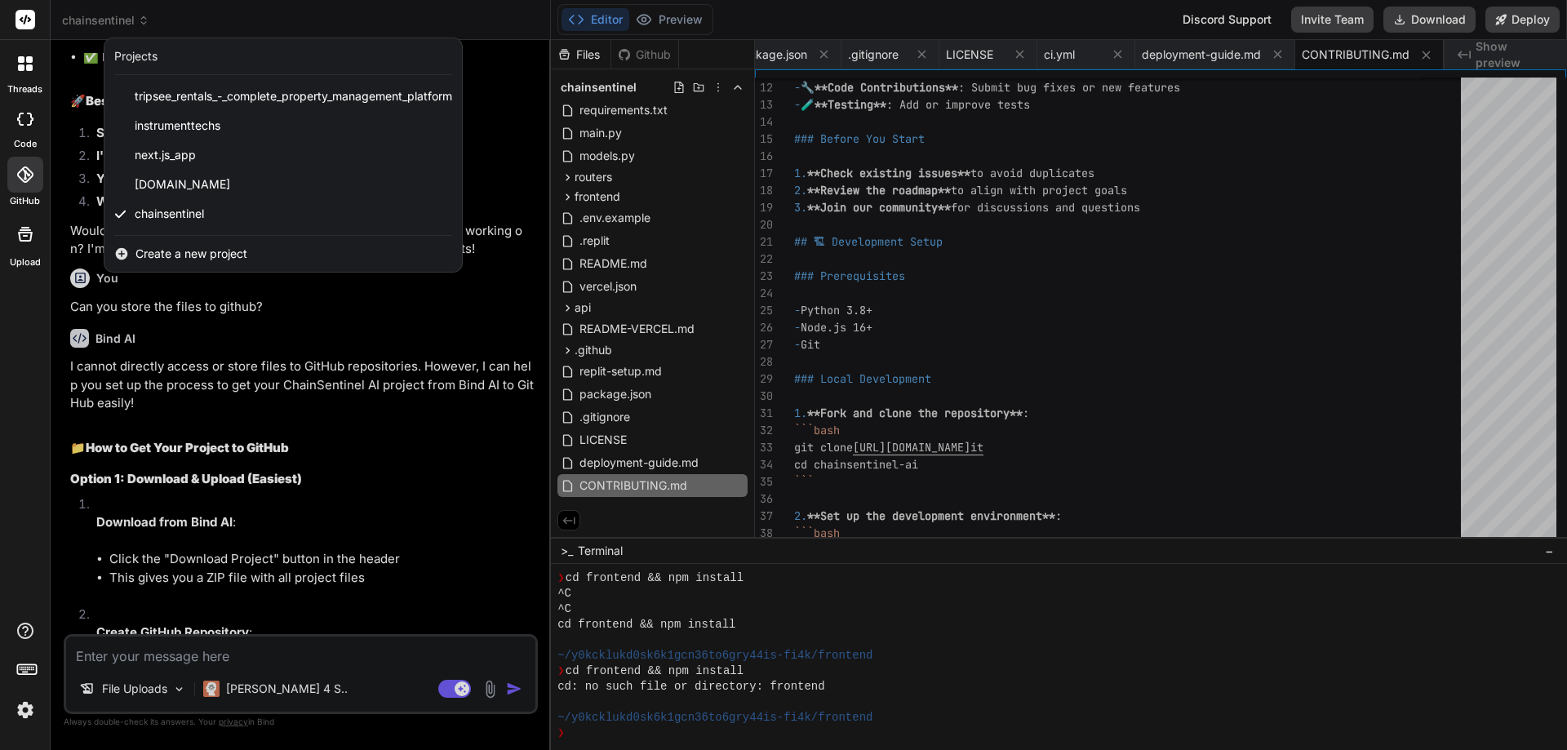
click at [144, 55] on div "Projects" at bounding box center [135, 56] width 43 height 16
click at [212, 251] on span "Create a new project" at bounding box center [191, 254] width 112 height 16
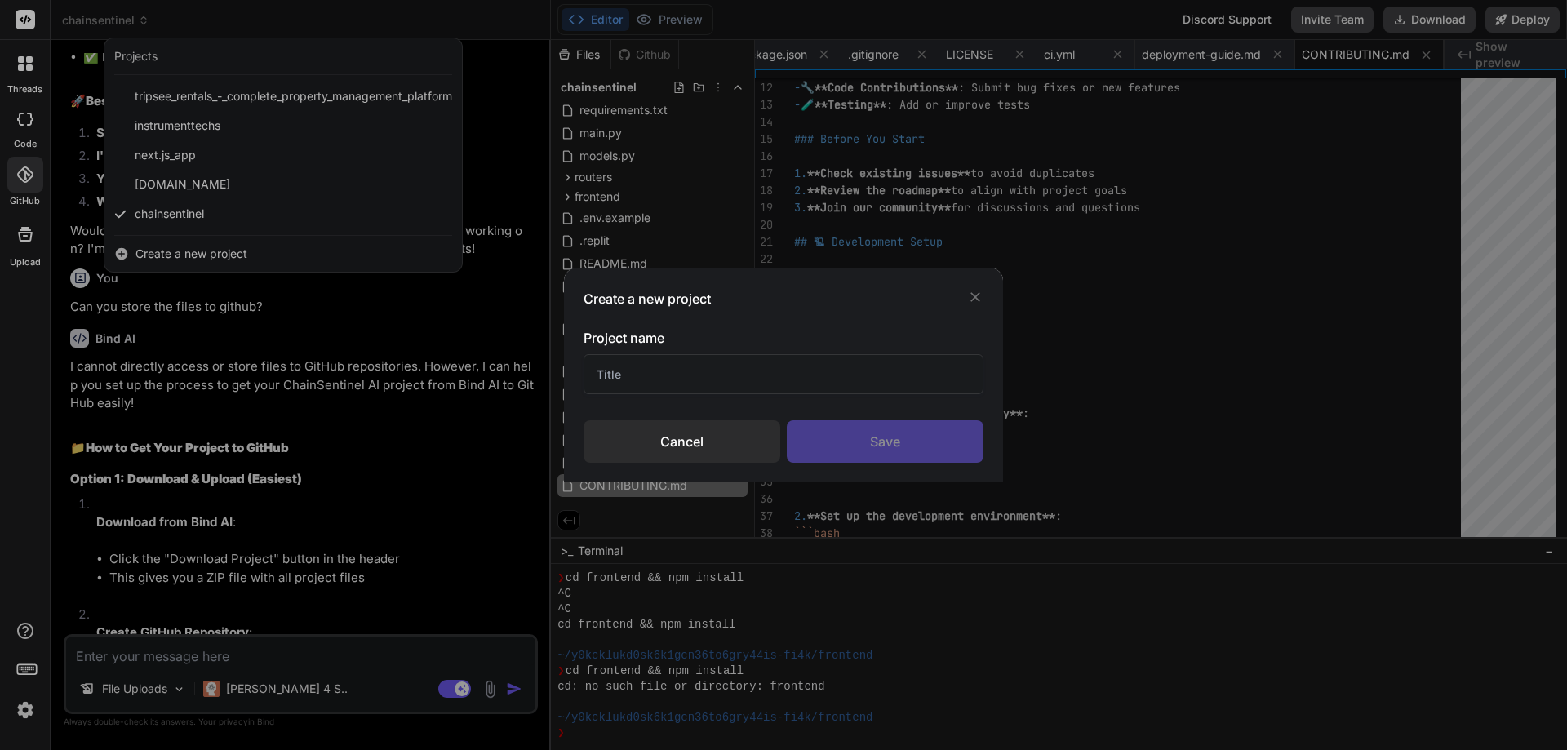
click at [686, 370] on input "text" at bounding box center [783, 374] width 400 height 40
type input "EstimationMaster"
click at [890, 446] on div "Save" at bounding box center [885, 441] width 197 height 42
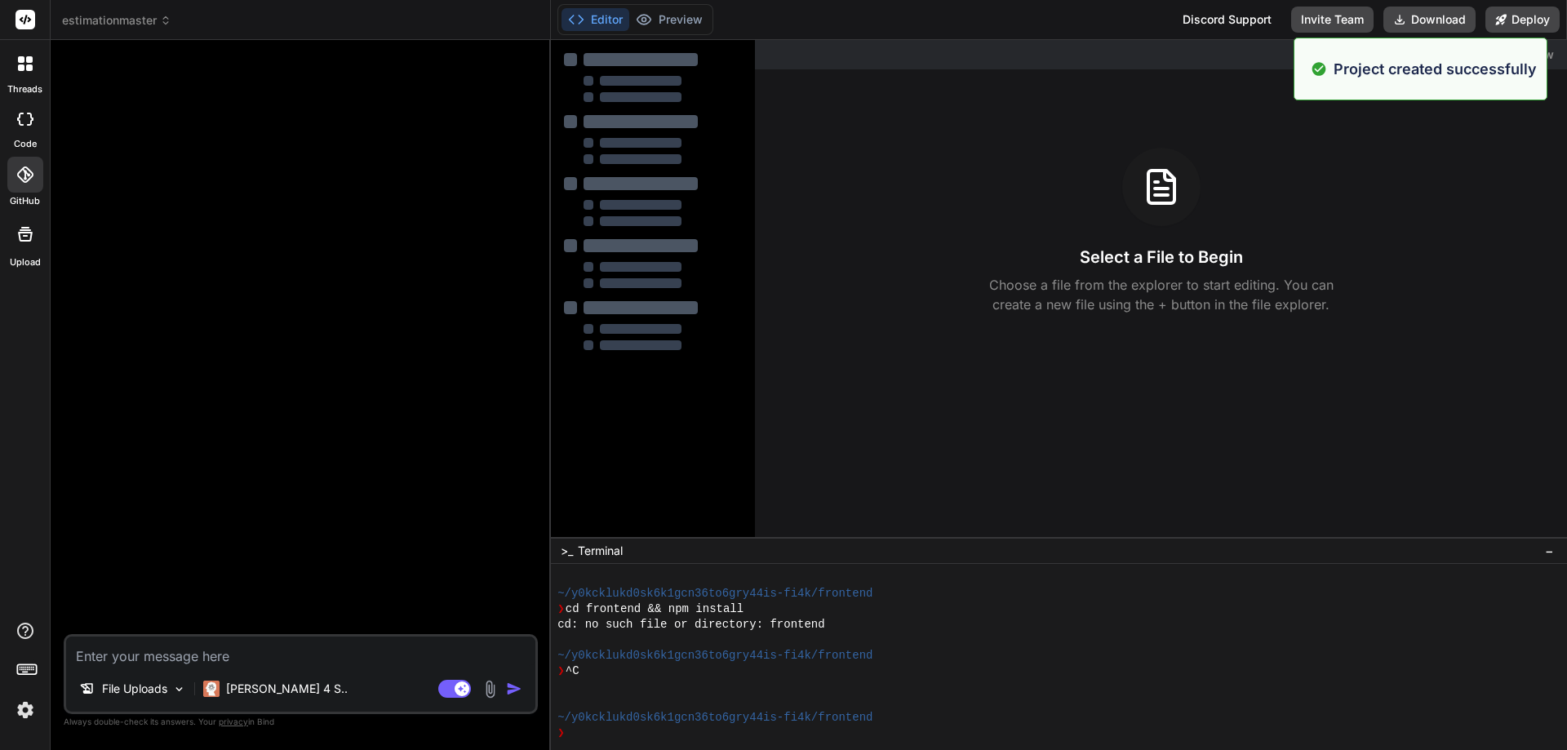
type textarea "x"
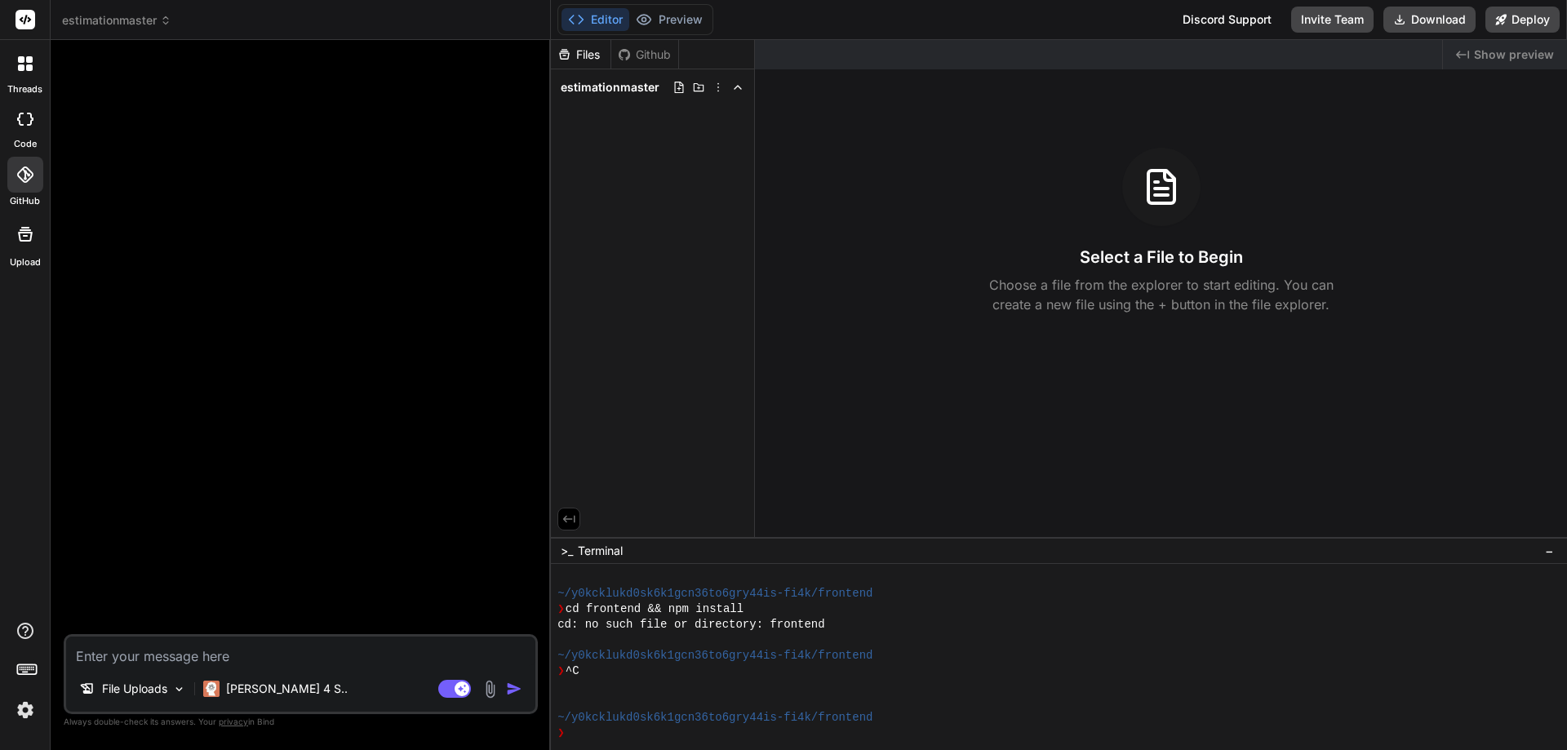
click at [33, 179] on icon at bounding box center [25, 174] width 16 height 16
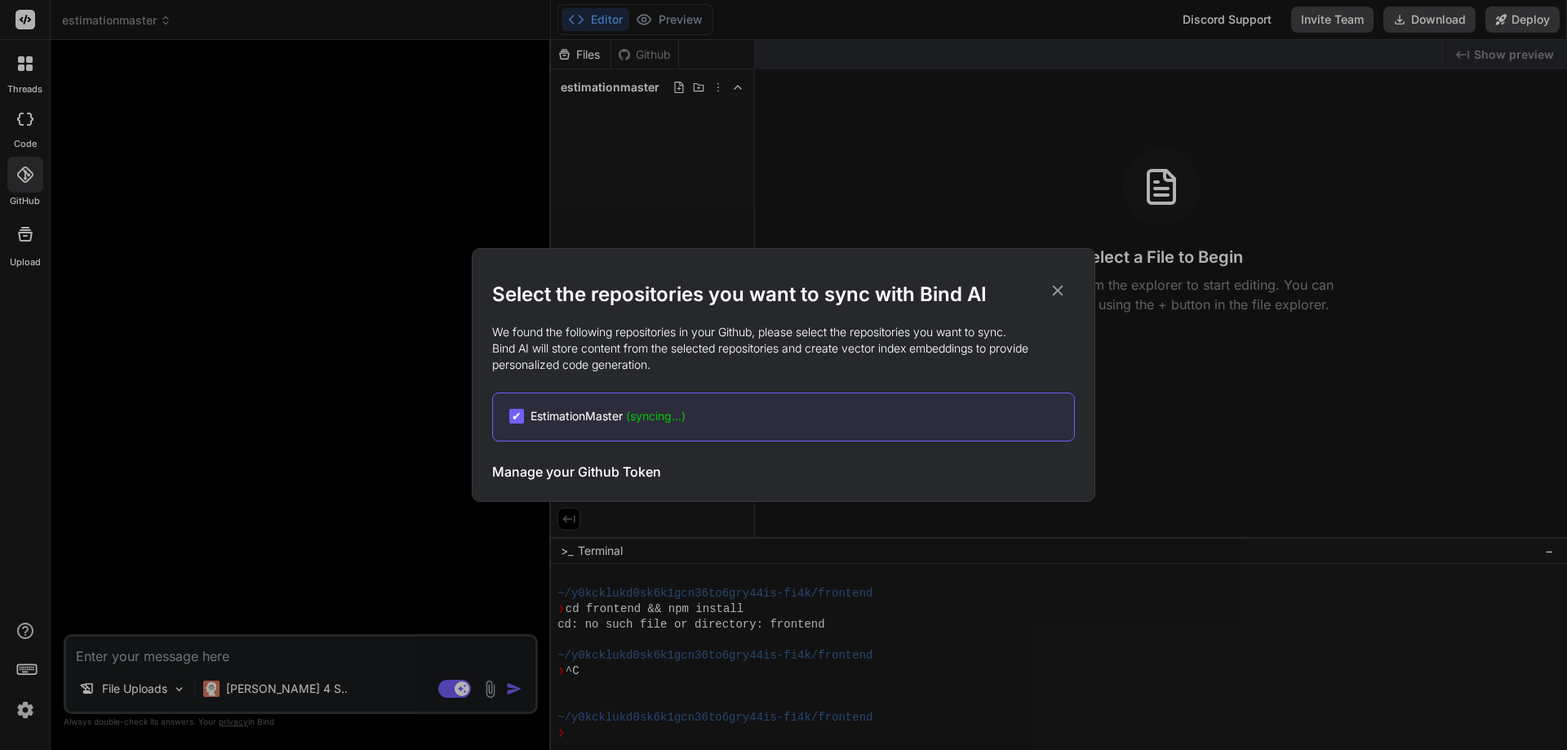
click at [677, 420] on span "(syncing...)" at bounding box center [656, 416] width 60 height 14
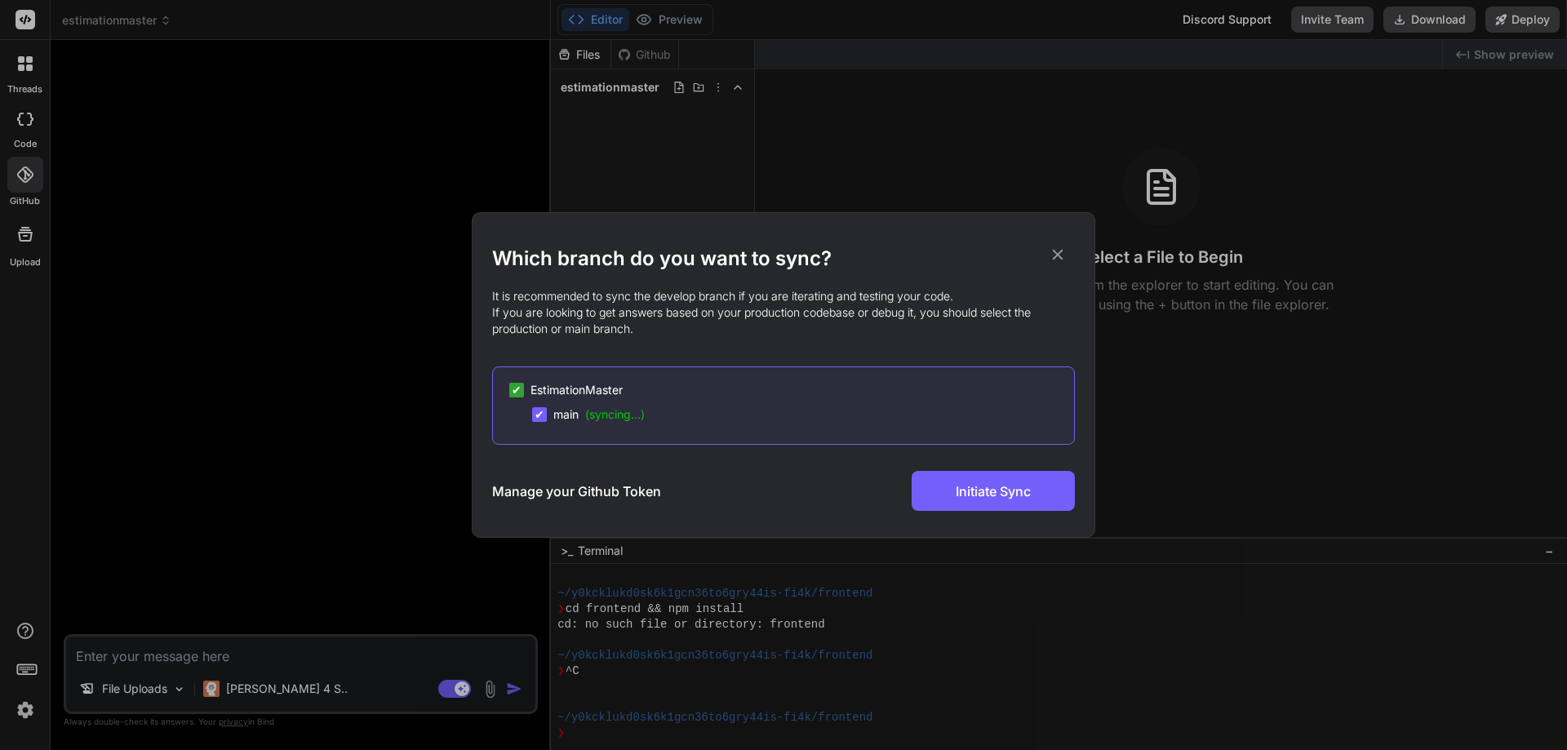
click at [603, 490] on h3 "Manage your Github Token" at bounding box center [576, 491] width 169 height 20
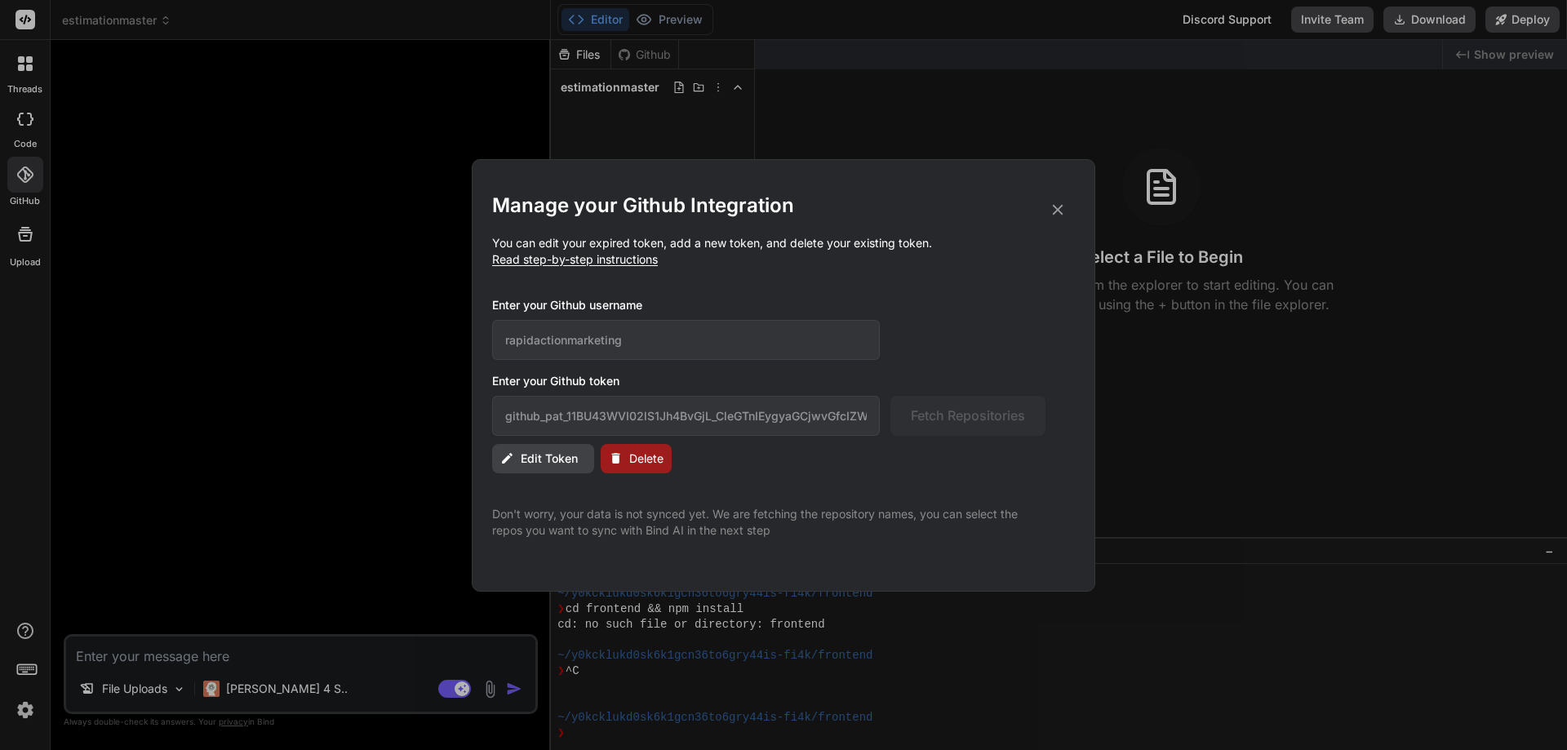
click at [1058, 212] on icon at bounding box center [1058, 210] width 18 height 18
